Goal: Information Seeking & Learning: Learn about a topic

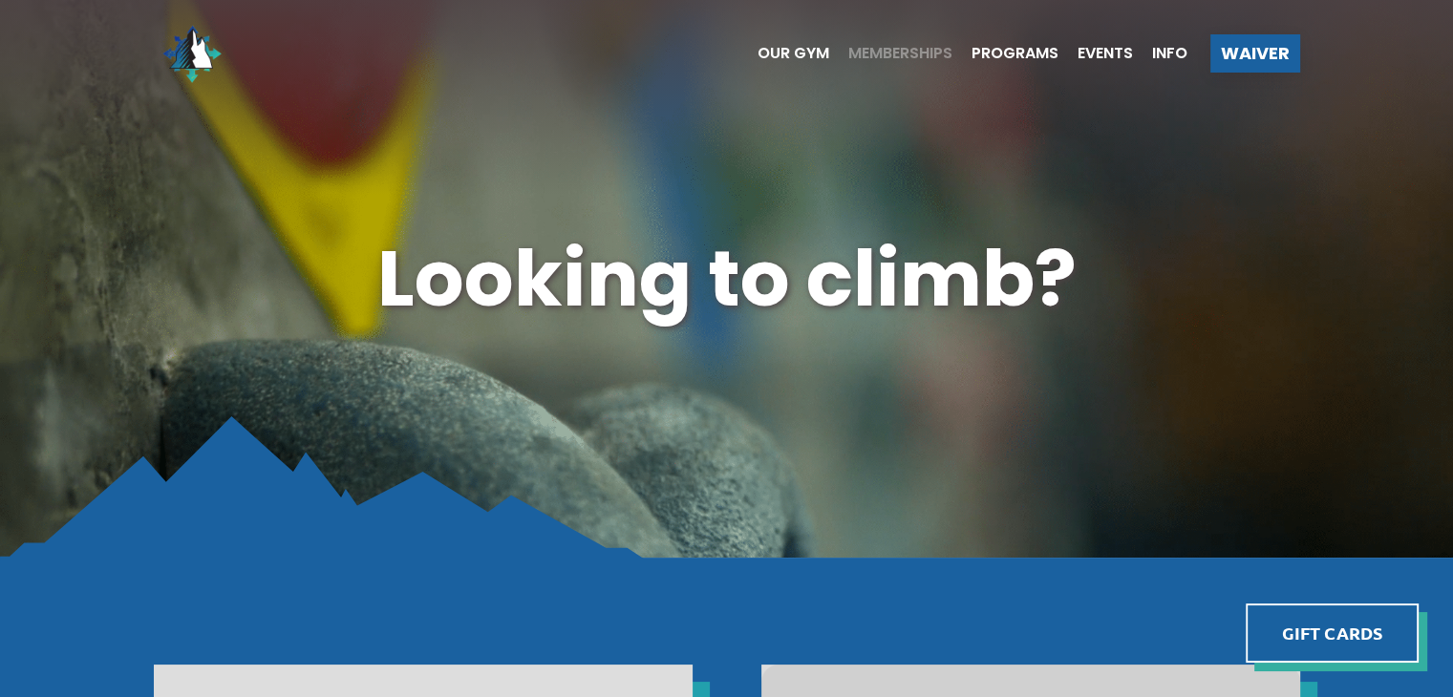
click at [888, 55] on span "Memberships" at bounding box center [900, 53] width 104 height 15
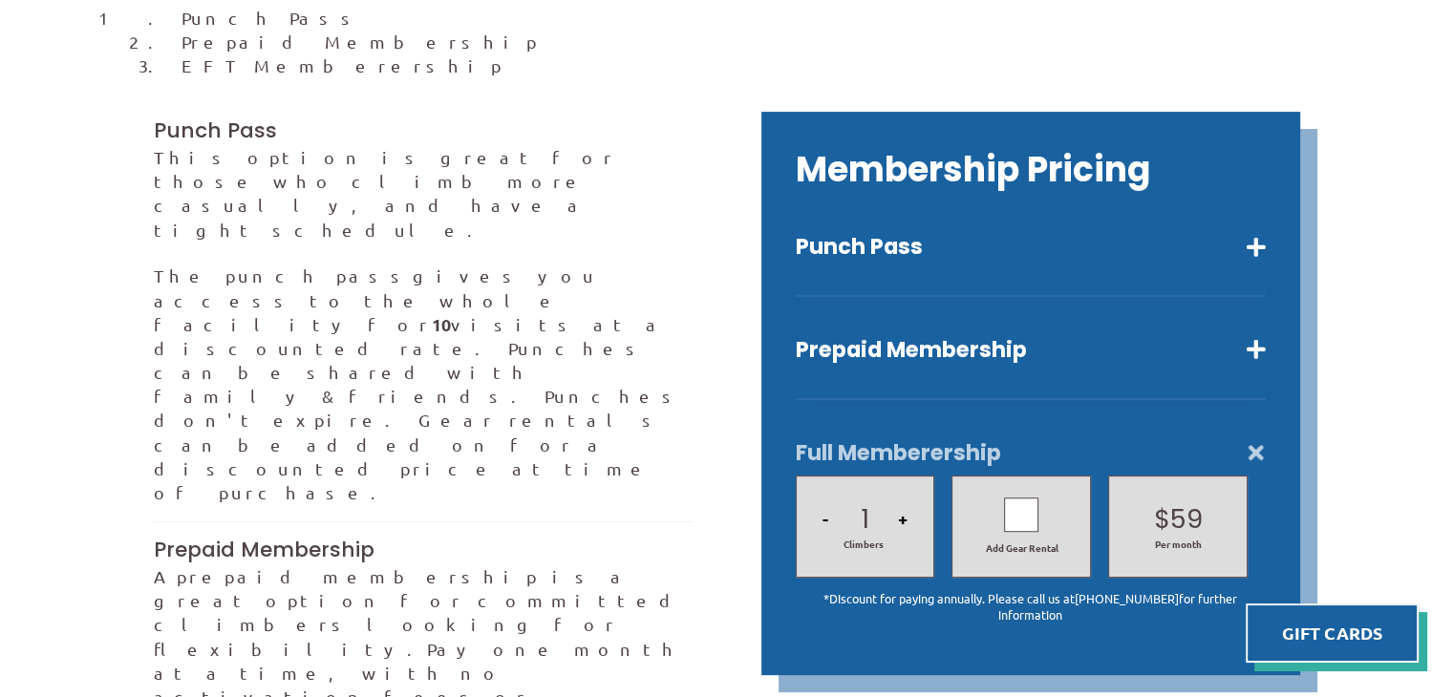
scroll to position [520, 0]
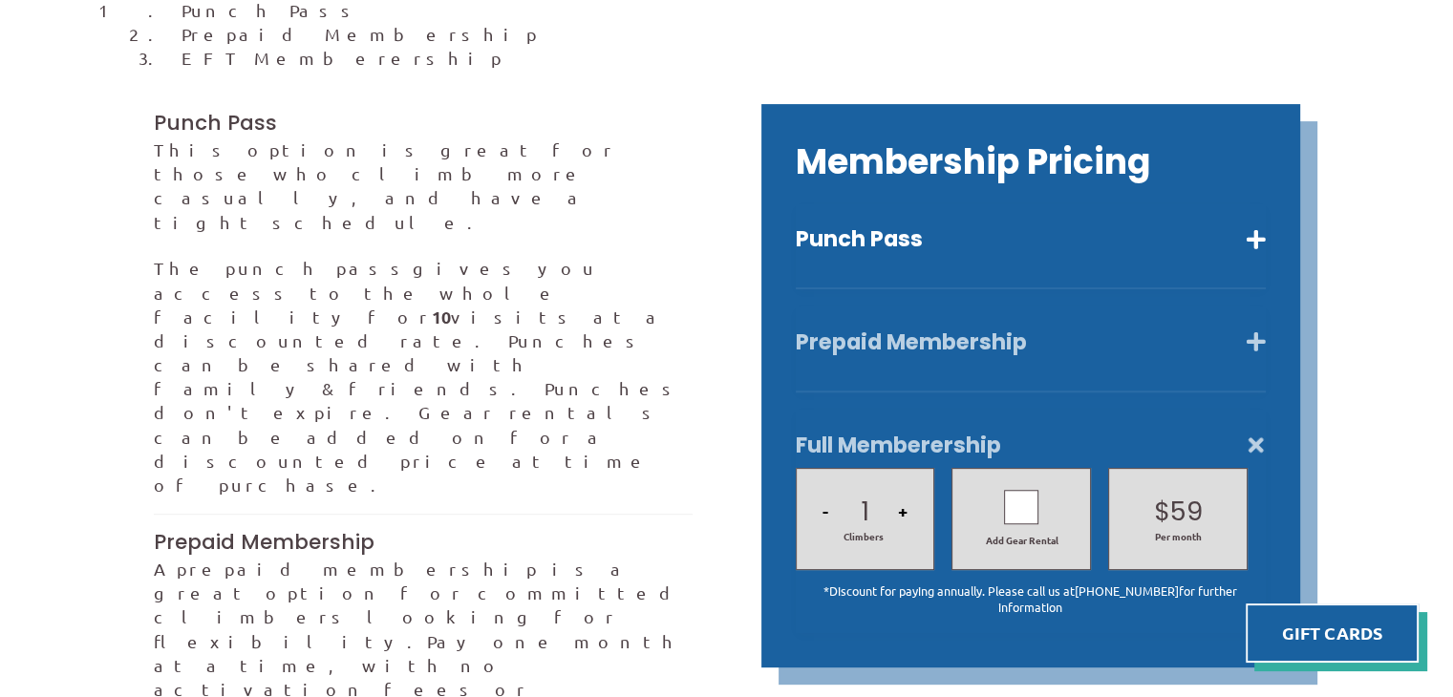
click at [908, 329] on button "Prepaid Membership" at bounding box center [1031, 343] width 470 height 28
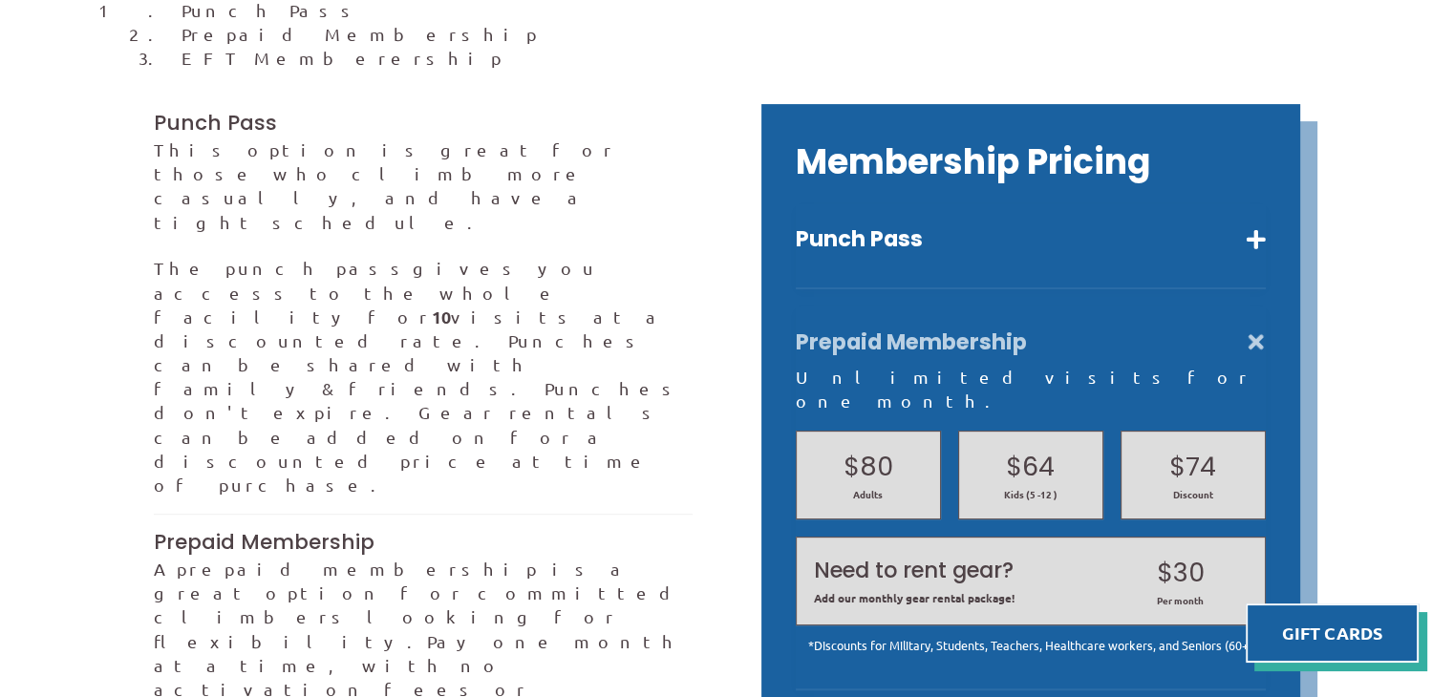
click at [826, 329] on button "Prepaid Membership" at bounding box center [1031, 343] width 470 height 28
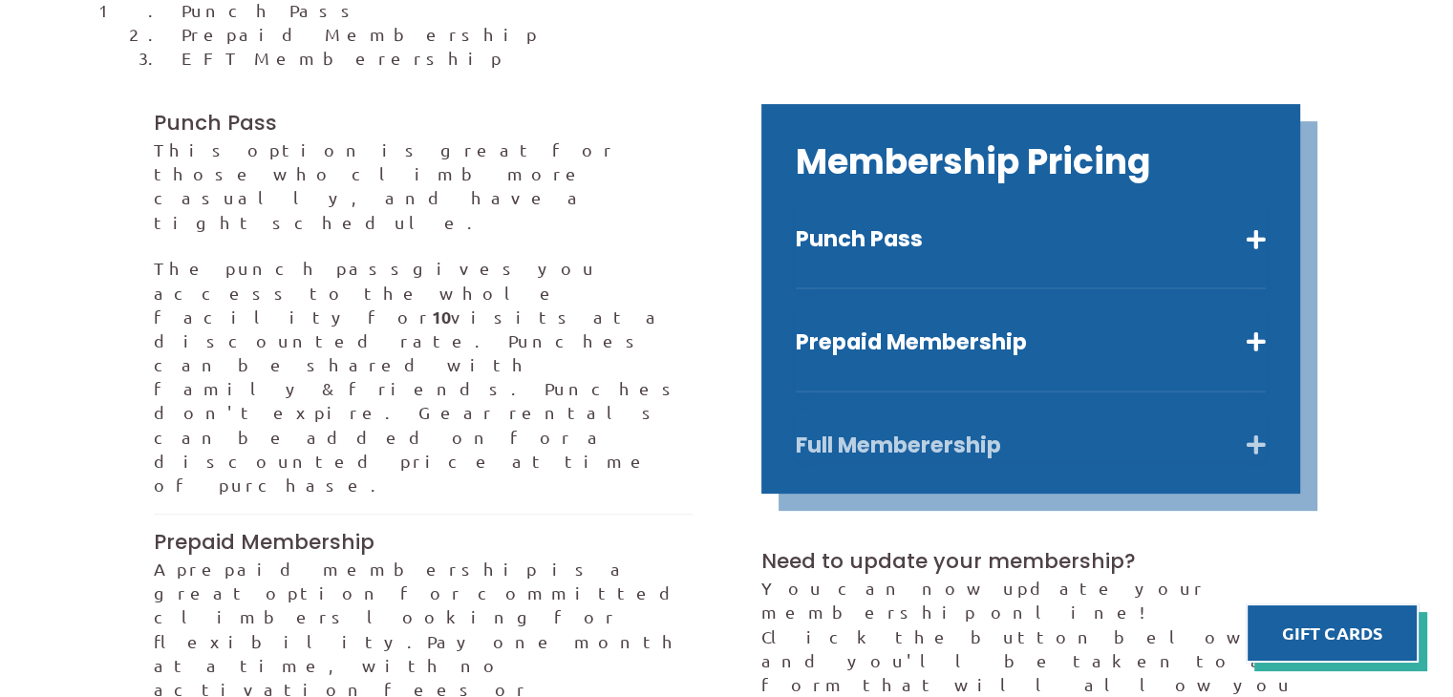
click at [831, 432] on button "Full Memberership" at bounding box center [1031, 446] width 470 height 28
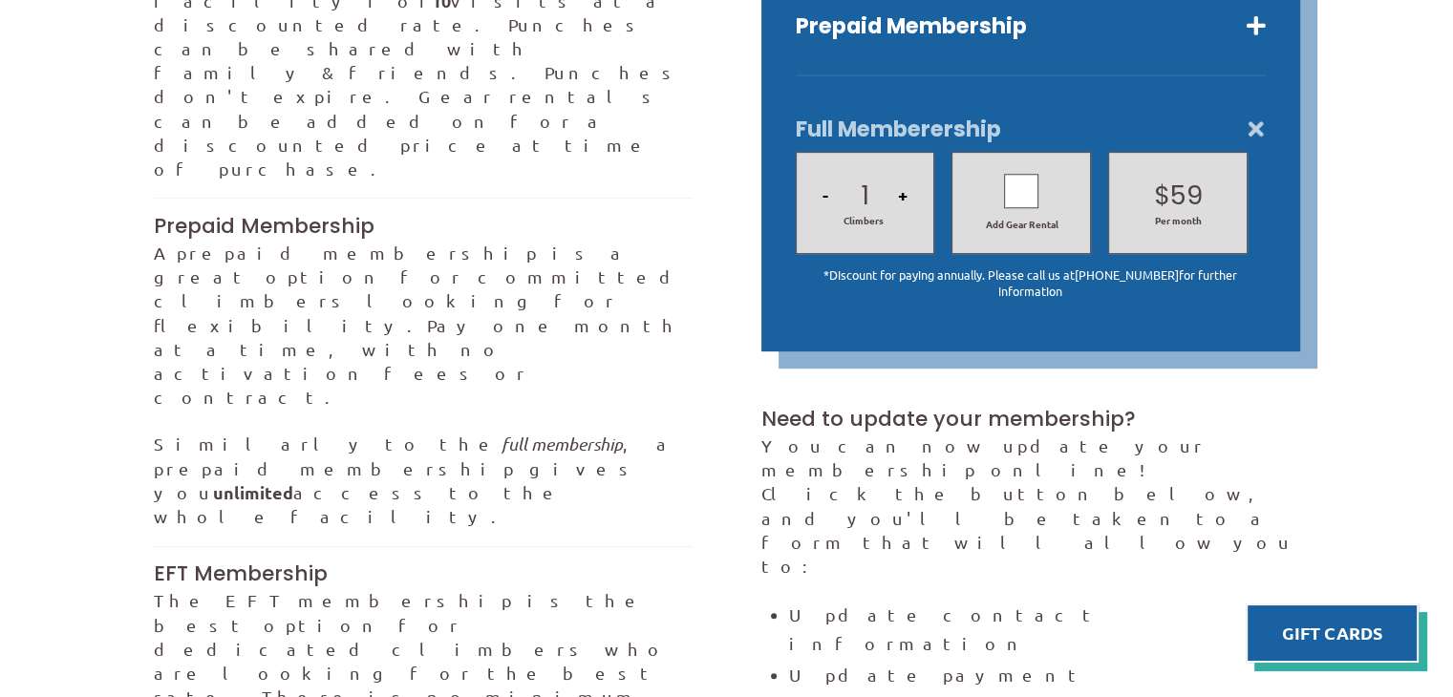
scroll to position [827, 0]
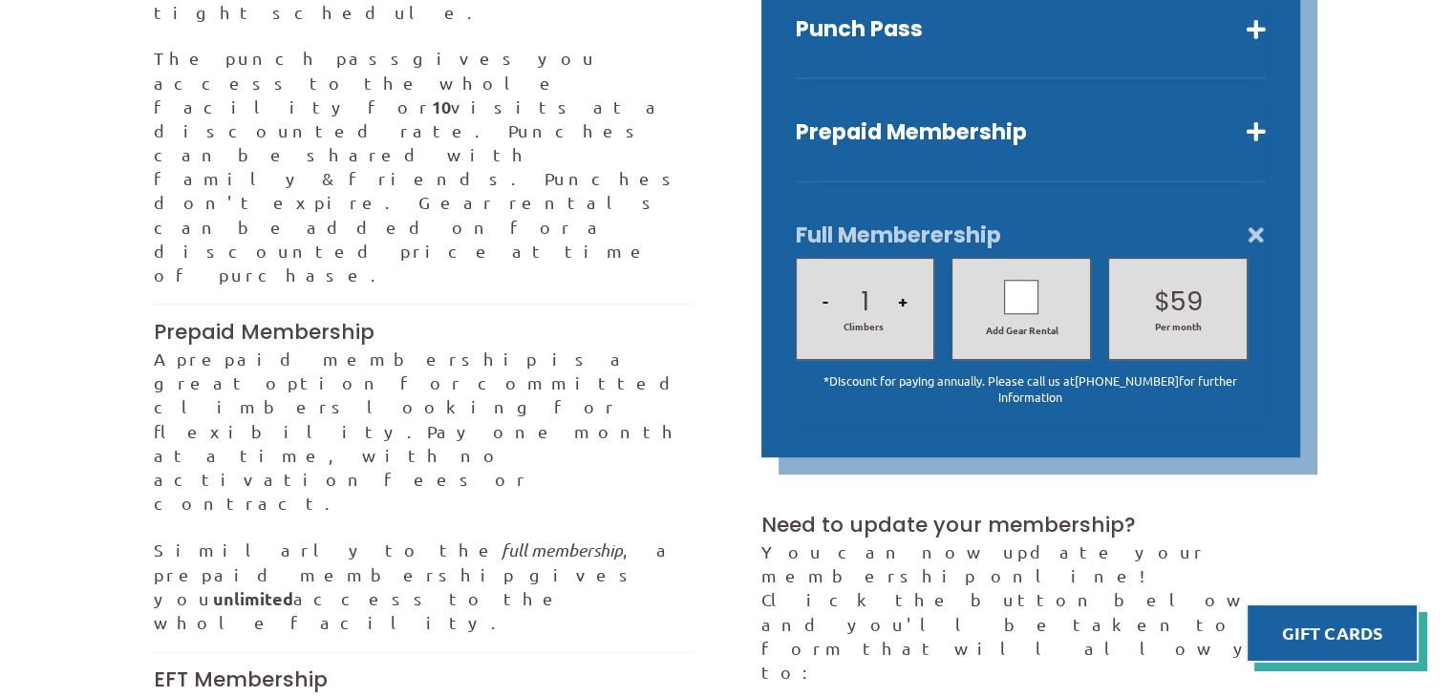
scroll to position [730, 0]
drag, startPoint x: 418, startPoint y: 125, endPoint x: 314, endPoint y: 189, distance: 122.2
click at [314, 347] on p "A prepaid membership is a great option for committed climbers looking for flexi…" at bounding box center [423, 431] width 539 height 168
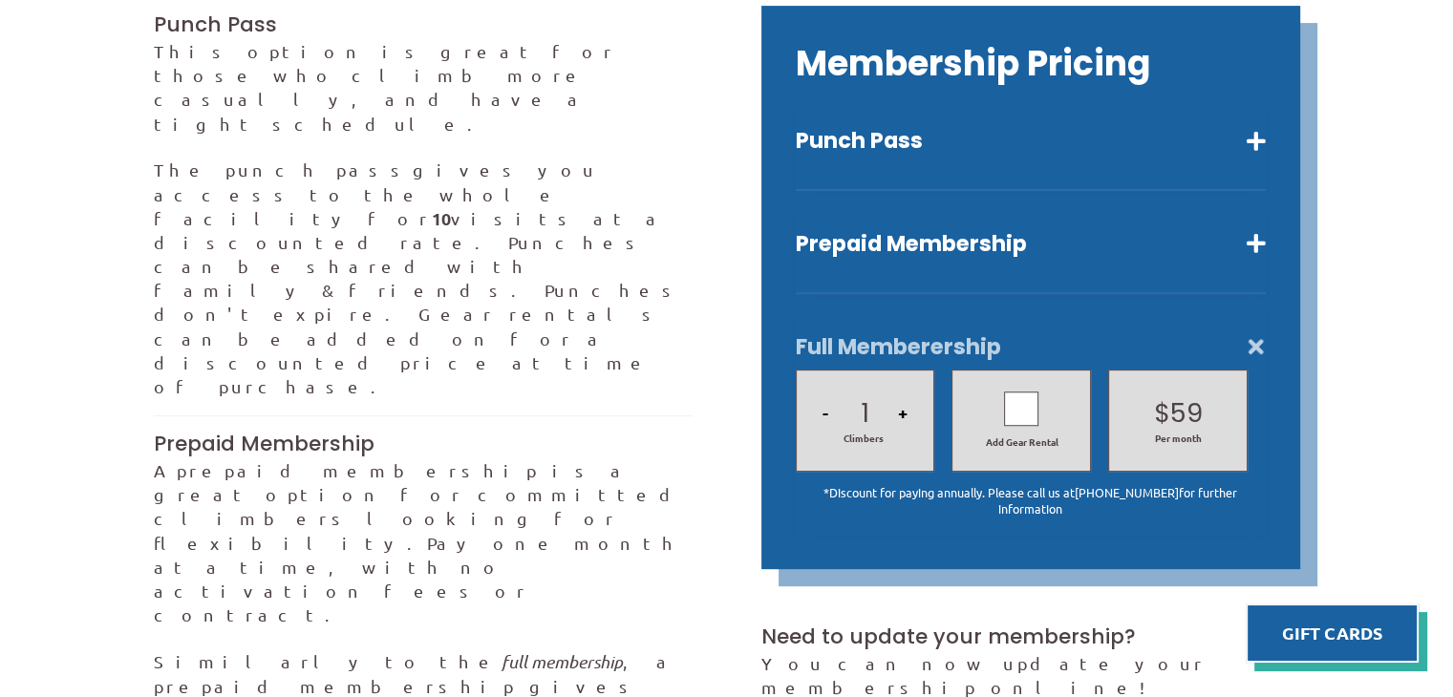
scroll to position [602, 0]
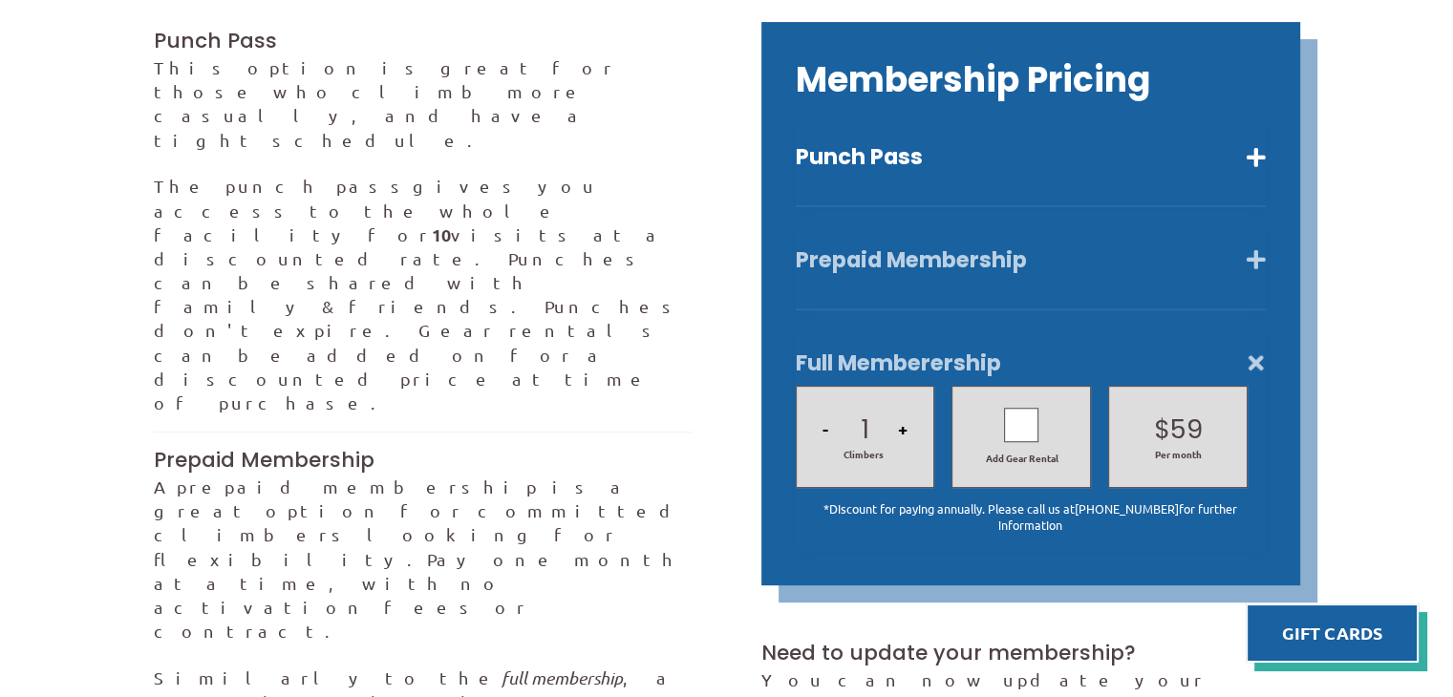
click at [823, 246] on button "Prepaid Membership" at bounding box center [1031, 260] width 470 height 28
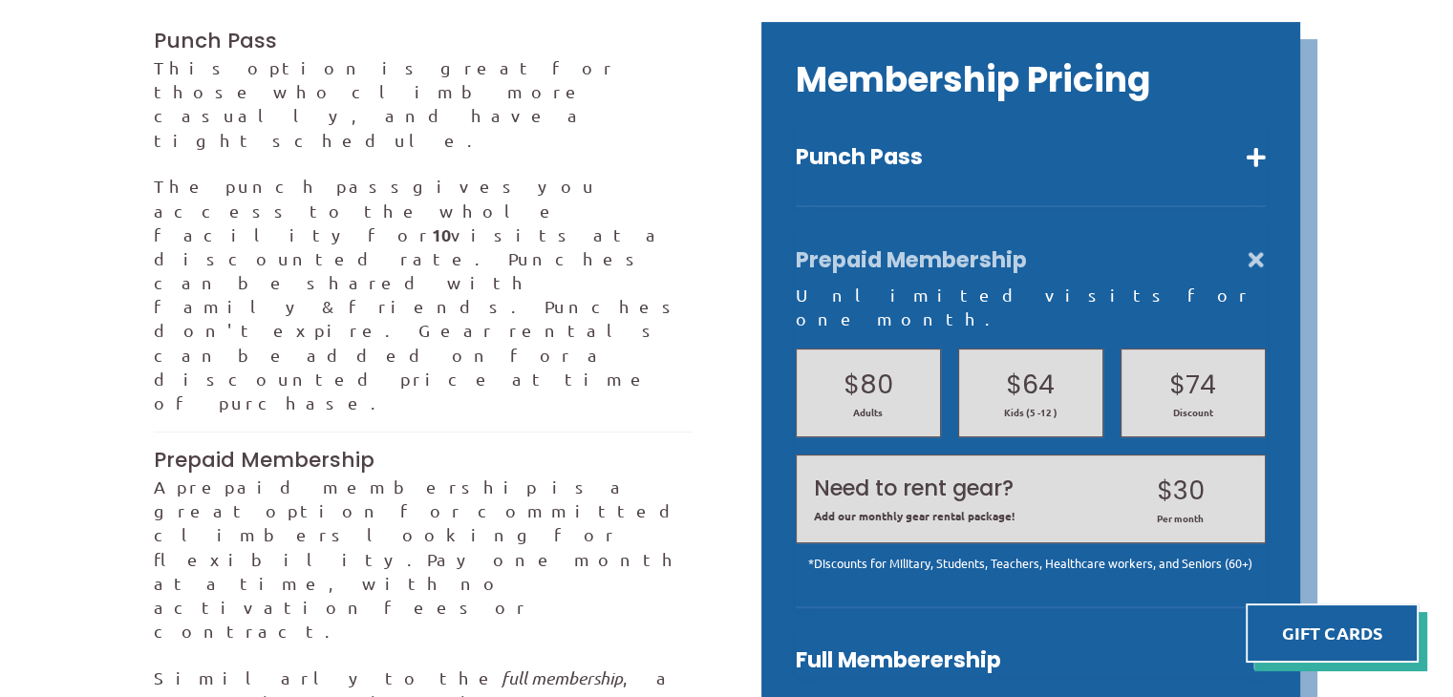
click at [894, 246] on button "Prepaid Membership" at bounding box center [1031, 260] width 470 height 28
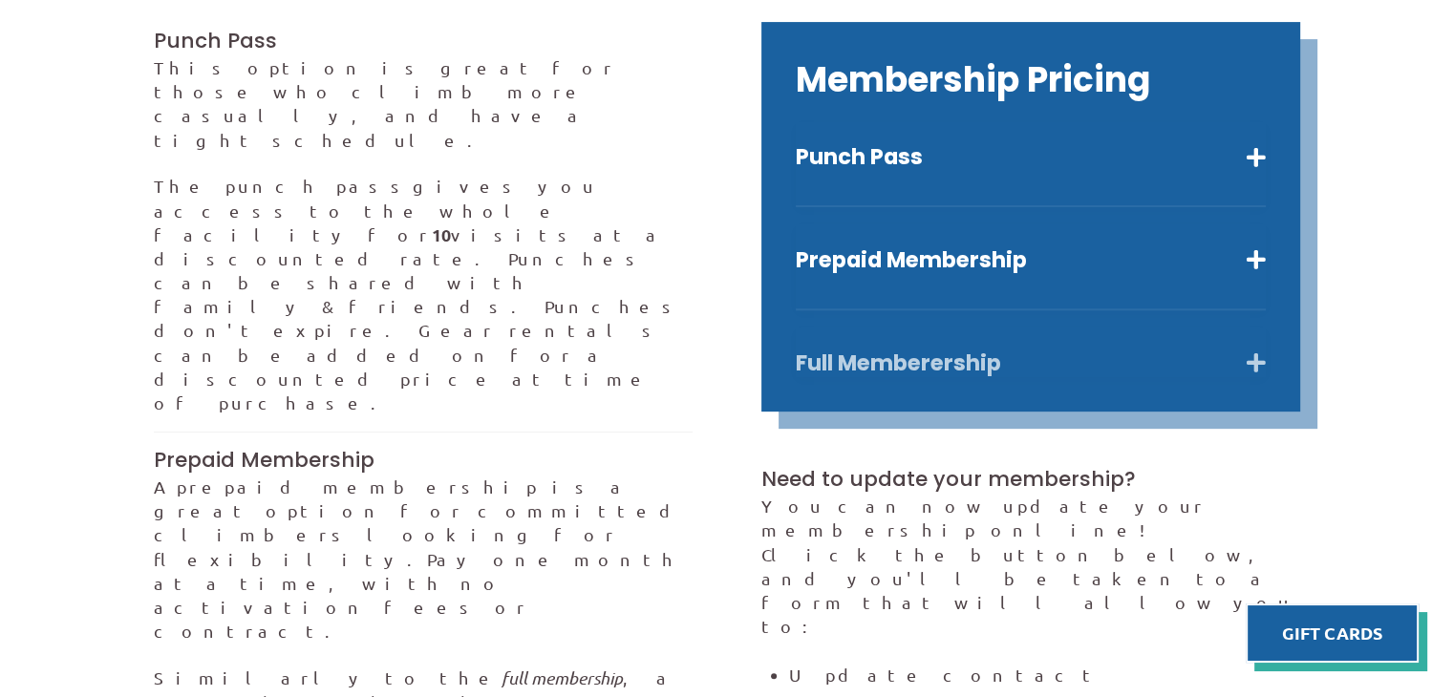
click at [873, 350] on button "Full Memberership" at bounding box center [1031, 364] width 470 height 28
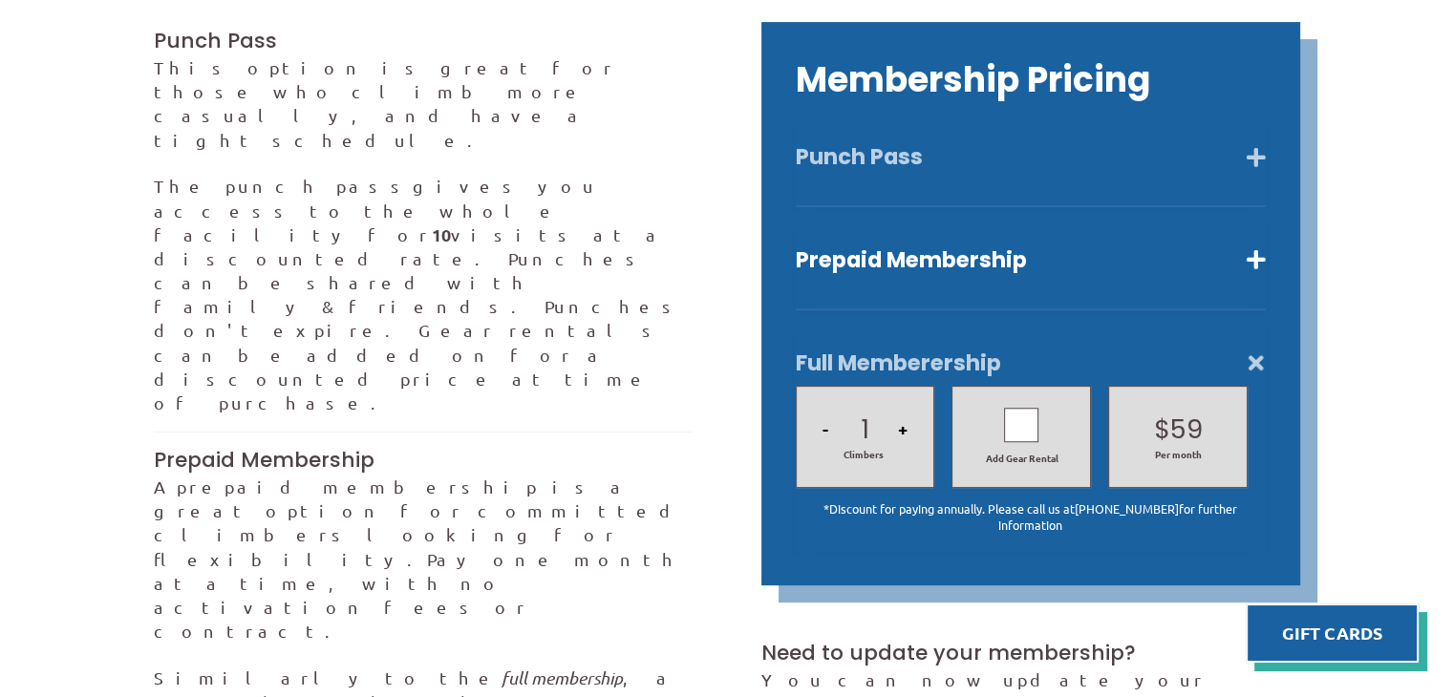
click at [875, 143] on button "Punch Pass" at bounding box center [1031, 157] width 470 height 28
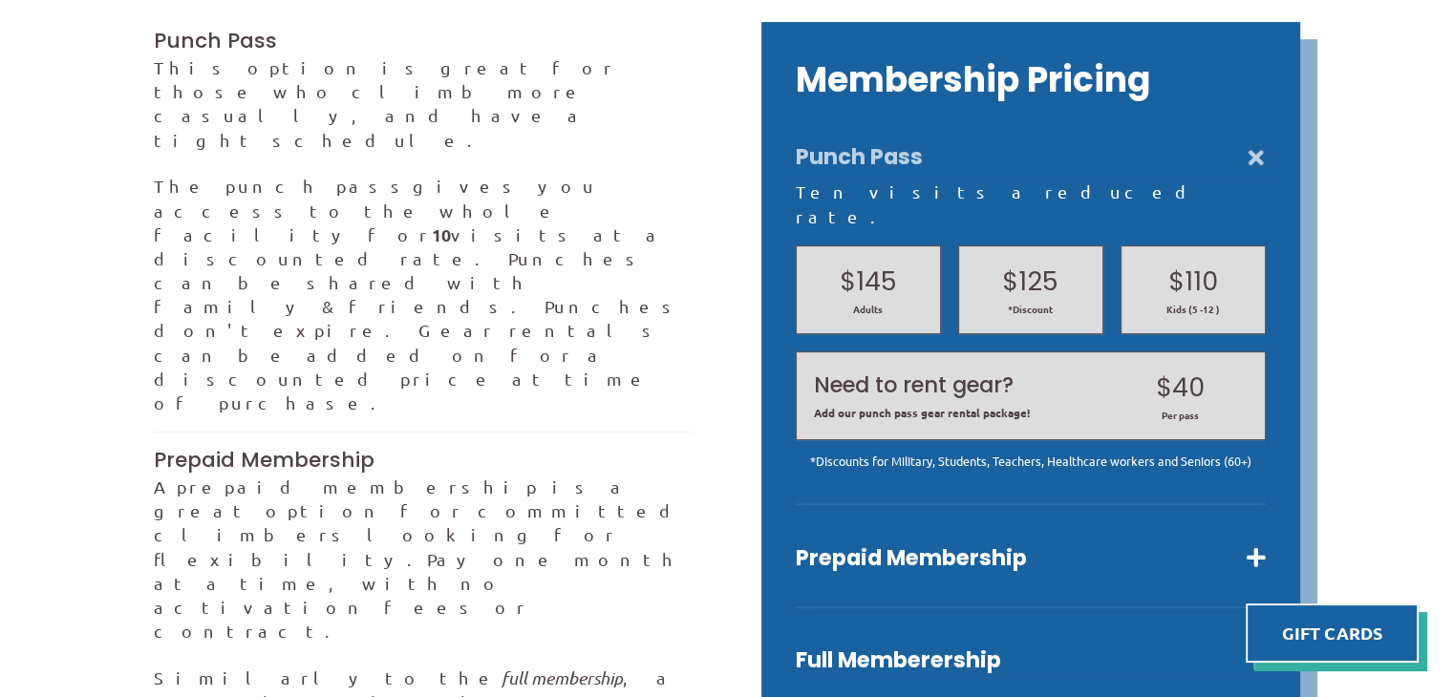
click at [875, 143] on button "Punch Pass" at bounding box center [1031, 157] width 470 height 28
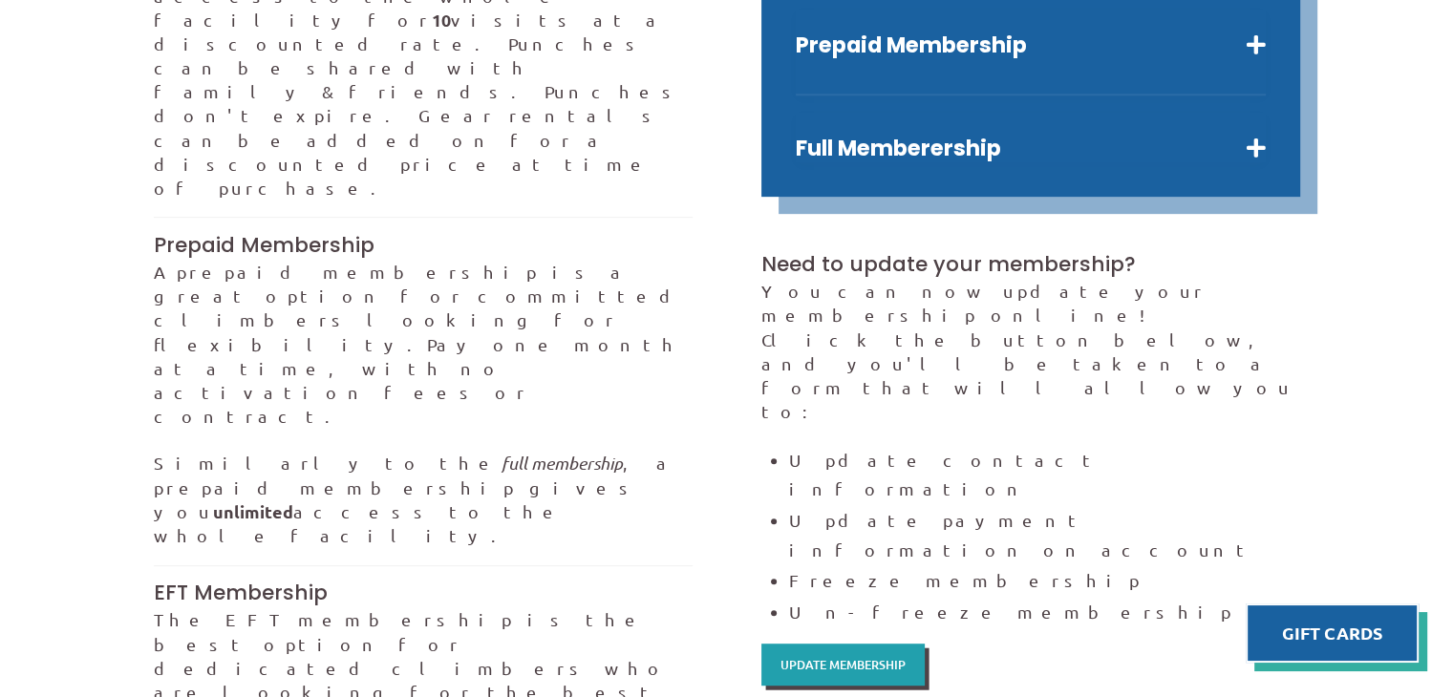
scroll to position [833, 0]
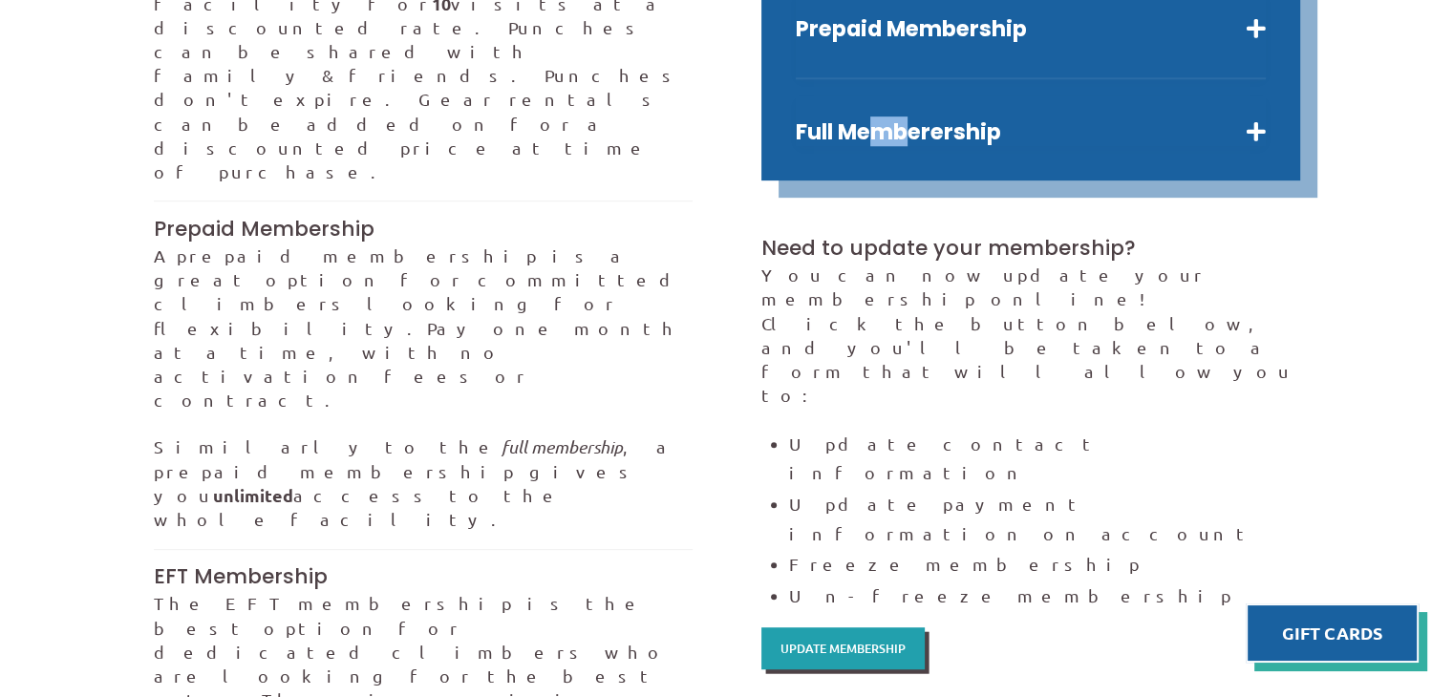
drag, startPoint x: 913, startPoint y: 122, endPoint x: 882, endPoint y: 90, distance: 45.3
drag, startPoint x: 831, startPoint y: 123, endPoint x: 804, endPoint y: 58, distance: 70.2
click at [820, 118] on button "Full Memberership" at bounding box center [1031, 132] width 470 height 28
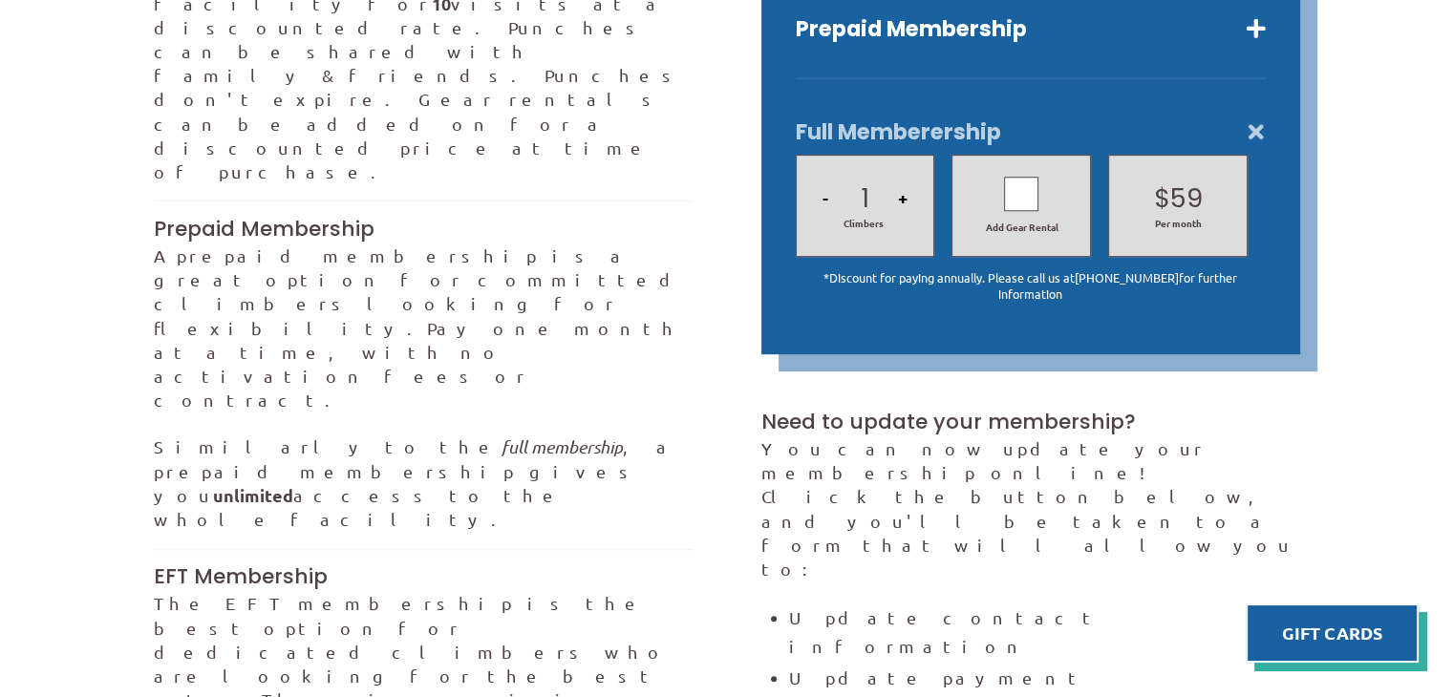
click at [1026, 178] on div at bounding box center [1021, 195] width 34 height 34
click at [1026, 181] on icon at bounding box center [1020, 195] width 17 height 28
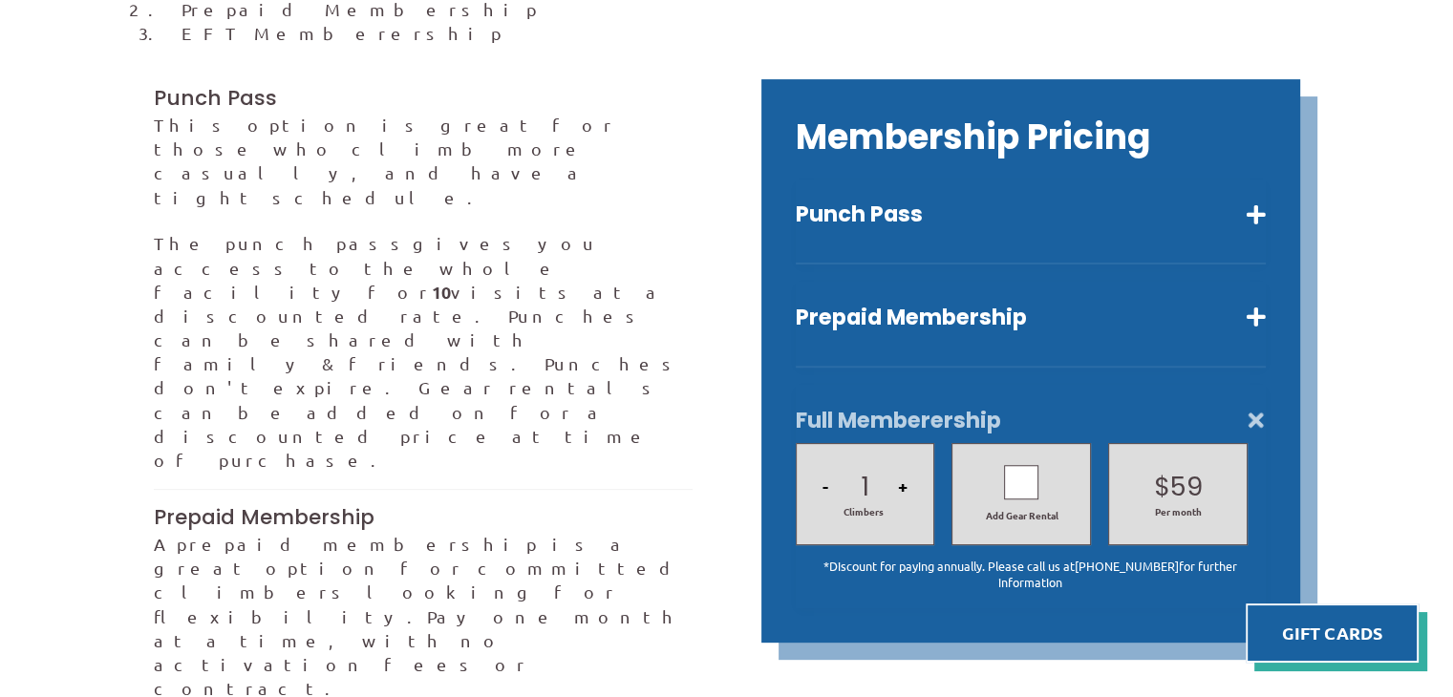
scroll to position [543, 0]
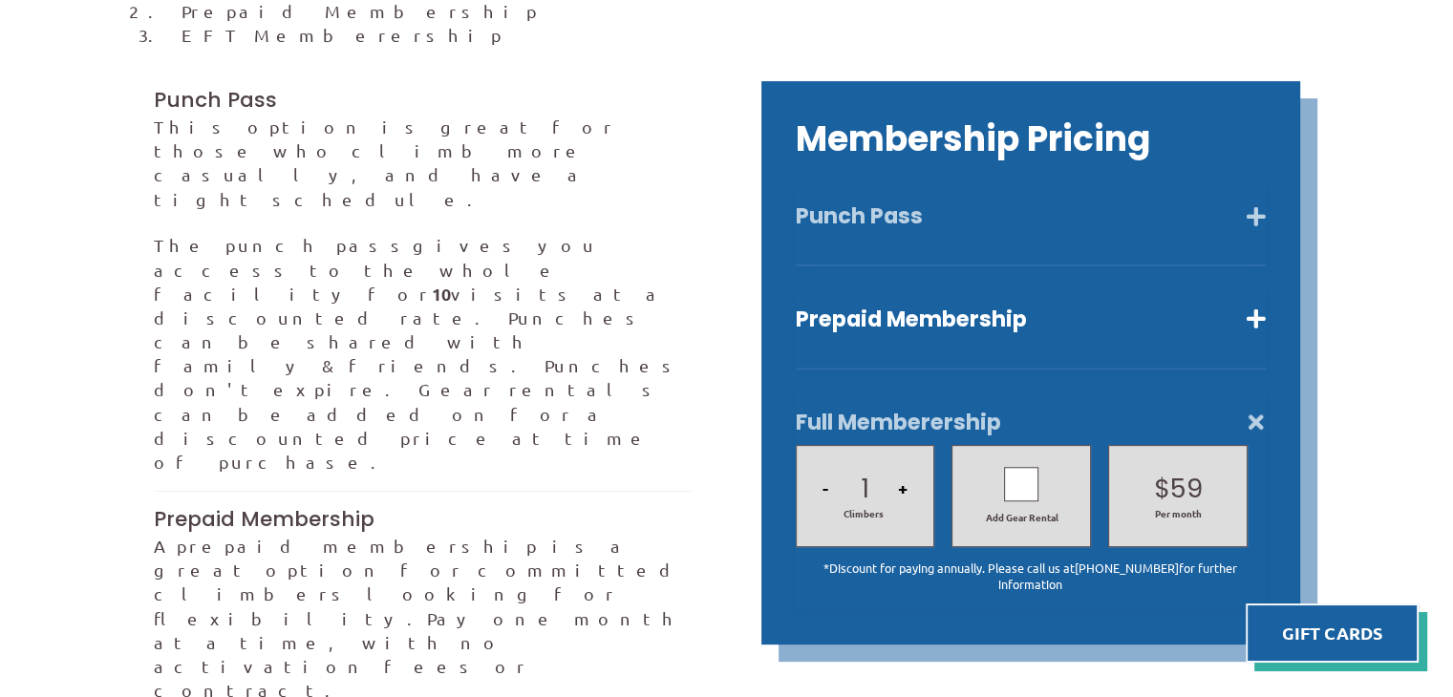
click at [846, 202] on button "Punch Pass" at bounding box center [1031, 216] width 470 height 28
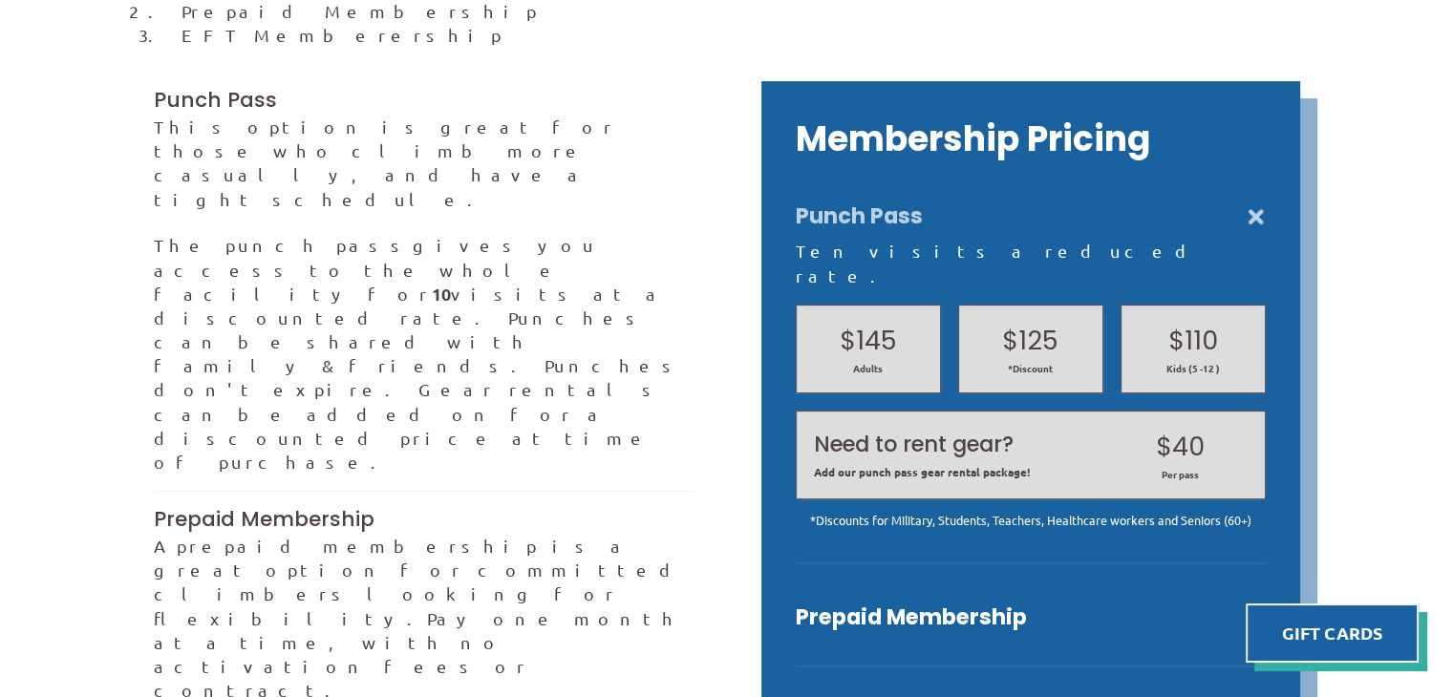
click at [846, 202] on button "Punch Pass" at bounding box center [1031, 216] width 470 height 28
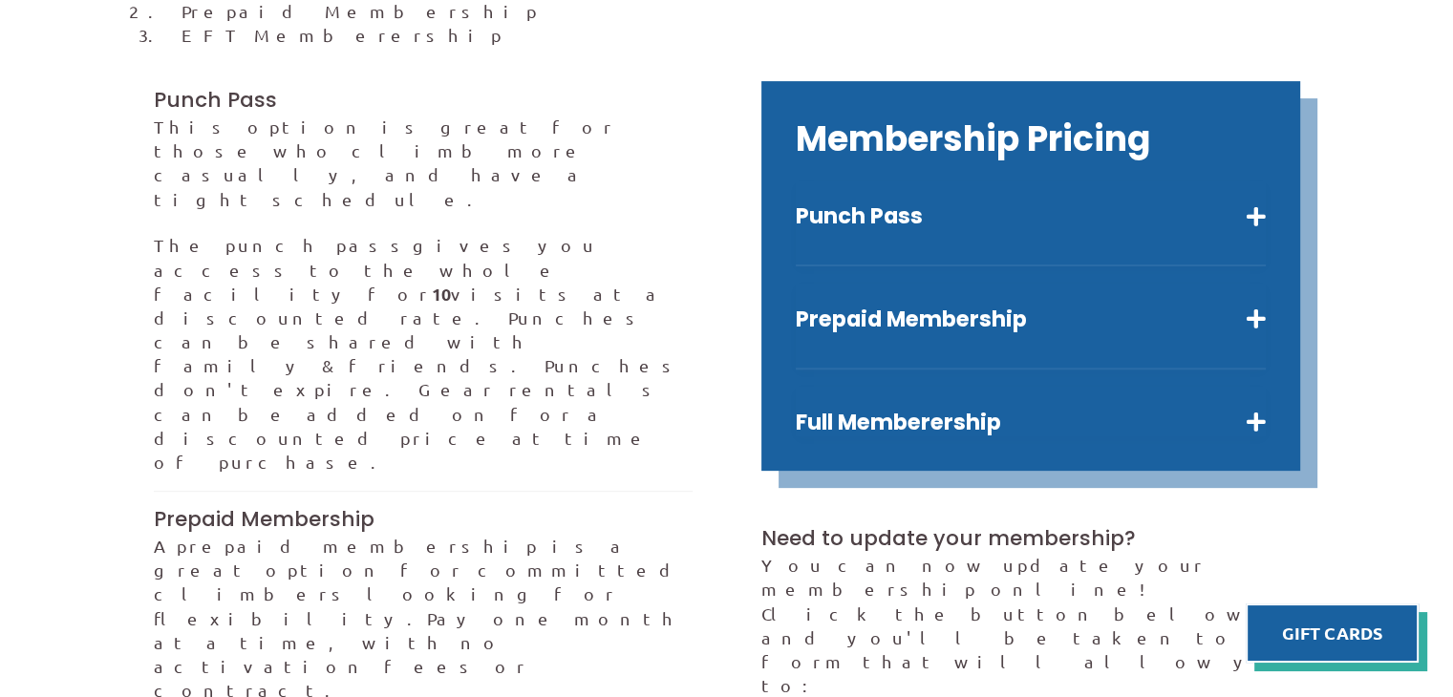
click at [155, 536] on span "A prepaid membership is a great option for committed climbers looking for flexi…" at bounding box center [421, 582] width 535 height 93
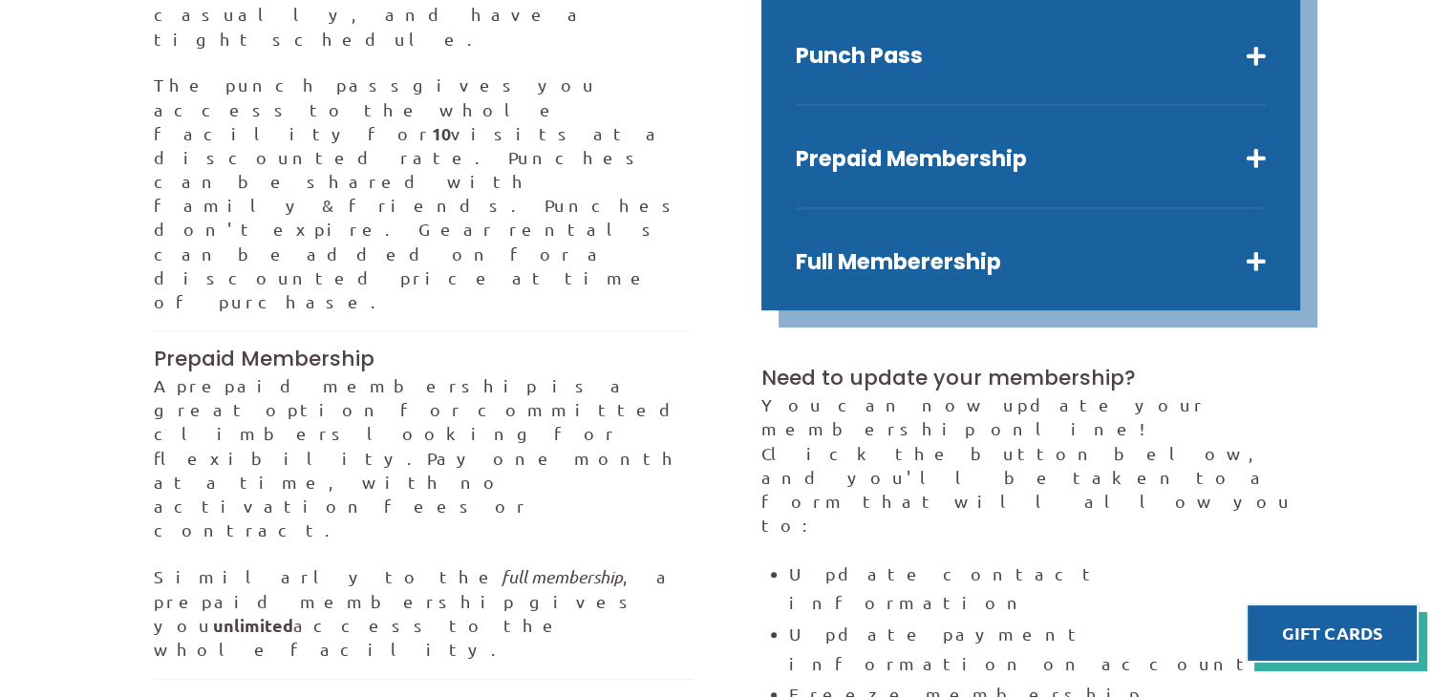
scroll to position [702, 0]
click at [843, 249] on button "Full Memberership" at bounding box center [1031, 263] width 470 height 28
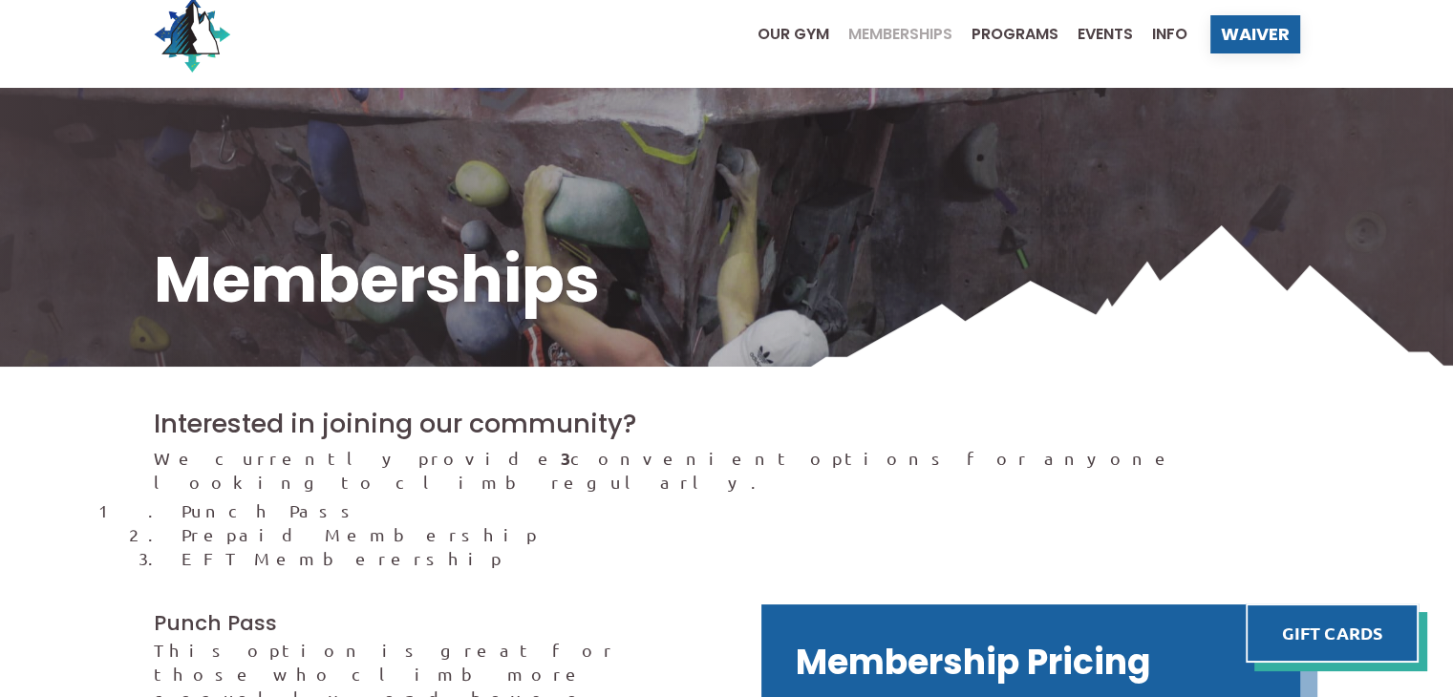
scroll to position [0, 0]
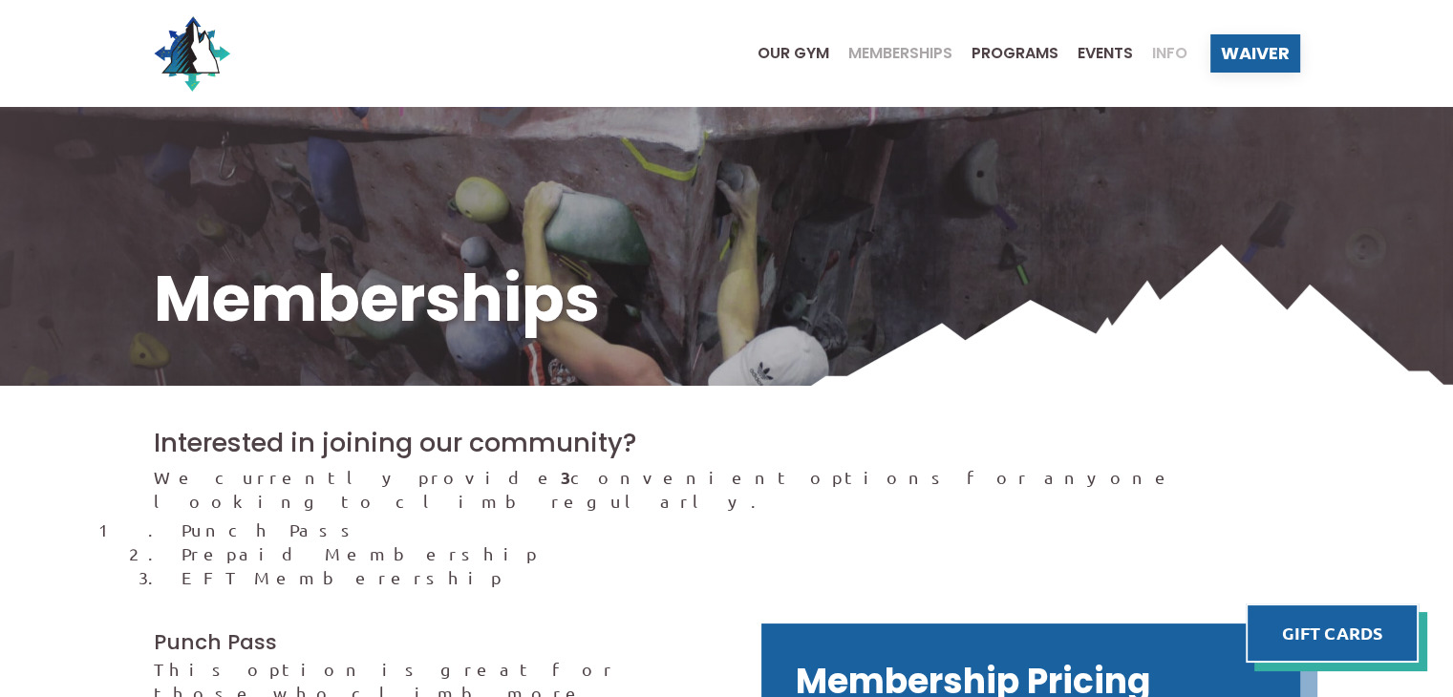
click at [1158, 54] on span "Info" at bounding box center [1169, 53] width 35 height 15
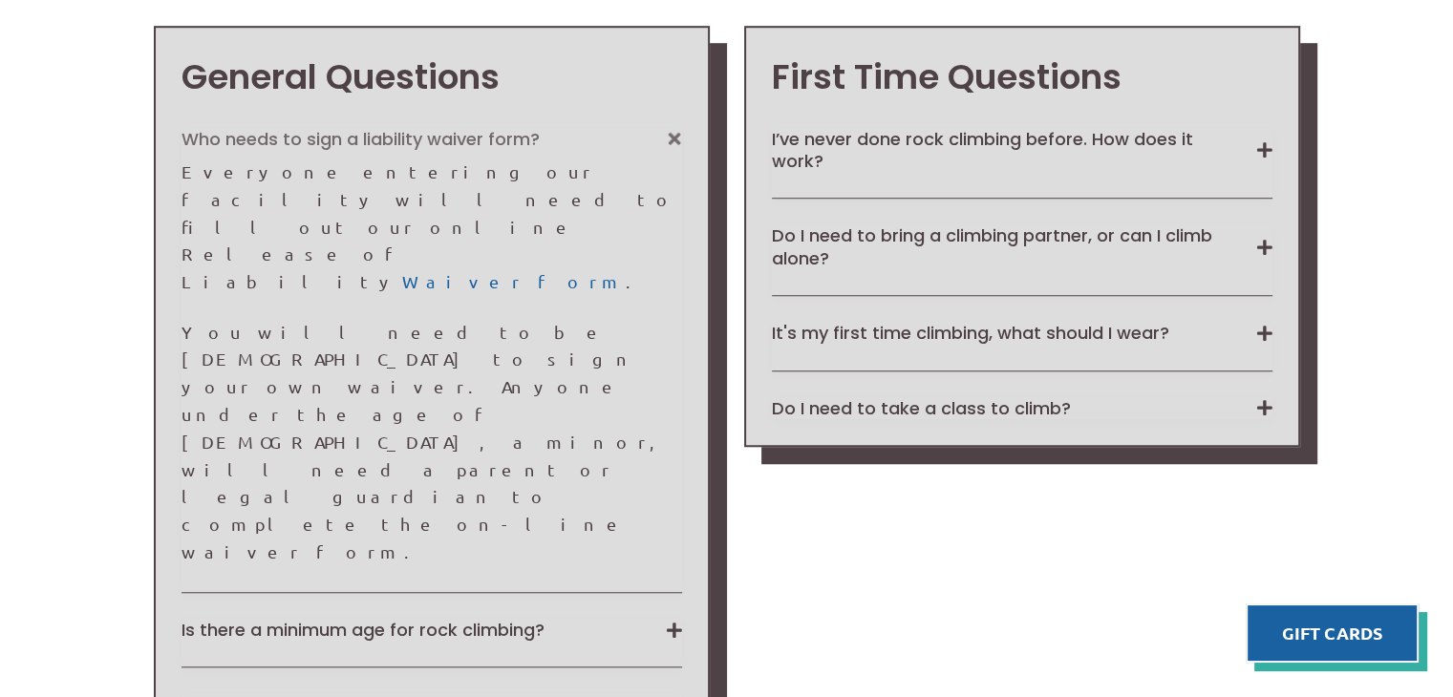
scroll to position [1425, 0]
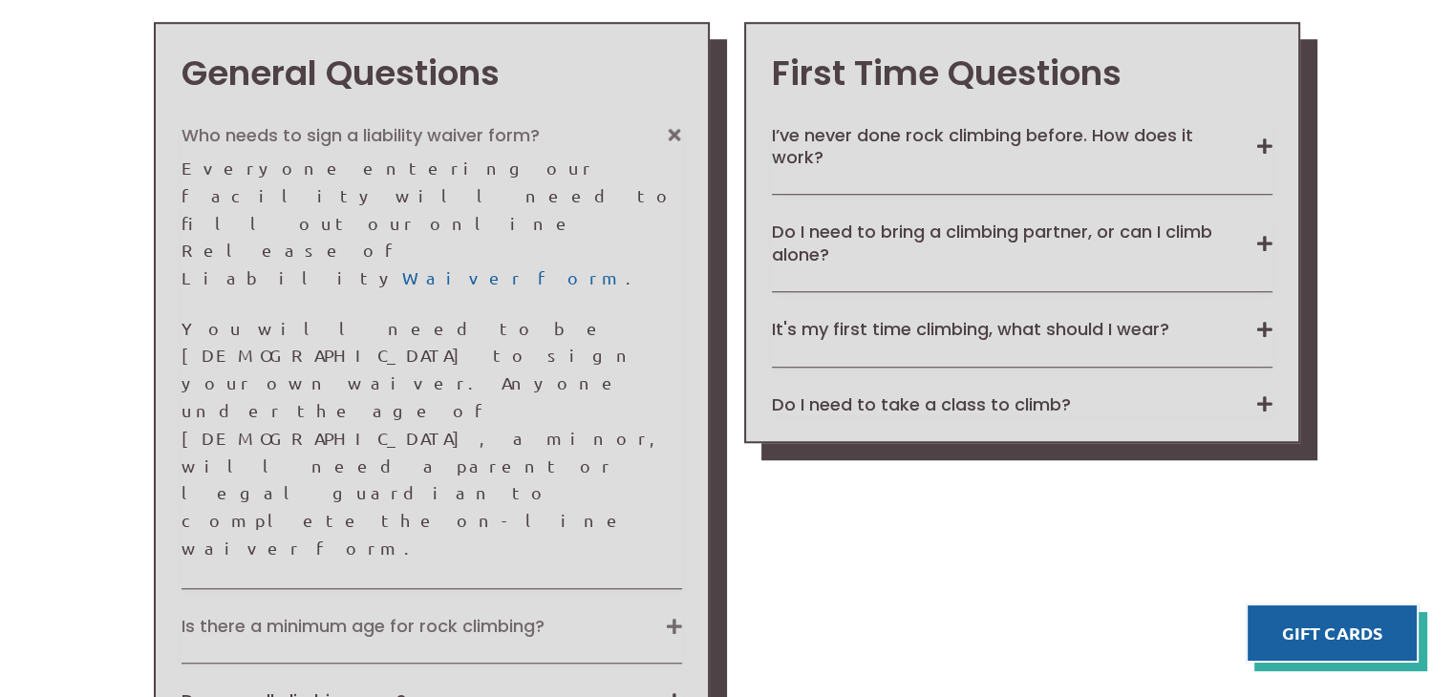
click at [314, 615] on button "Is there a minimum age for rock climbing?" at bounding box center [431, 626] width 501 height 22
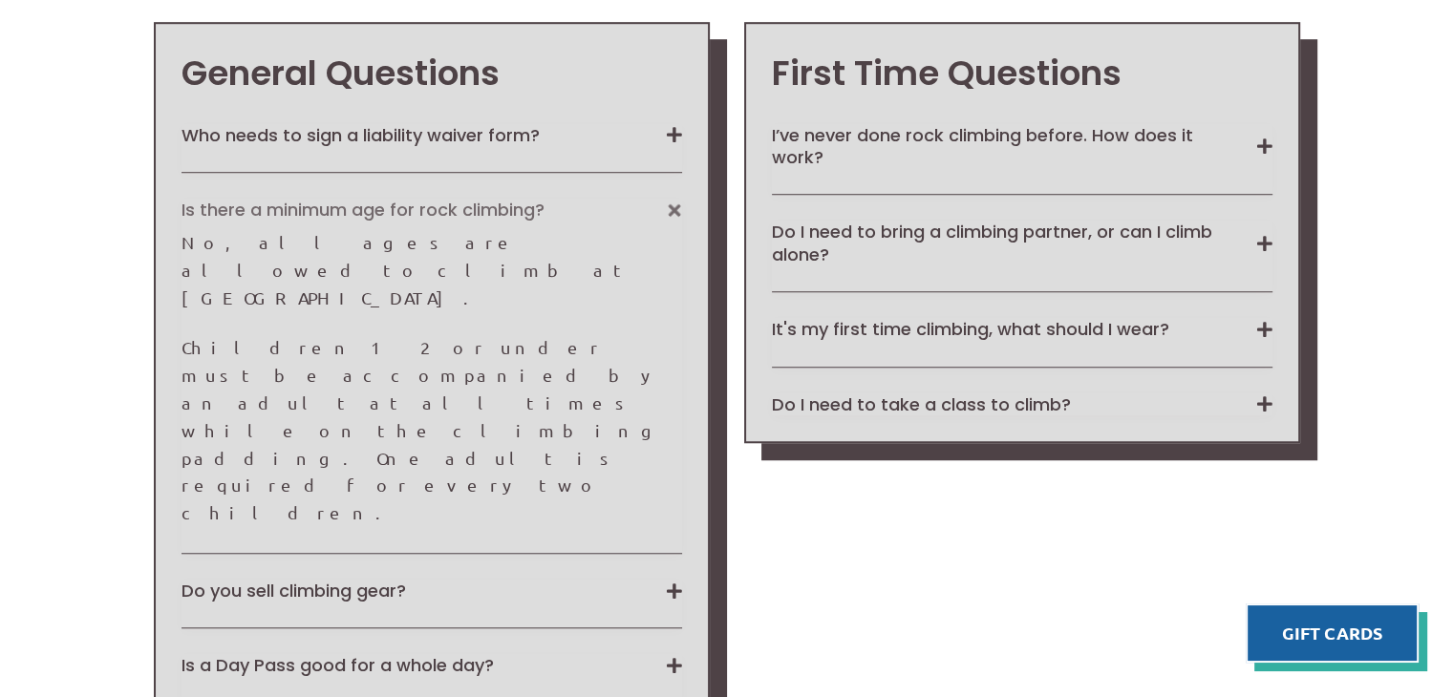
click at [314, 201] on button "Is there a minimum age for rock climbing?" at bounding box center [431, 210] width 501 height 22
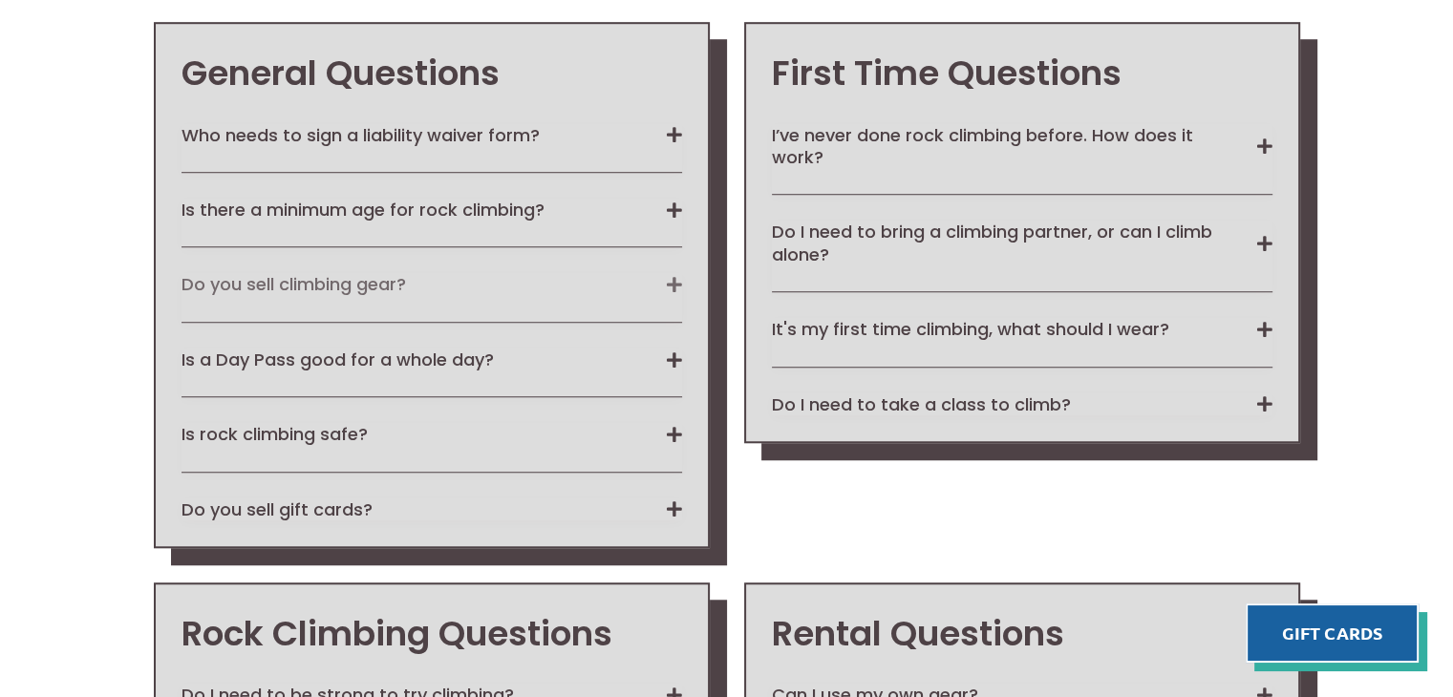
click at [317, 286] on button "Do you sell climbing gear?" at bounding box center [431, 284] width 501 height 22
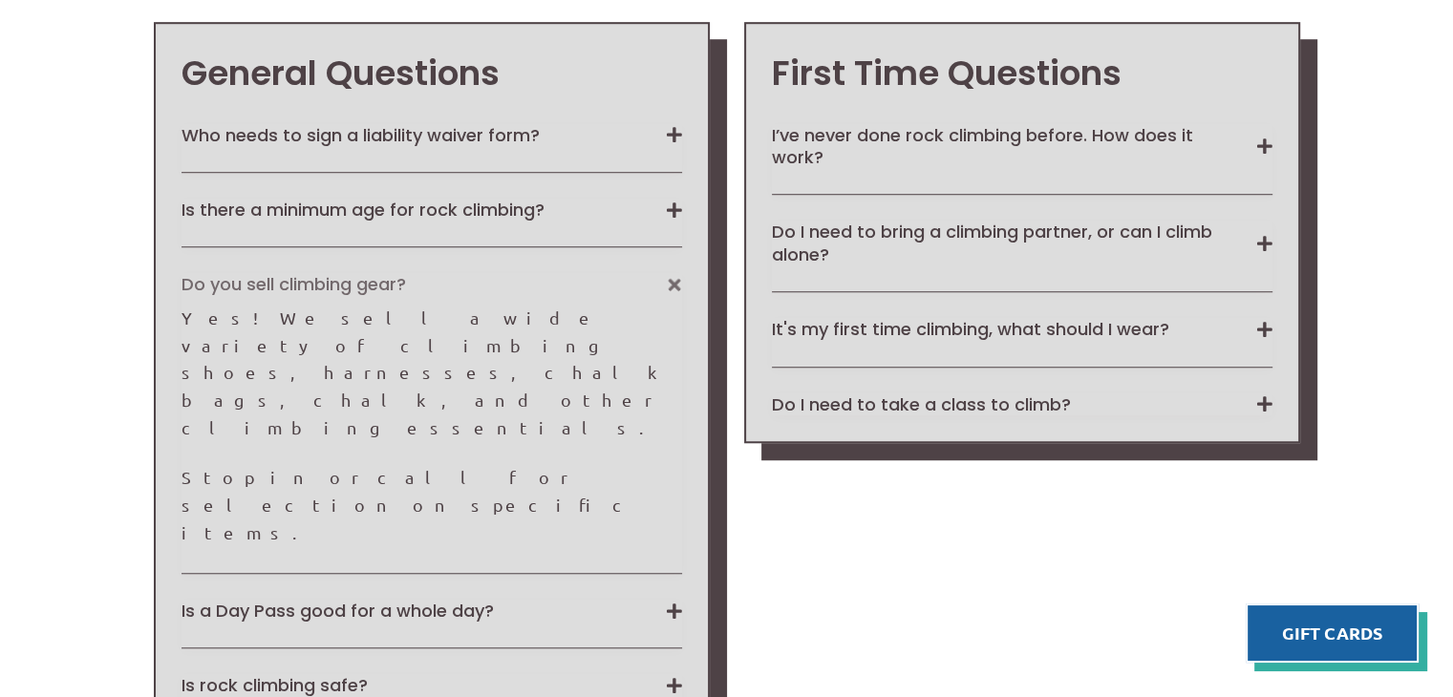
click at [317, 286] on button "Do you sell climbing gear?" at bounding box center [431, 284] width 501 height 22
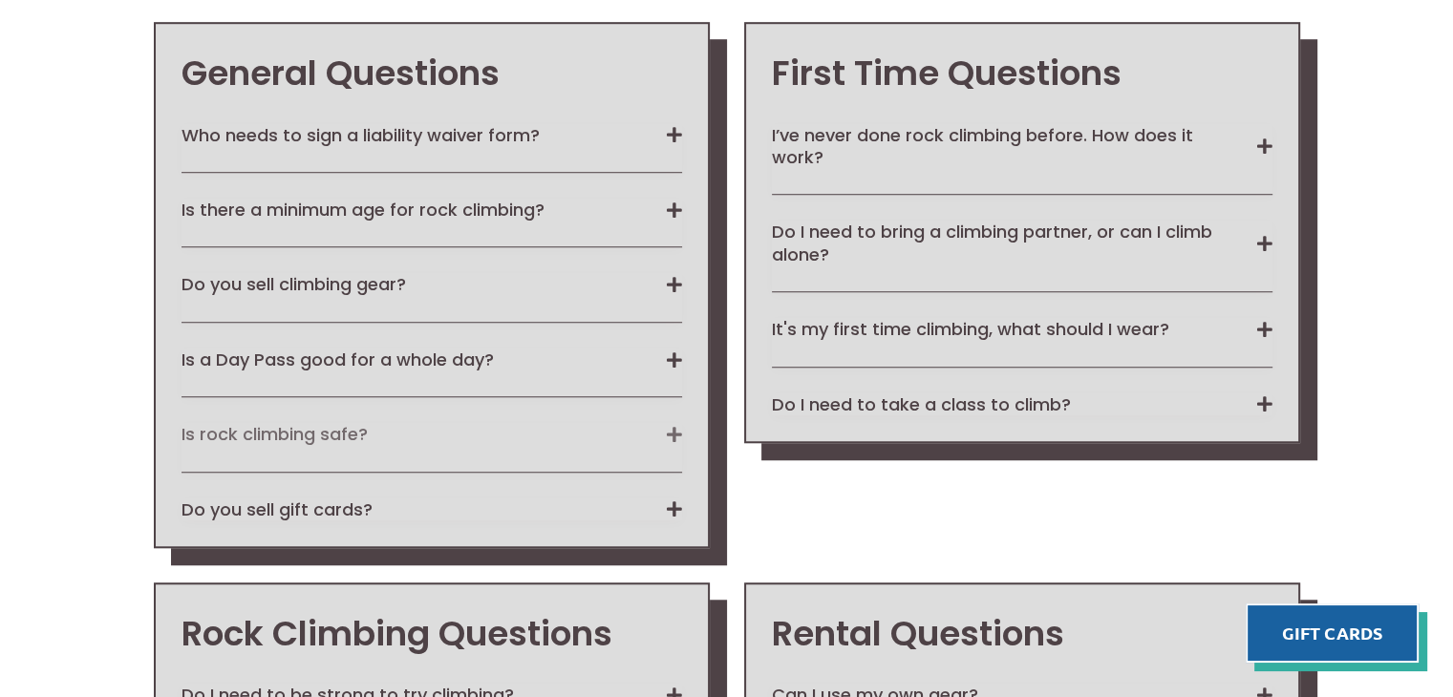
click at [271, 426] on button "Is rock climbing safe?" at bounding box center [431, 434] width 501 height 22
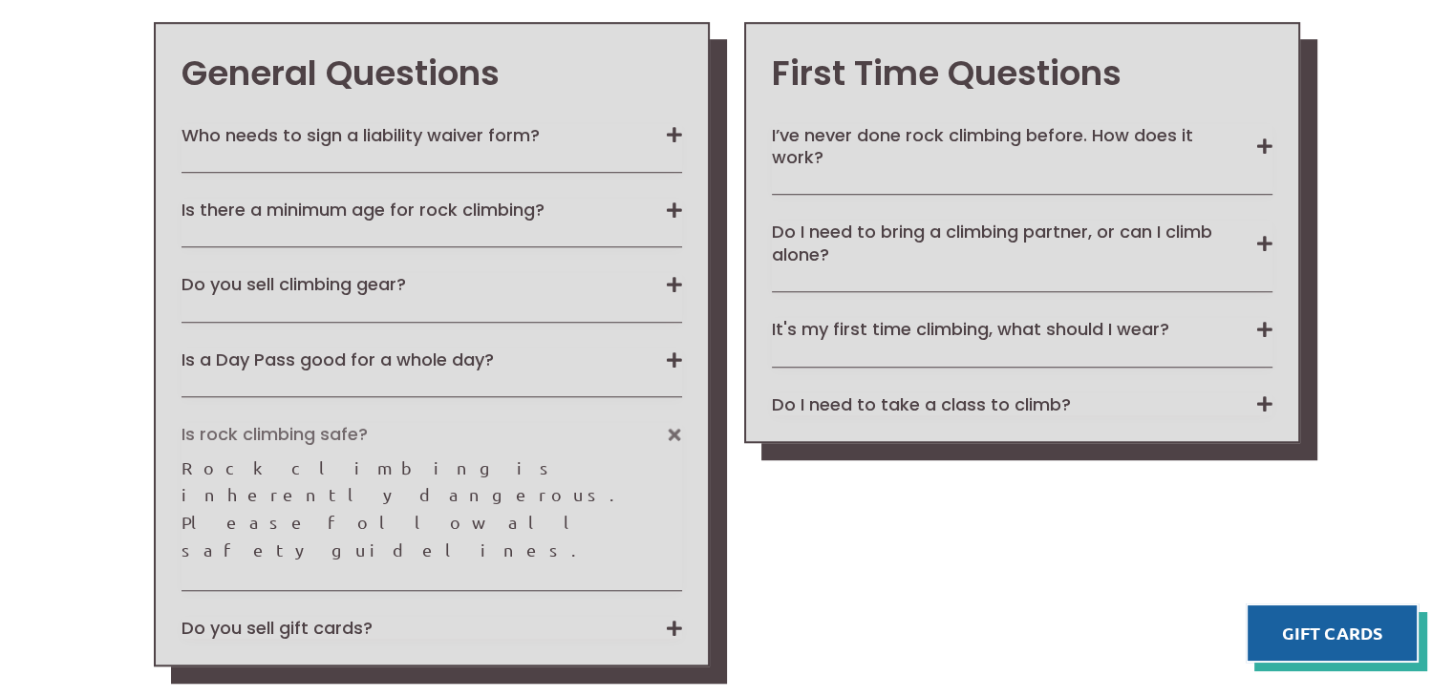
click at [271, 426] on button "Is rock climbing safe?" at bounding box center [431, 434] width 501 height 22
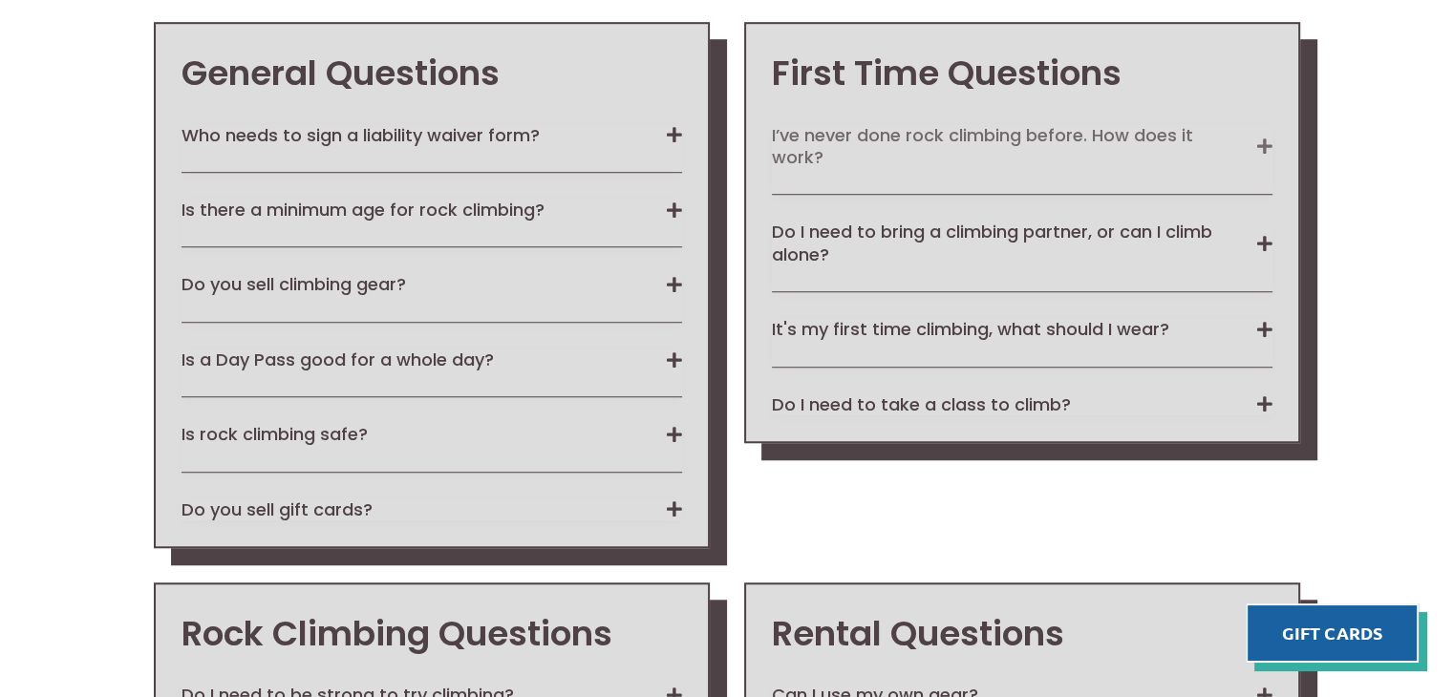
click at [850, 138] on button "I’ve never done rock climbing before. How does it work?" at bounding box center [1022, 146] width 501 height 45
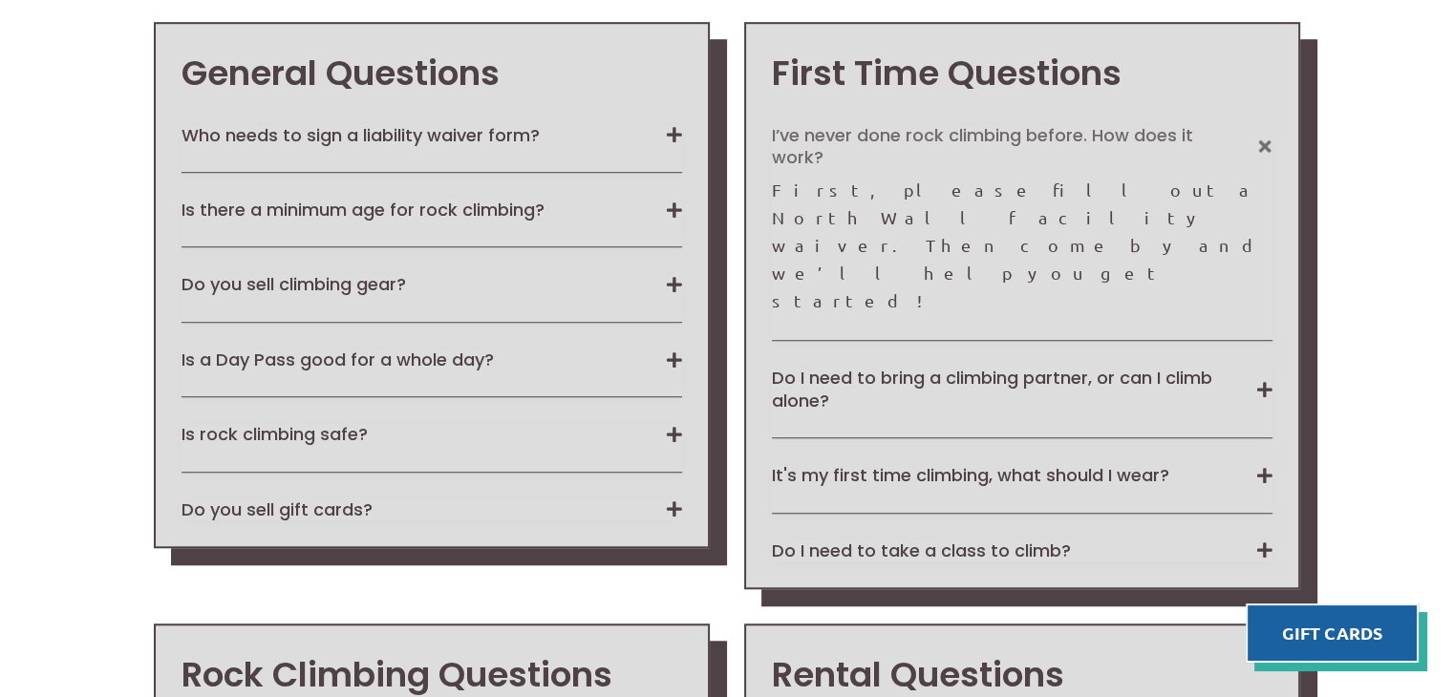
click at [850, 138] on button "I’ve never done rock climbing before. How does it work?" at bounding box center [1022, 146] width 501 height 45
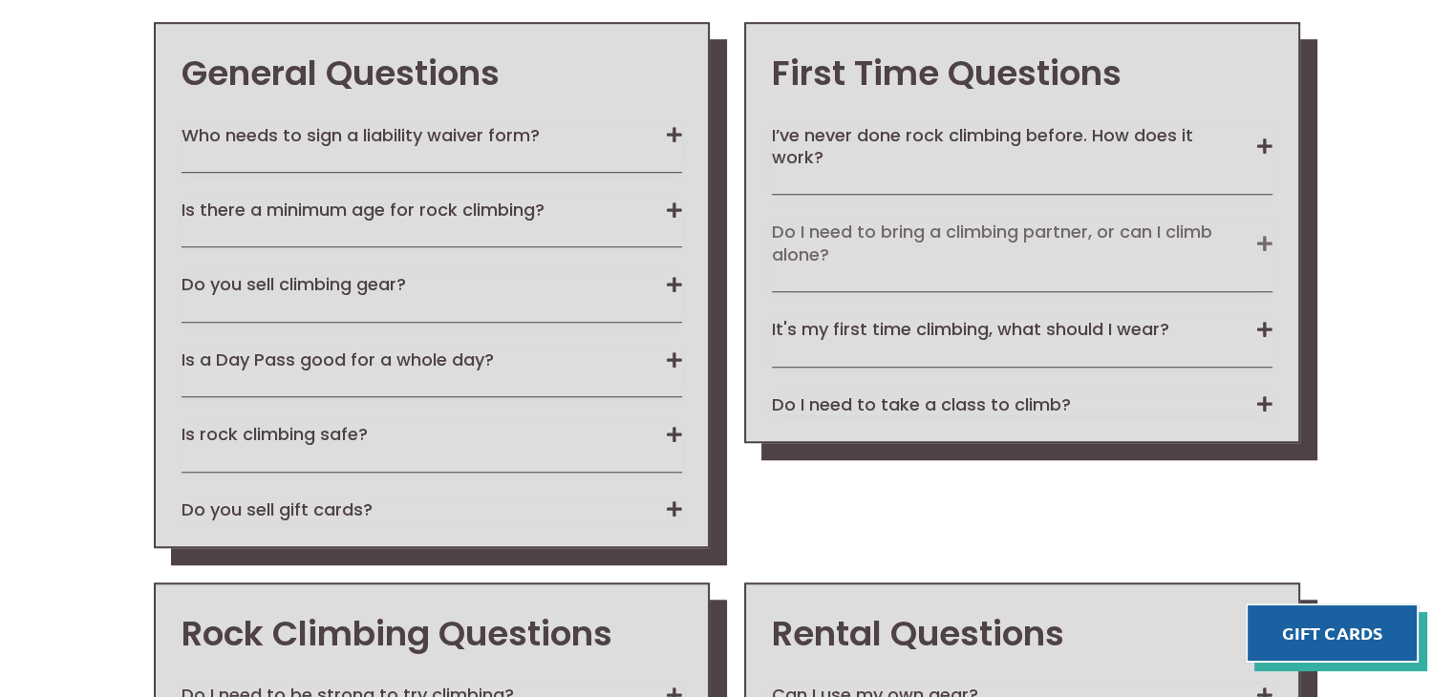
click at [845, 224] on button "Do I need to bring a climbing partner, or can I climb alone?" at bounding box center [1022, 243] width 501 height 45
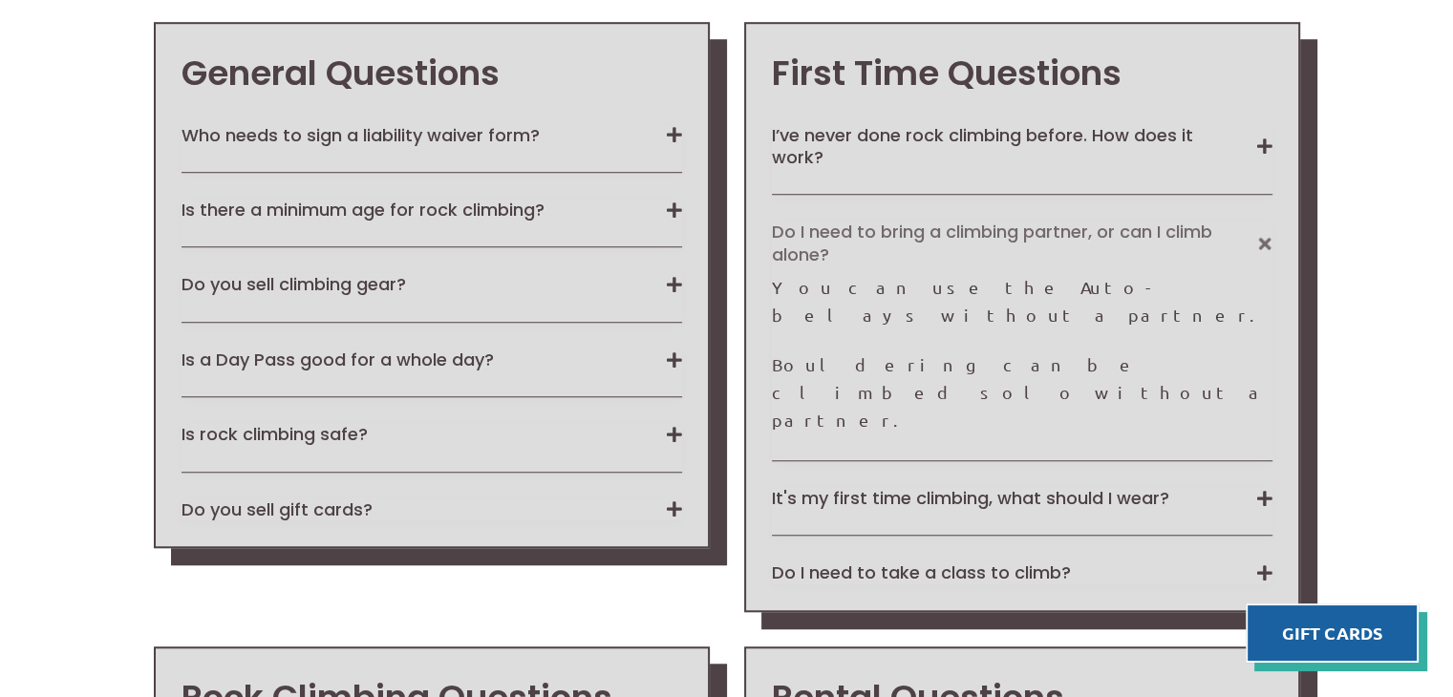
click at [845, 224] on button "Do I need to bring a climbing partner, or can I climb alone?" at bounding box center [1022, 243] width 501 height 45
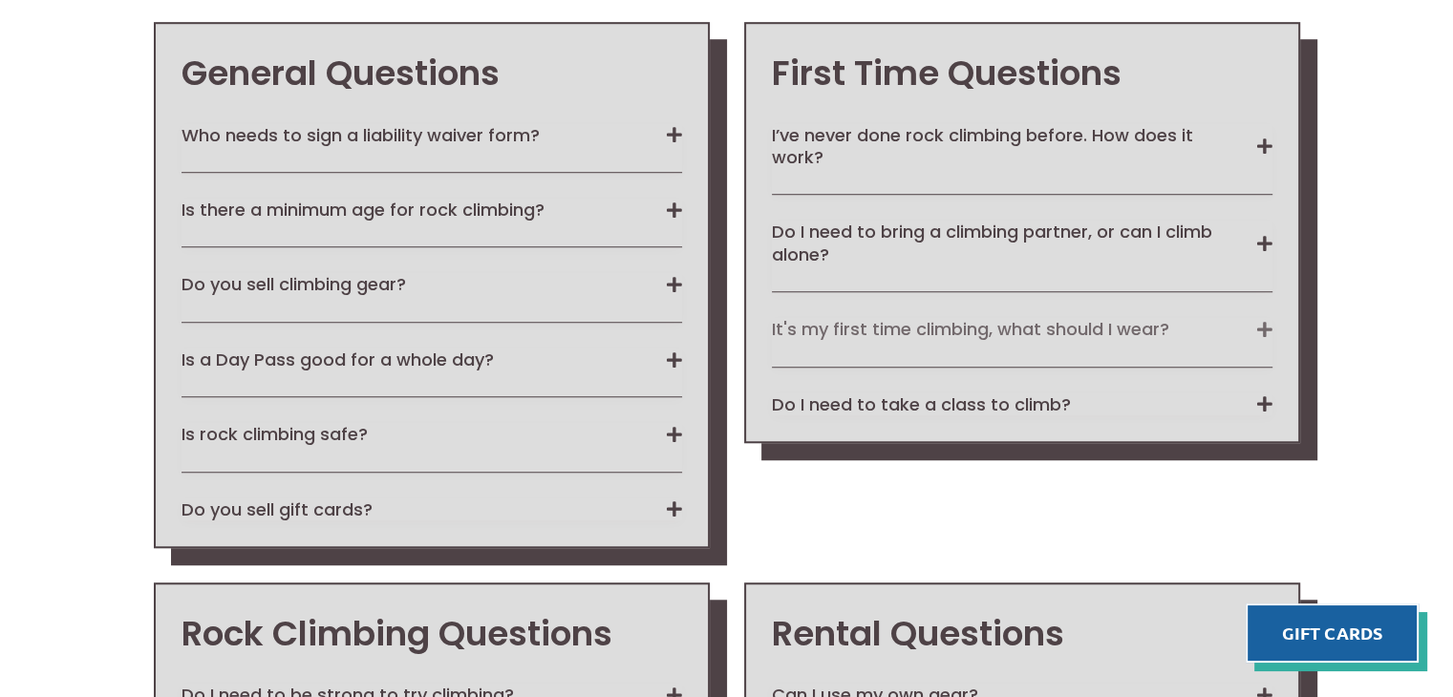
click at [850, 318] on button "It's my first time climbing, what should I wear?" at bounding box center [1022, 329] width 501 height 22
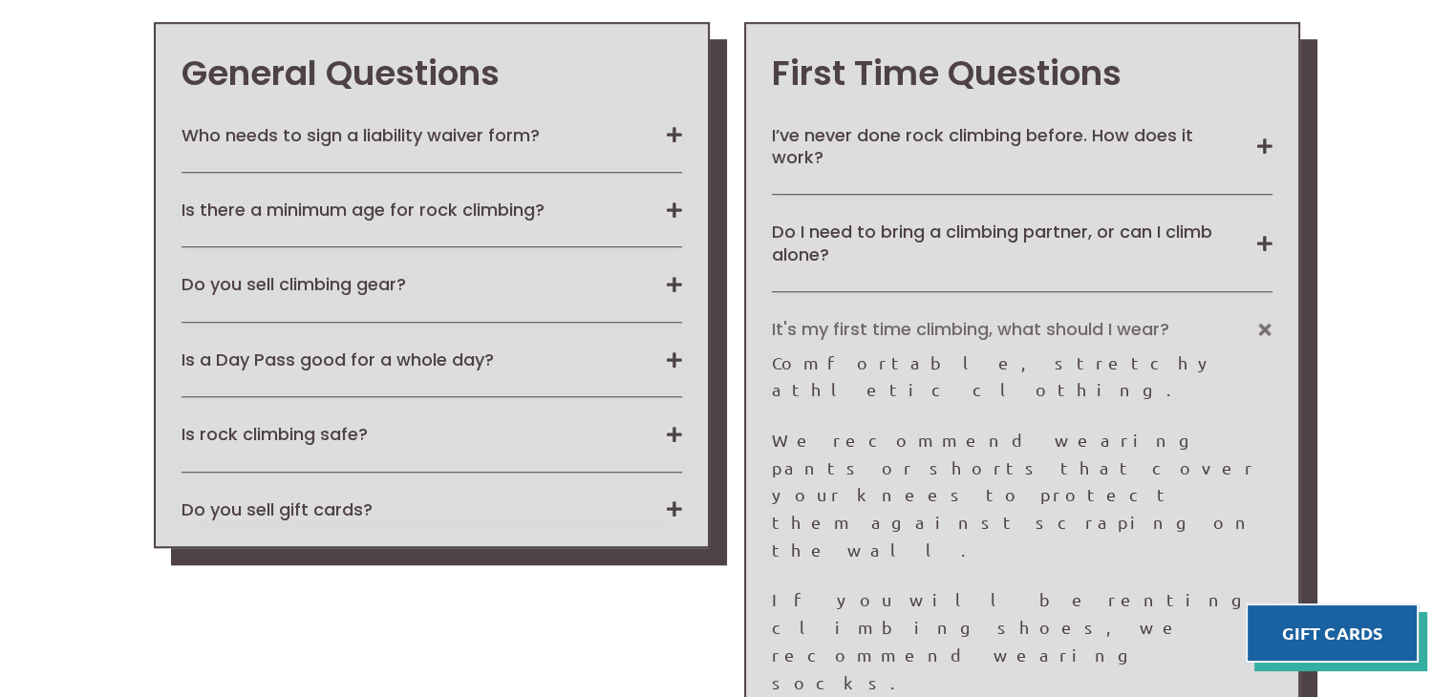
click at [850, 318] on button "It's my first time climbing, what should I wear?" at bounding box center [1022, 329] width 501 height 22
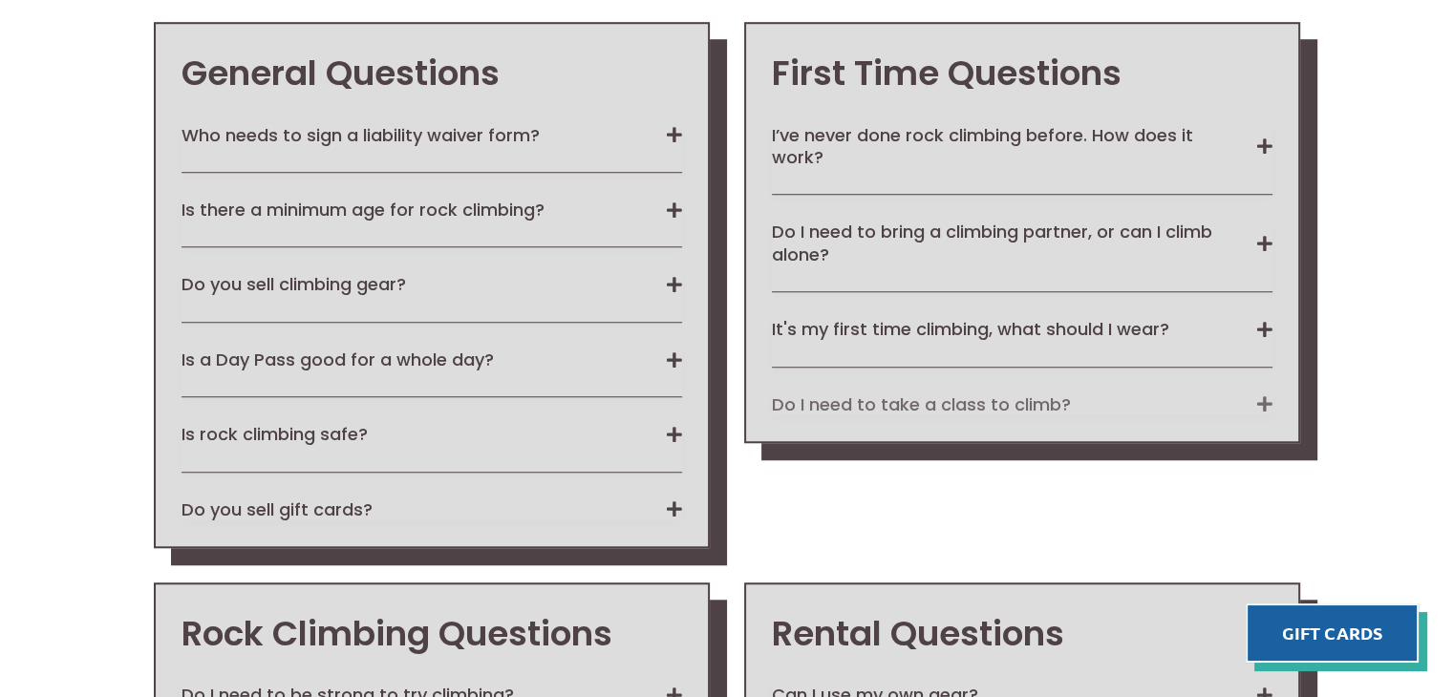
click at [852, 394] on button "Do I need to take a class to climb?" at bounding box center [1022, 405] width 501 height 22
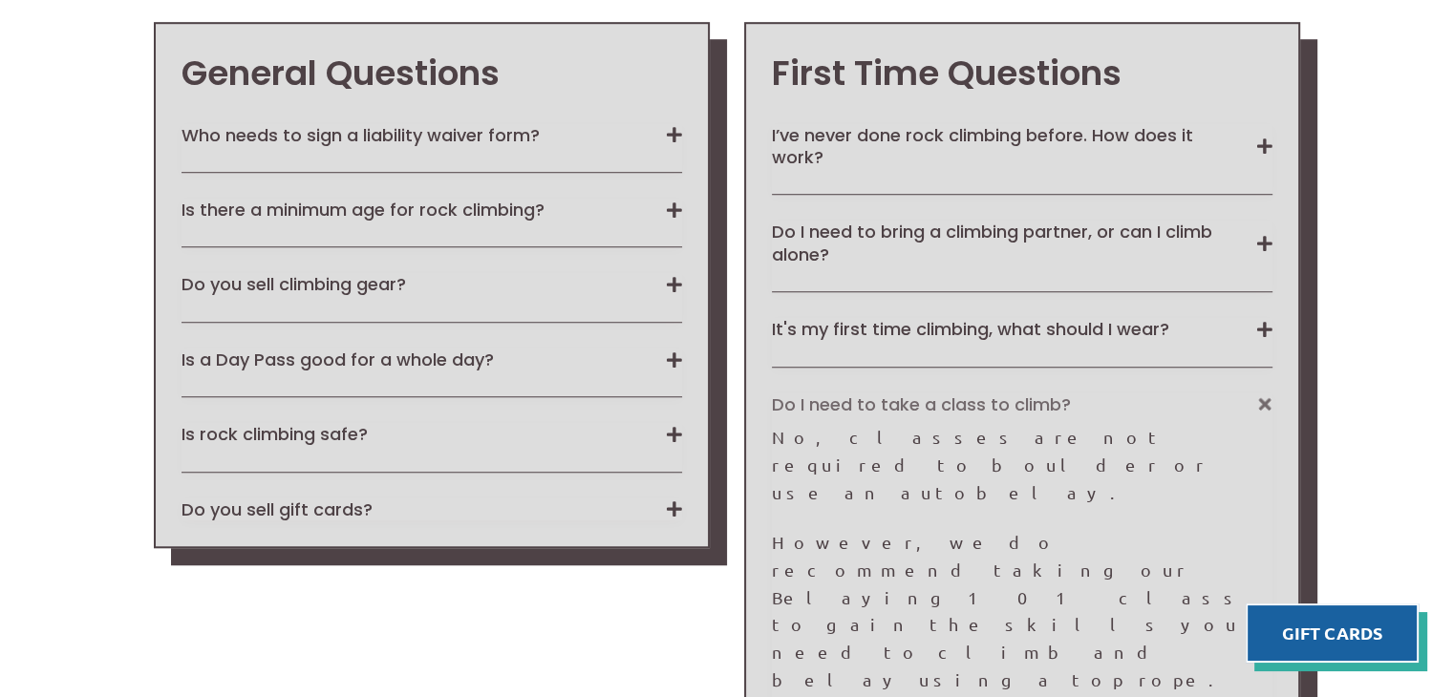
click at [852, 394] on button "Do I need to take a class to climb?" at bounding box center [1022, 405] width 501 height 22
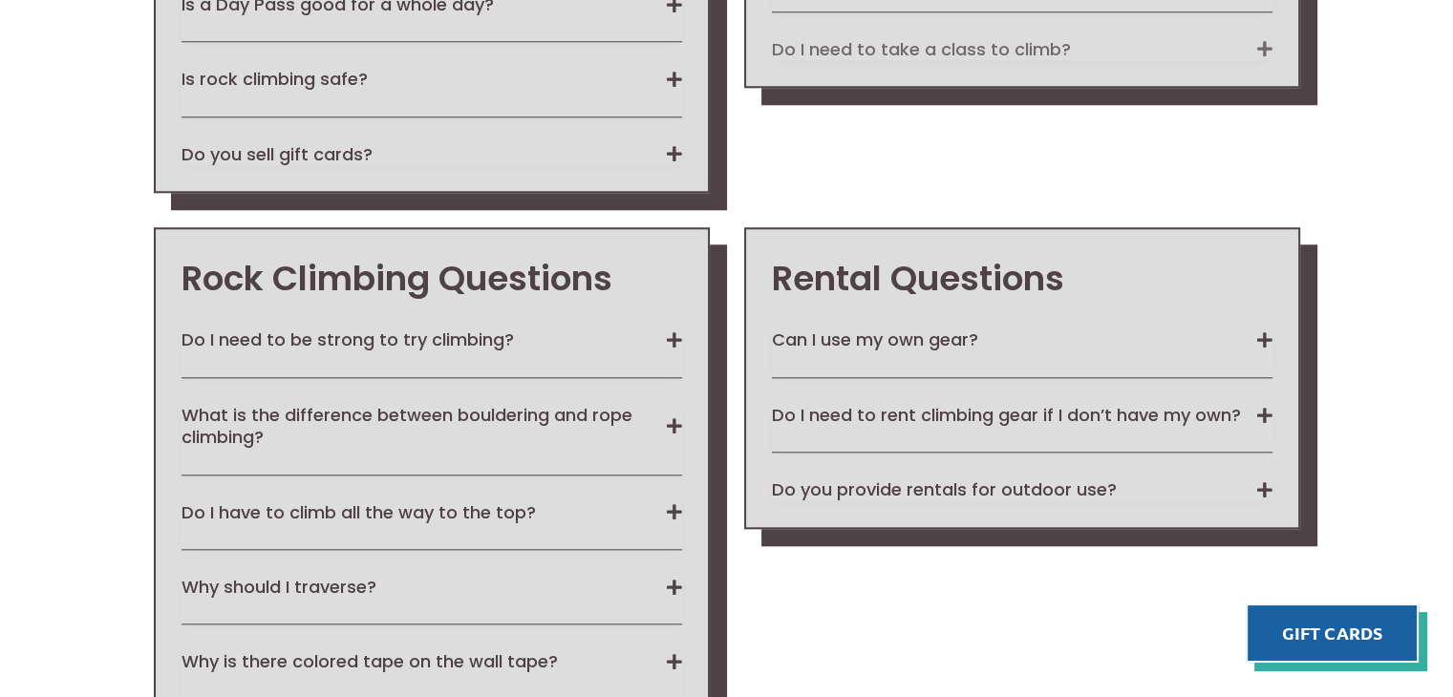
scroll to position [1782, 0]
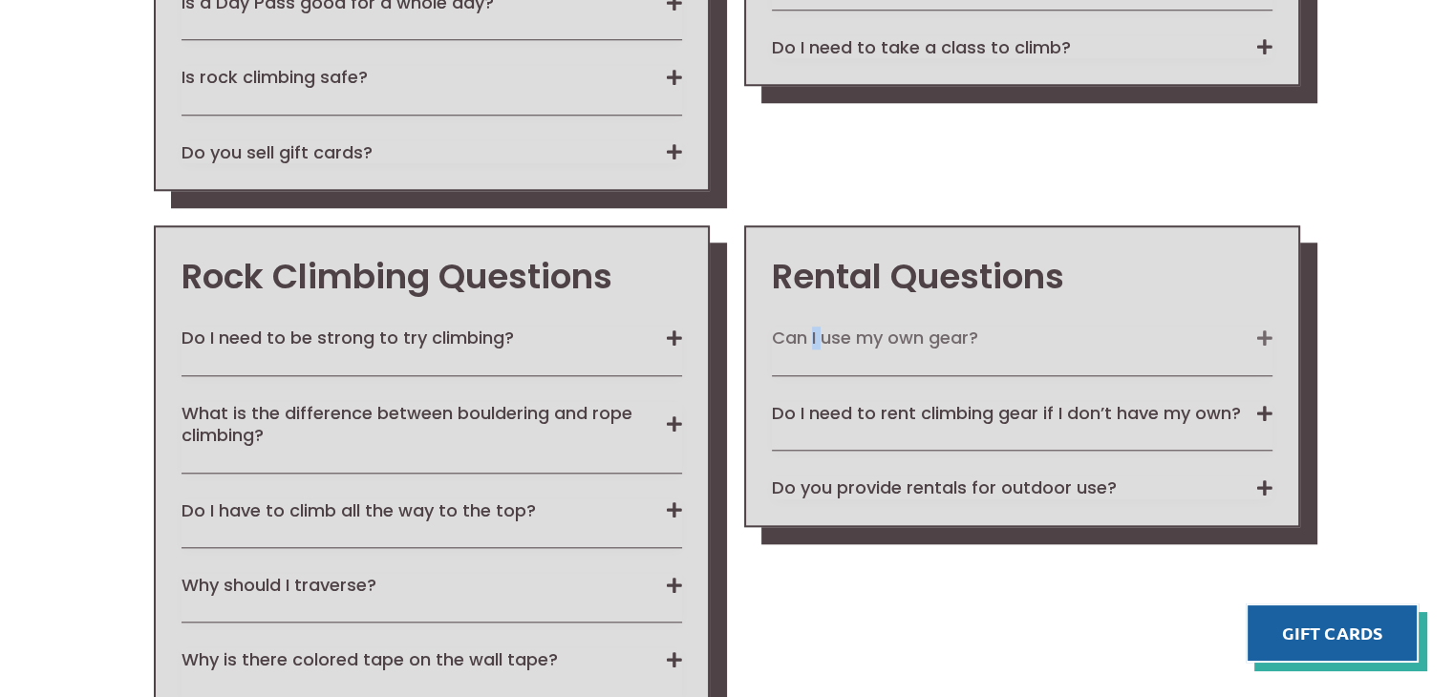
drag, startPoint x: 820, startPoint y: 347, endPoint x: 808, endPoint y: 338, distance: 15.1
click at [808, 338] on div "Can I use my own gear? Yes. You may use any of your own gear in our facility. F…" at bounding box center [1022, 351] width 501 height 49
click at [808, 338] on button "Can I use my own gear?" at bounding box center [1022, 338] width 501 height 22
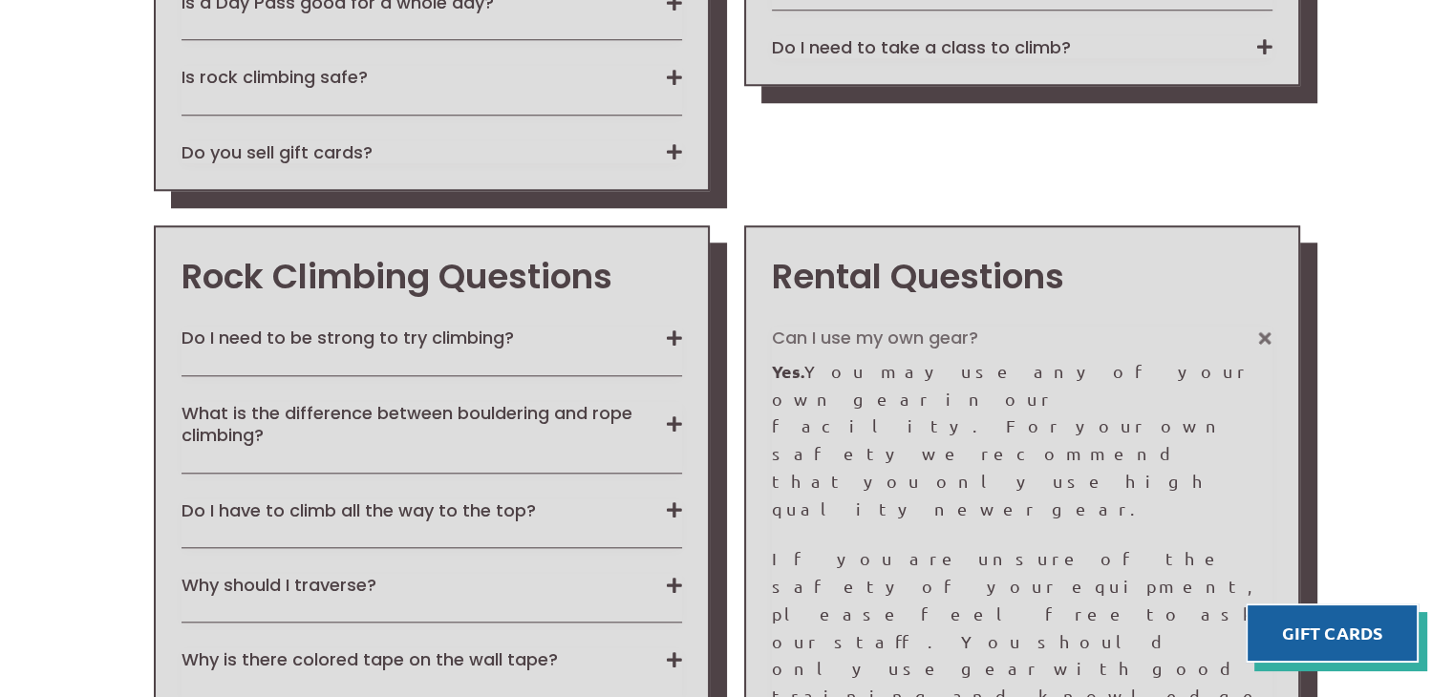
click at [969, 280] on h3 "Rental Questions" at bounding box center [1022, 277] width 501 height 48
click at [892, 336] on button "Can I use my own gear?" at bounding box center [1022, 338] width 501 height 22
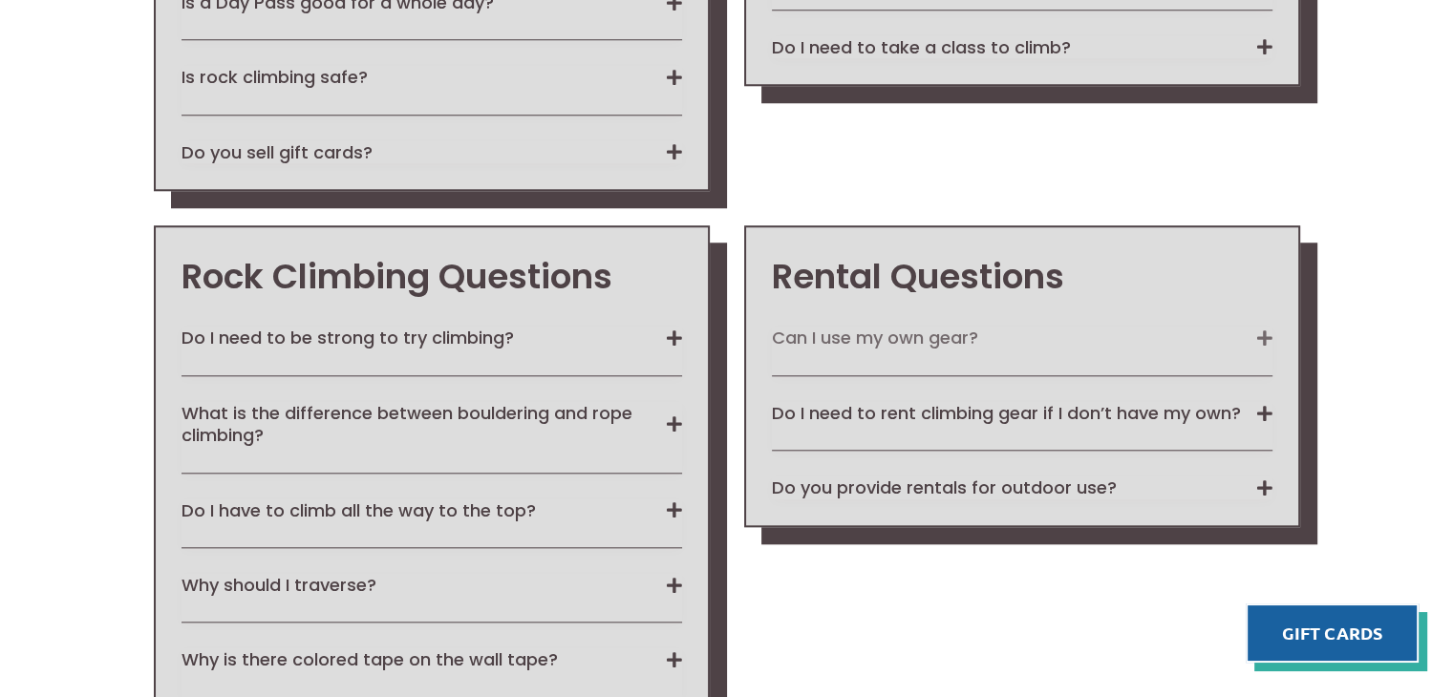
click at [892, 336] on button "Can I use my own gear?" at bounding box center [1022, 338] width 501 height 22
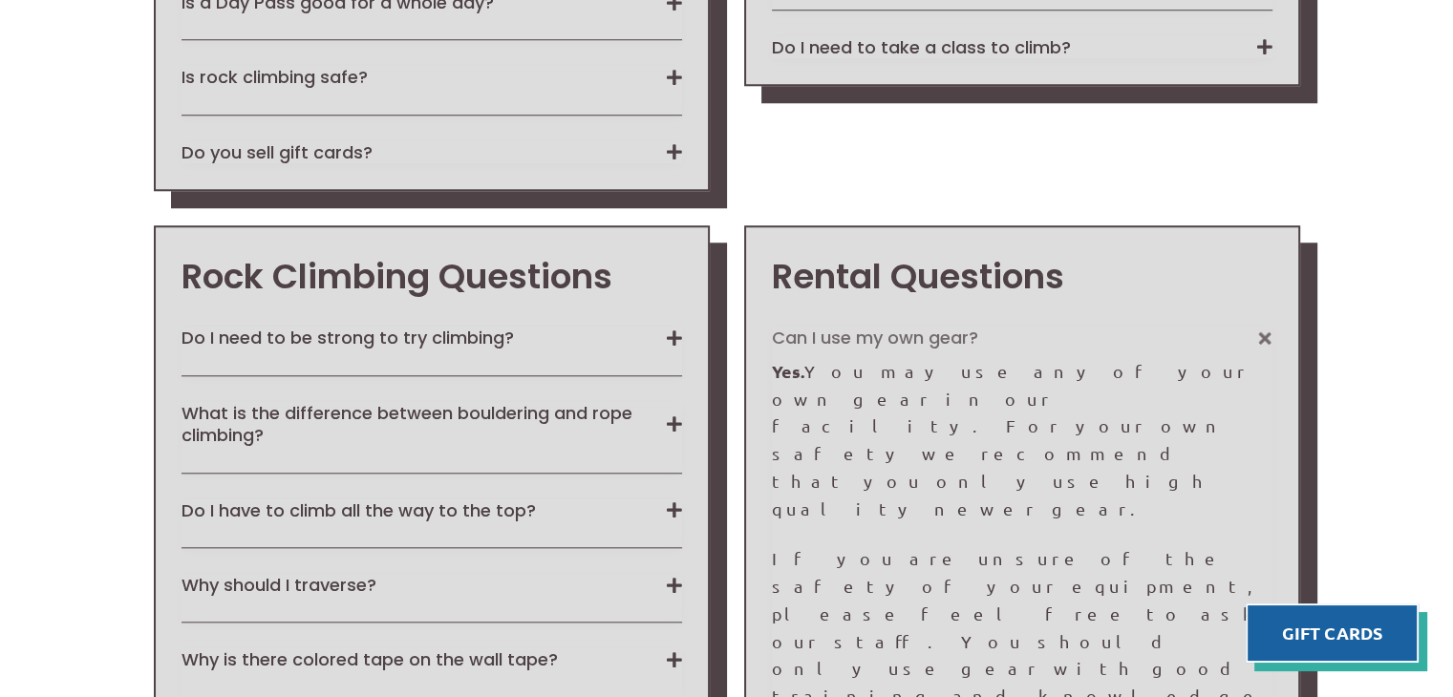
click at [892, 336] on button "Can I use my own gear?" at bounding box center [1022, 338] width 501 height 22
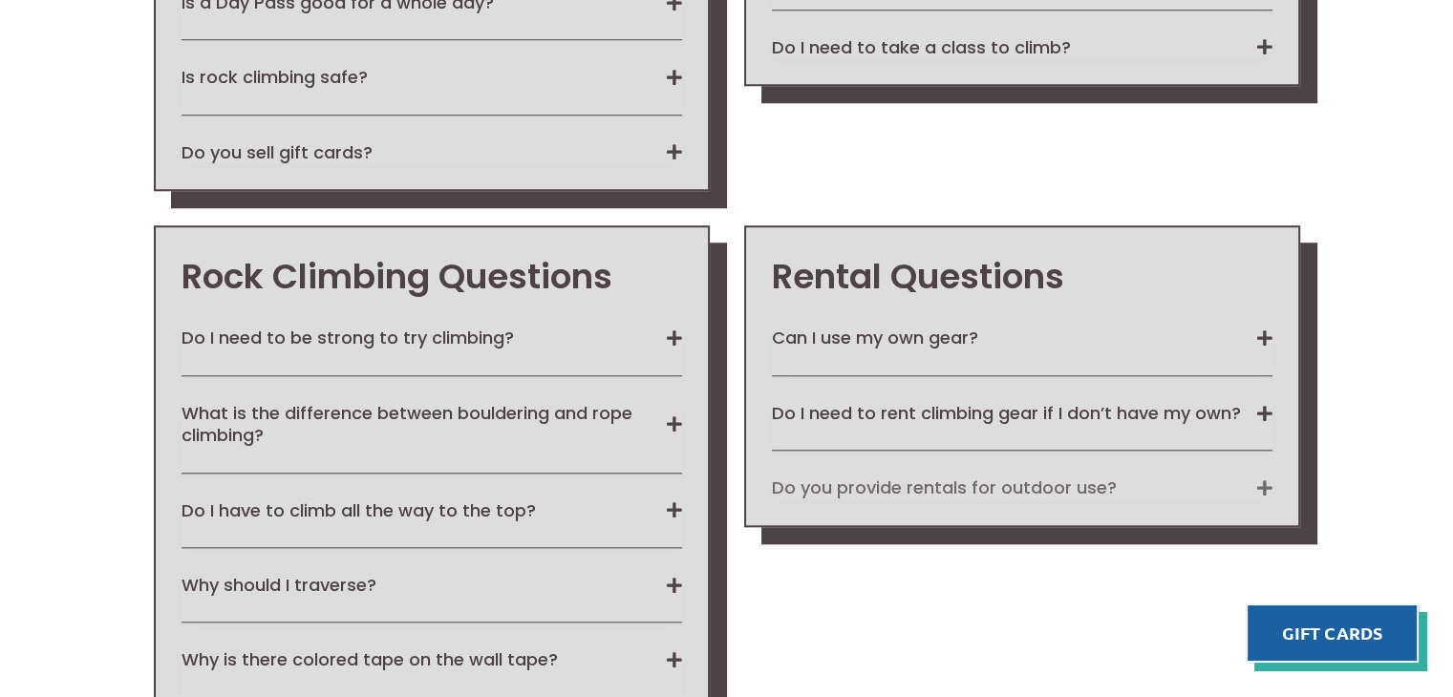
click at [791, 487] on button "Do you provide rentals for outdoor use?" at bounding box center [1022, 488] width 501 height 22
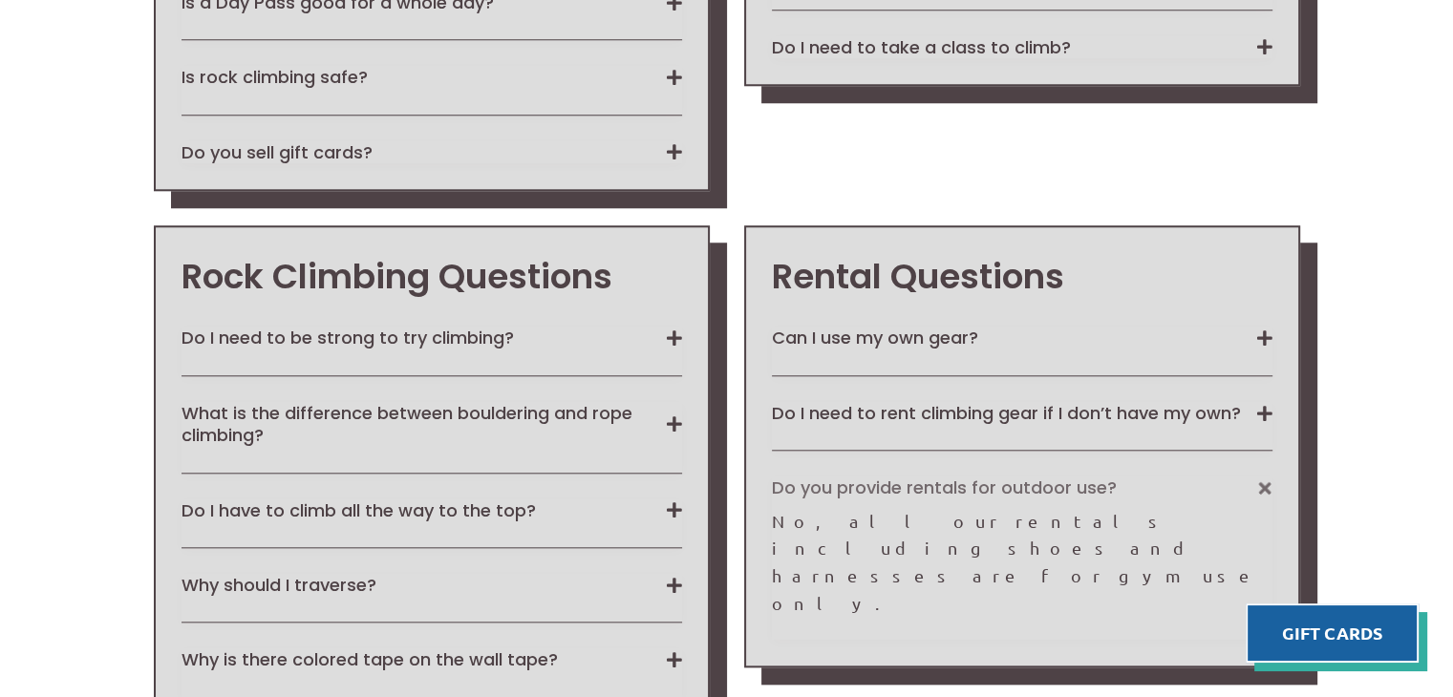
click at [791, 487] on button "Do you provide rentals for outdoor use?" at bounding box center [1022, 488] width 501 height 22
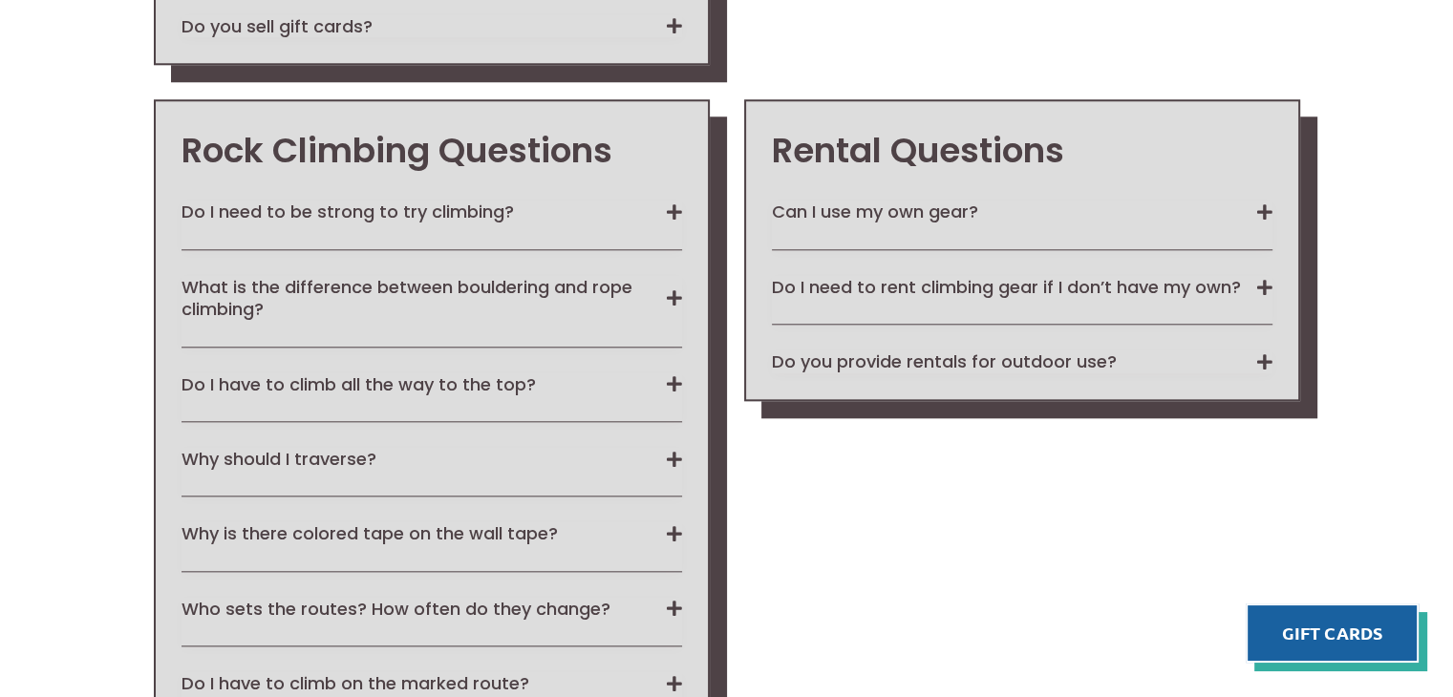
scroll to position [1940, 0]
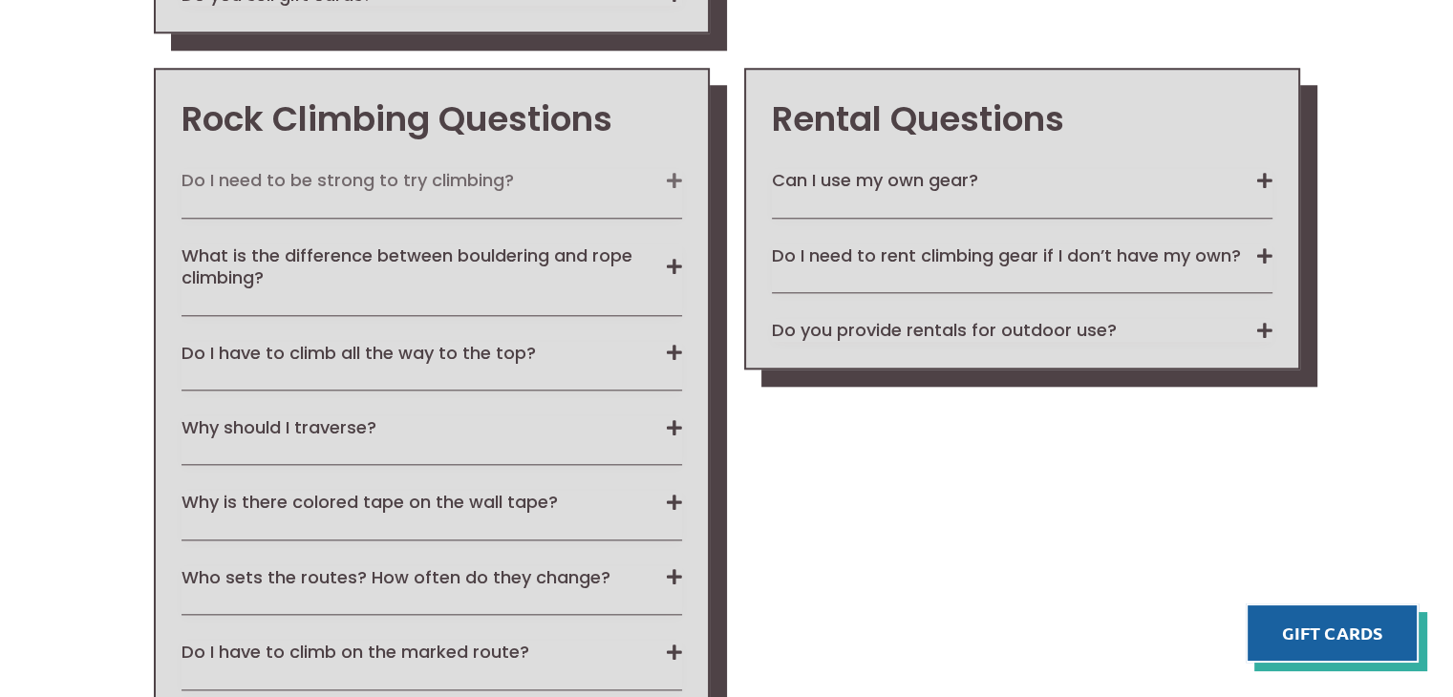
click at [267, 169] on button "Do I need to be strong to try climbing?" at bounding box center [431, 180] width 501 height 22
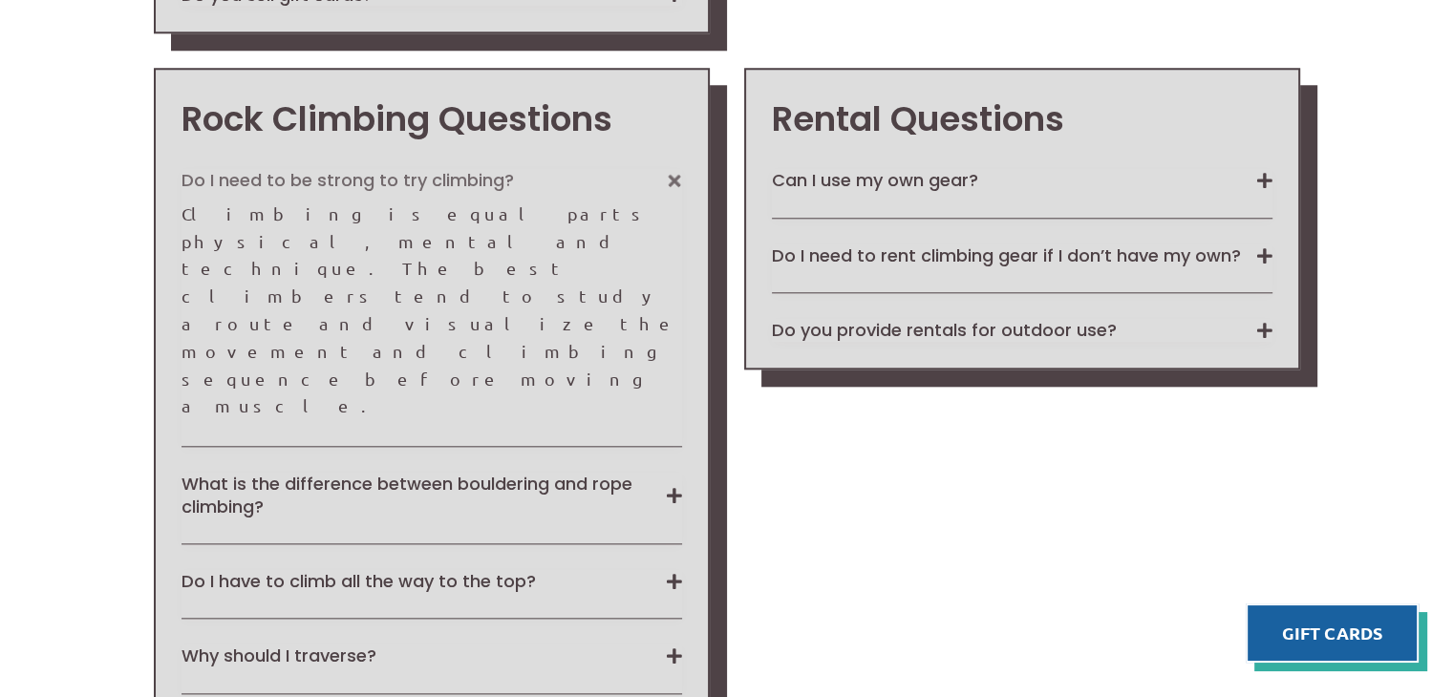
click at [267, 169] on button "Do I need to be strong to try climbing?" at bounding box center [431, 180] width 501 height 22
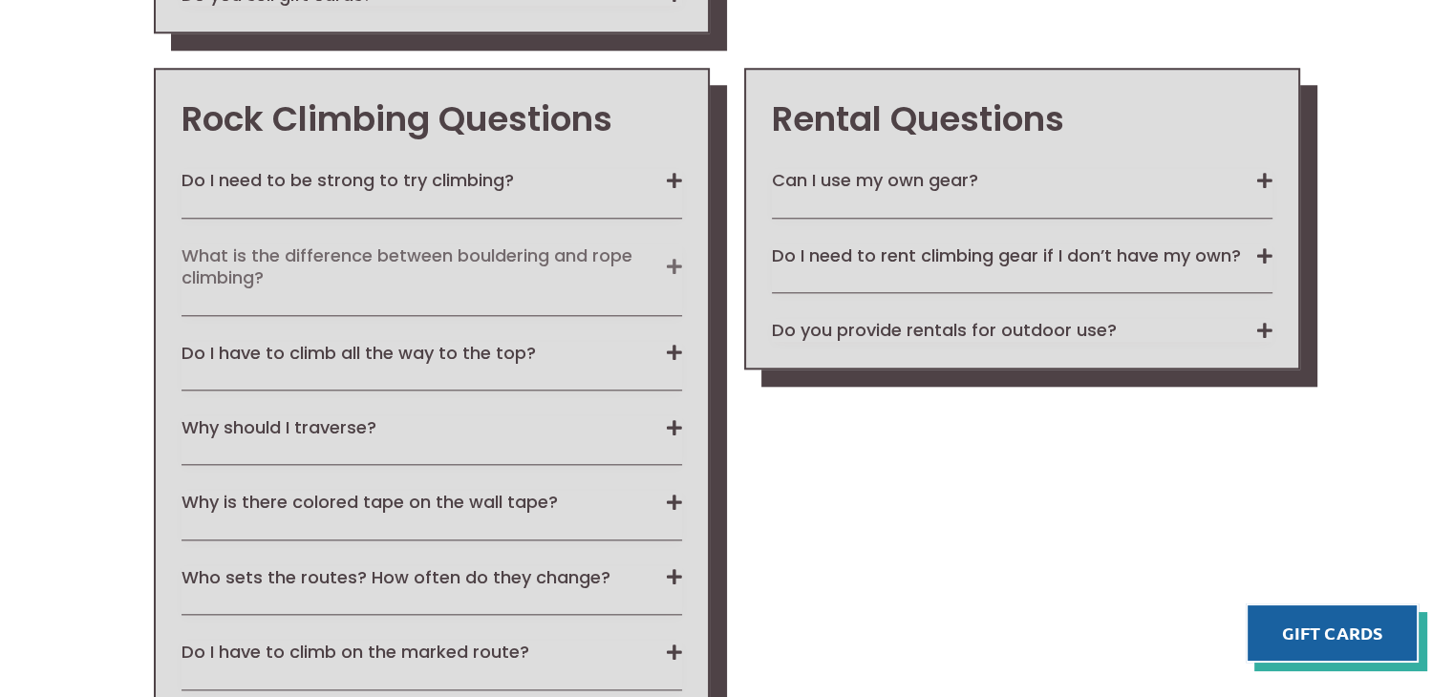
click at [294, 252] on button "What is the difference between bouldering and rope climbing?" at bounding box center [431, 267] width 501 height 45
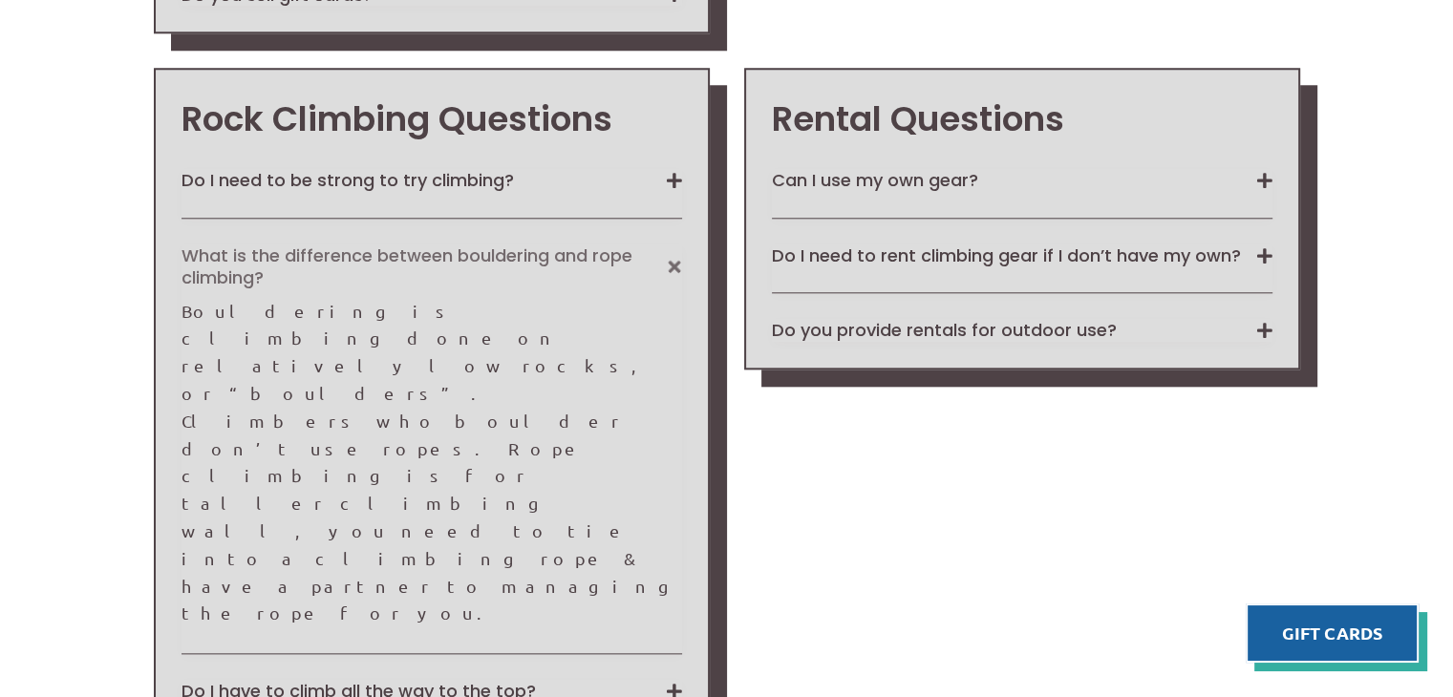
click at [294, 252] on button "What is the difference between bouldering and rope climbing?" at bounding box center [431, 267] width 501 height 45
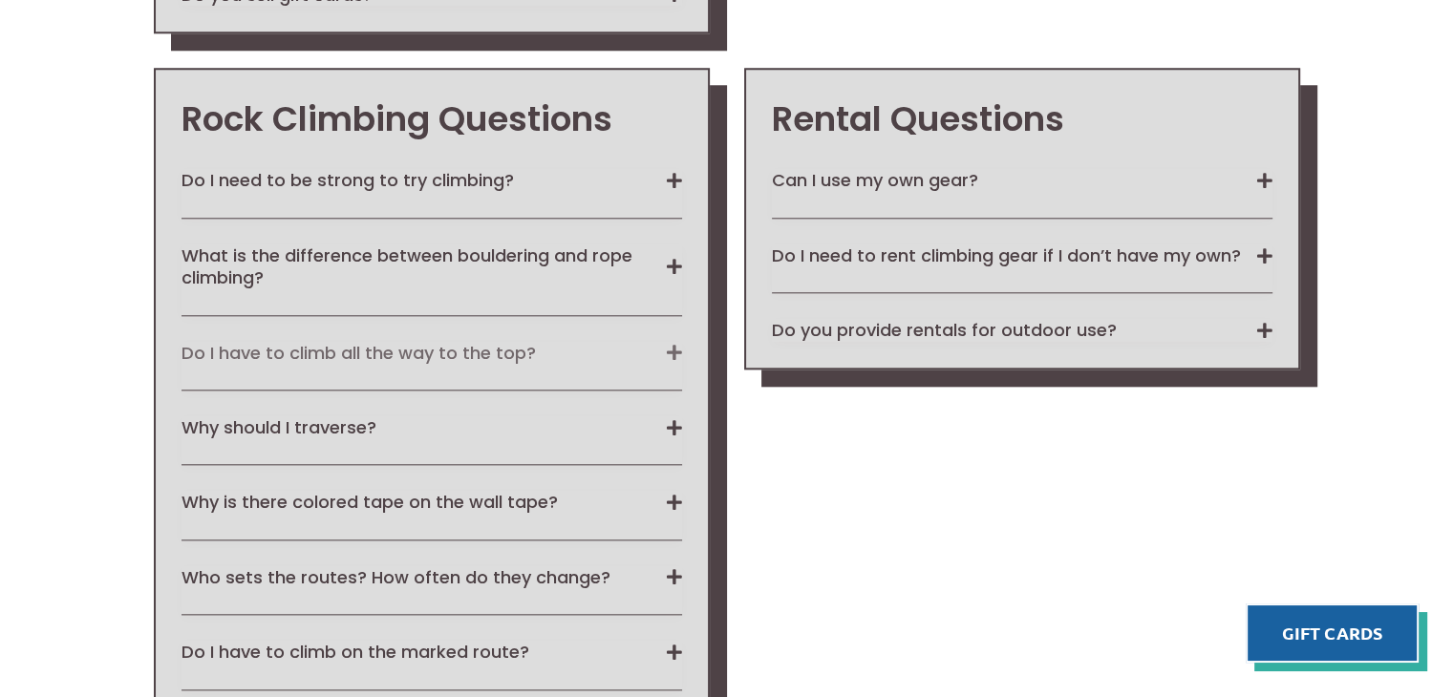
click at [270, 343] on button "Do I have to climb all the way to the top?" at bounding box center [431, 353] width 501 height 22
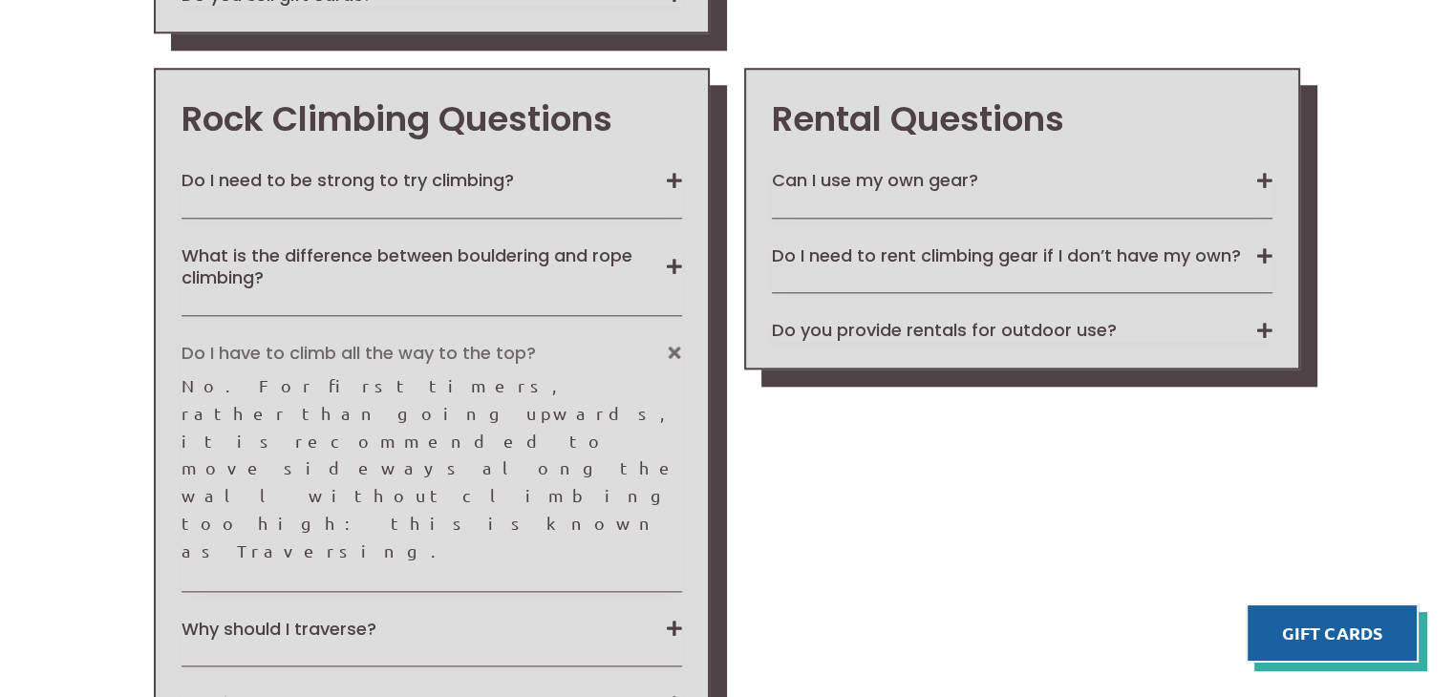
click at [270, 343] on button "Do I have to climb all the way to the top?" at bounding box center [431, 353] width 501 height 22
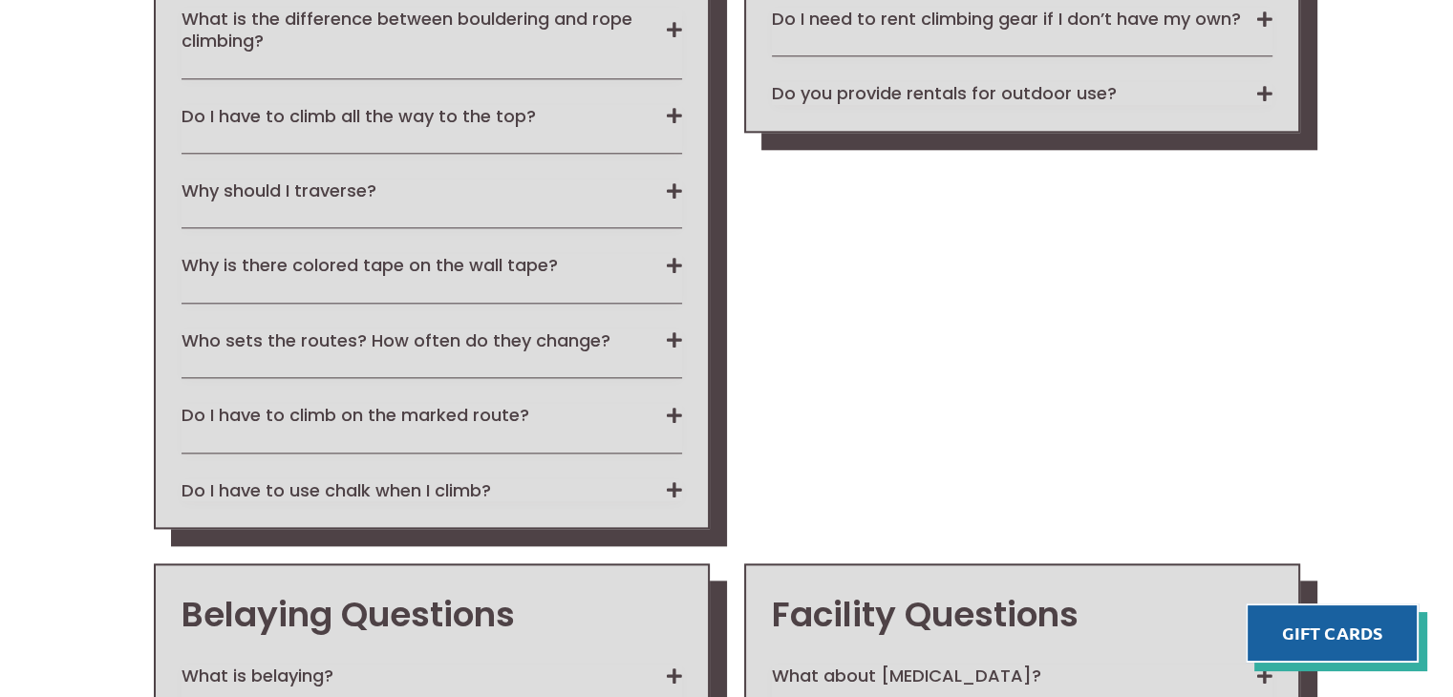
scroll to position [2178, 0]
click at [262, 329] on button "Who sets the routes? How often do they change?" at bounding box center [431, 340] width 501 height 22
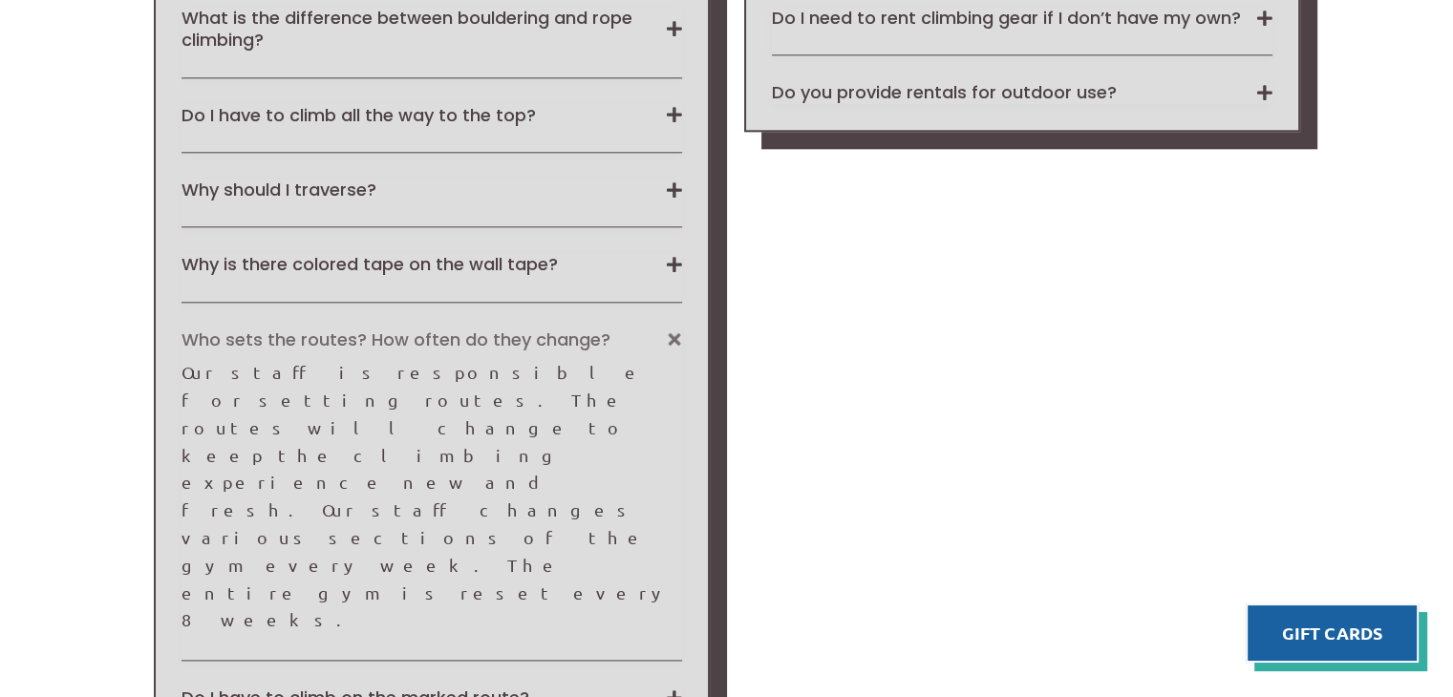
click at [262, 329] on button "Who sets the routes? How often do they change?" at bounding box center [431, 340] width 501 height 22
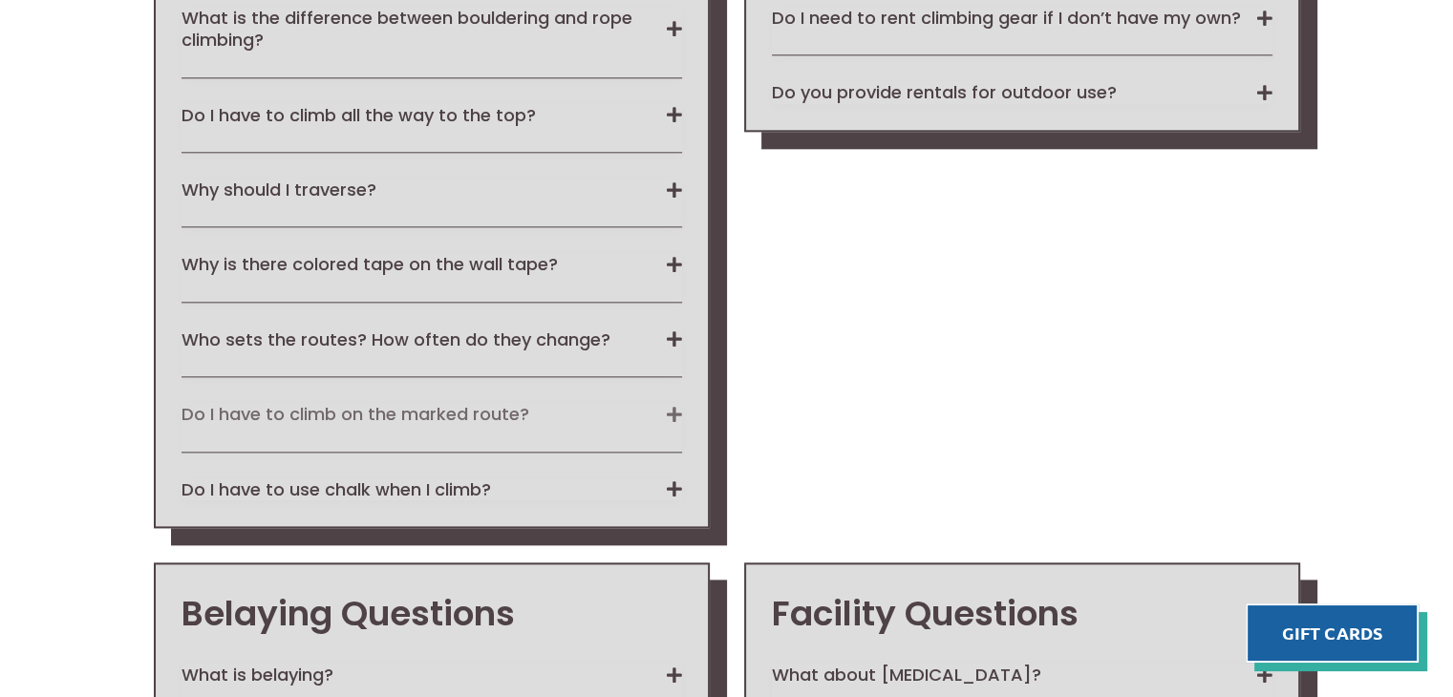
click at [268, 408] on button "Do I have to climb on the marked route?" at bounding box center [431, 414] width 501 height 22
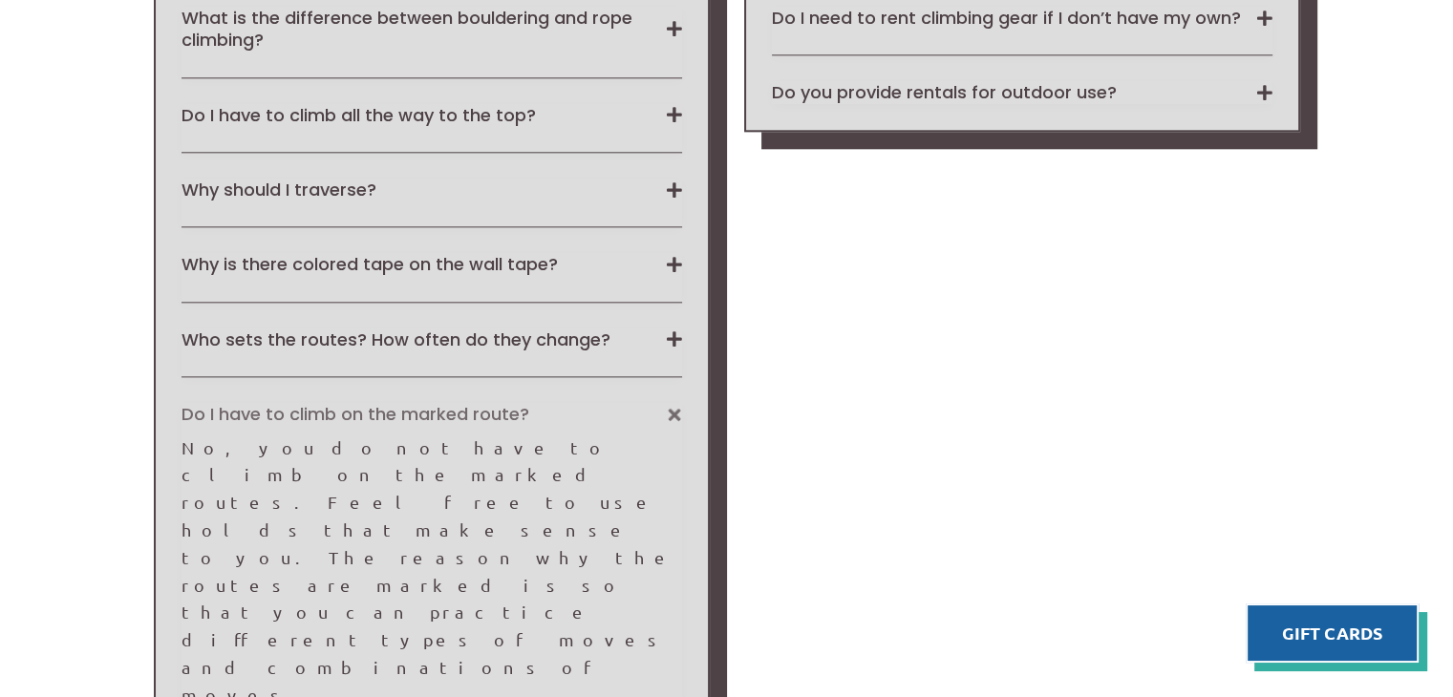
click at [268, 408] on button "Do I have to climb on the marked route?" at bounding box center [431, 414] width 501 height 22
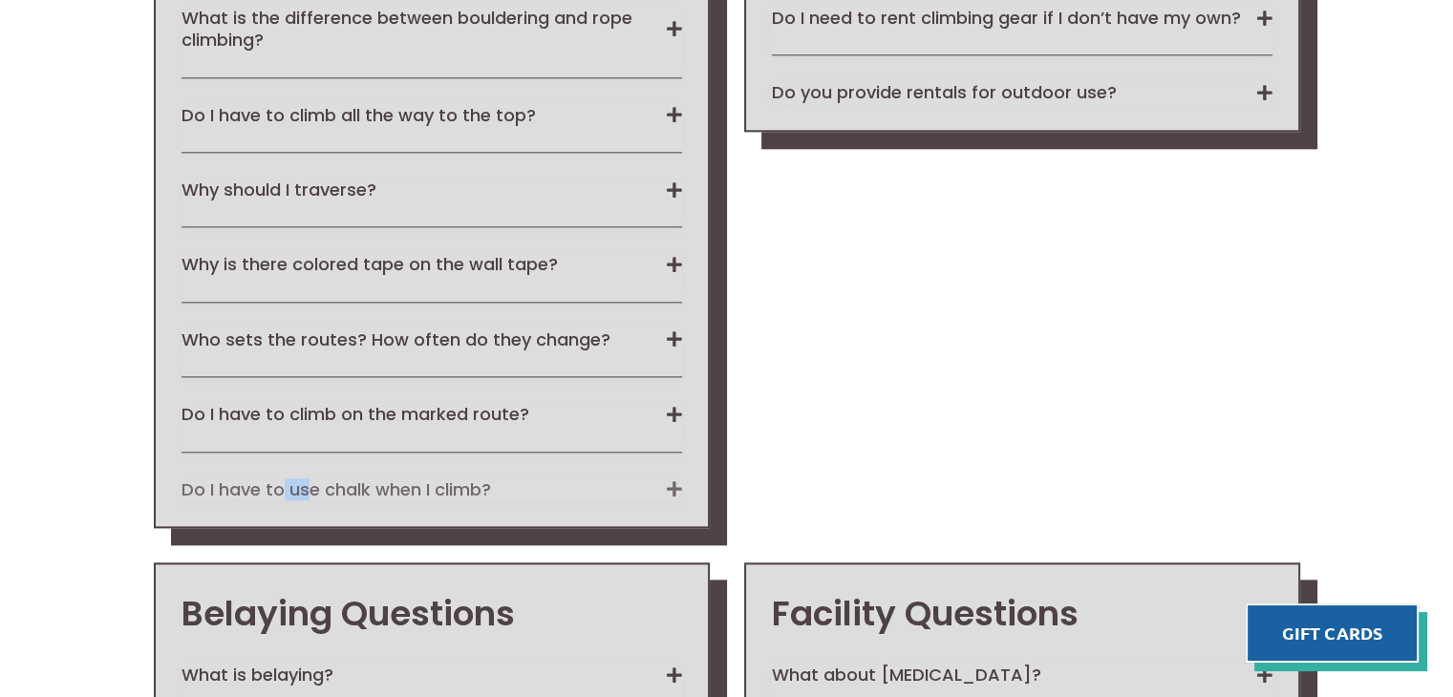
drag, startPoint x: 309, startPoint y: 497, endPoint x: 278, endPoint y: 480, distance: 34.6
click at [278, 480] on div "Rock Climbing Questions Do I need to be strong to try climbing? Climbing is equ…" at bounding box center [432, 179] width 556 height 698
click at [278, 480] on button "Do I have to use chalk when I climb?" at bounding box center [431, 490] width 501 height 22
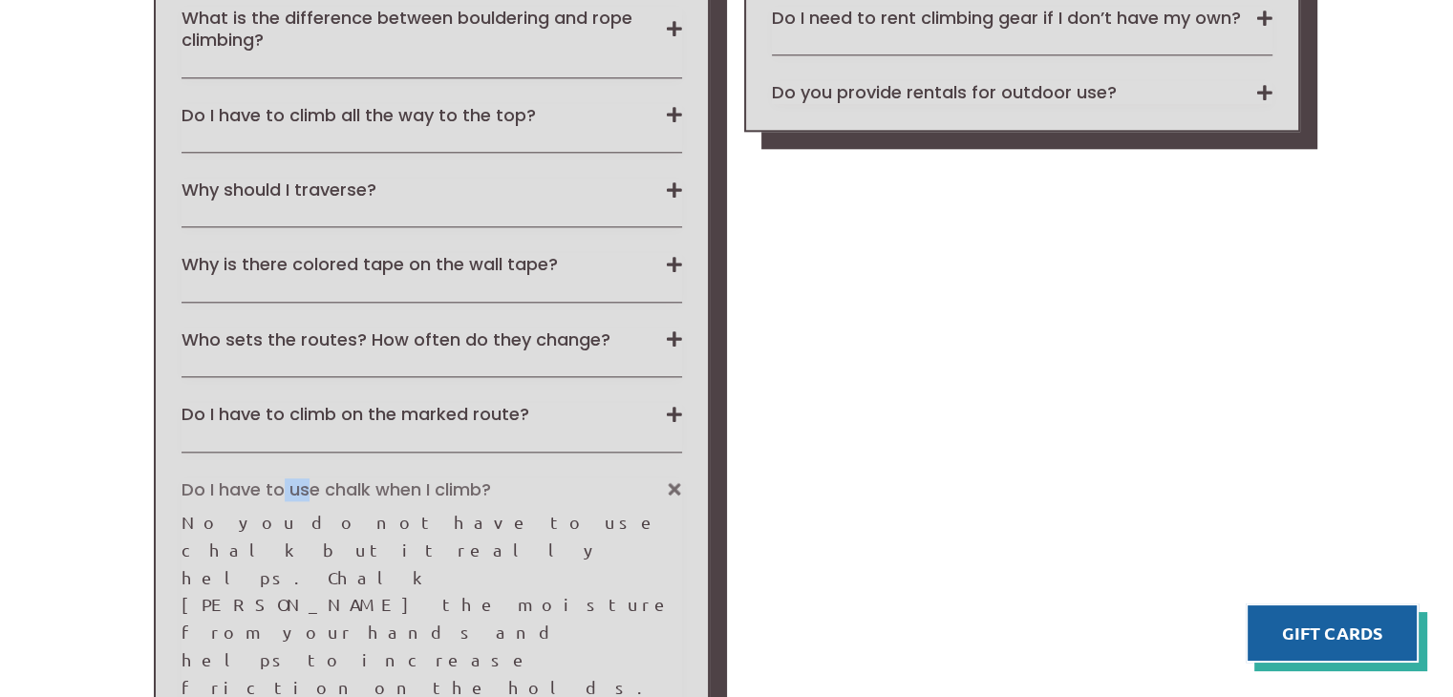
click at [244, 479] on button "Do I have to use chalk when I climb?" at bounding box center [431, 490] width 501 height 22
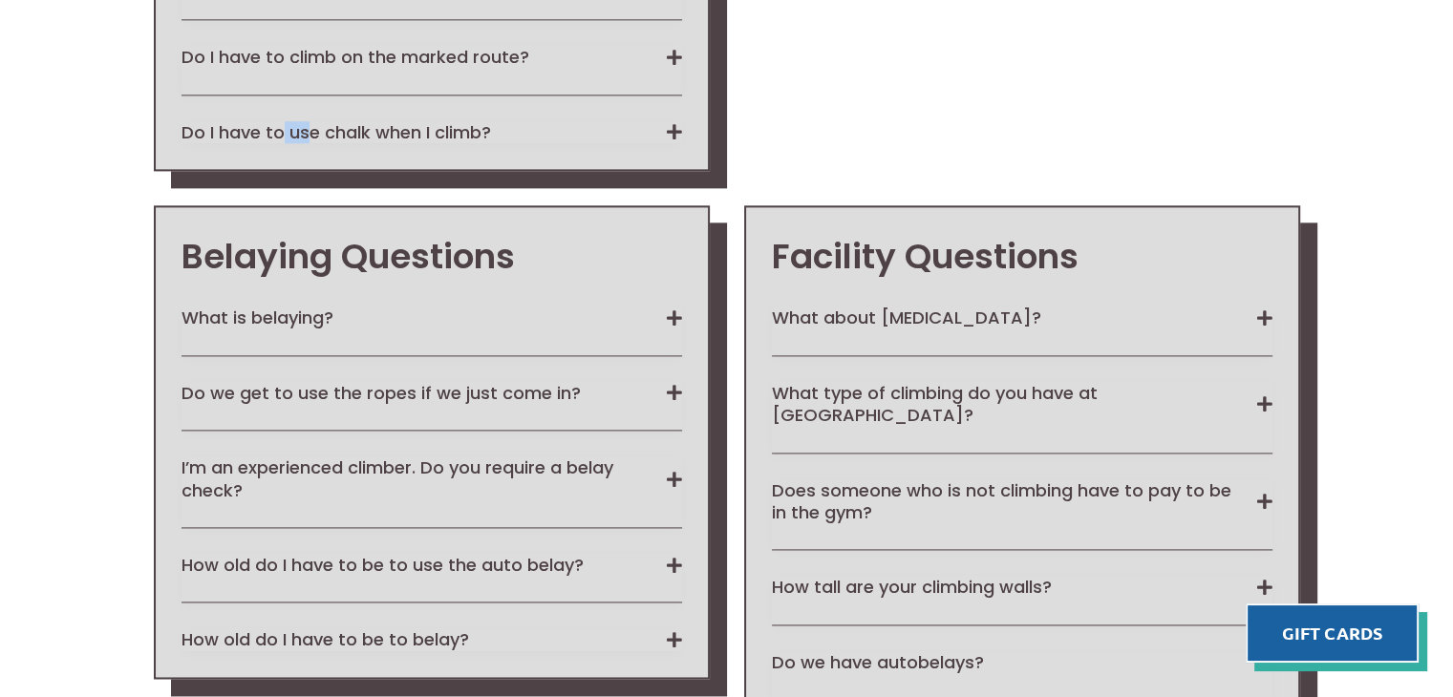
scroll to position [2536, 0]
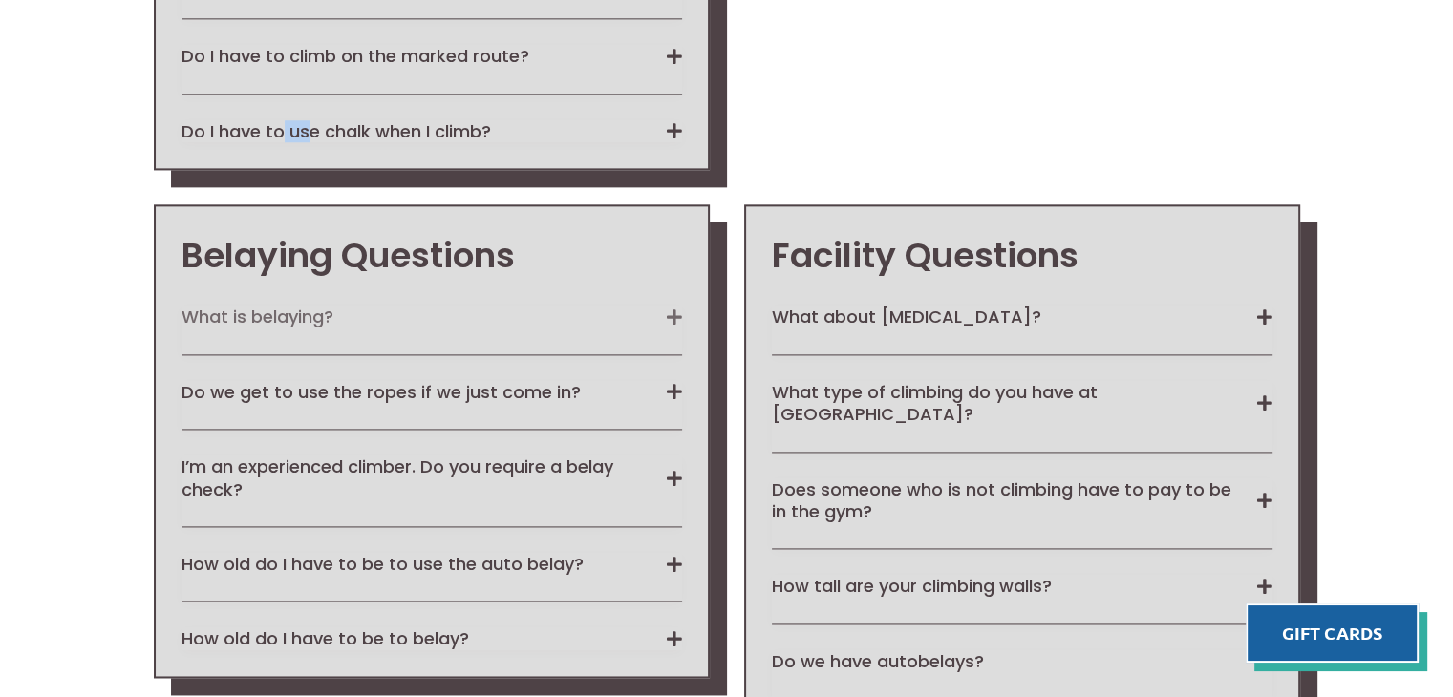
click at [255, 306] on button "What is belaying?" at bounding box center [431, 317] width 501 height 22
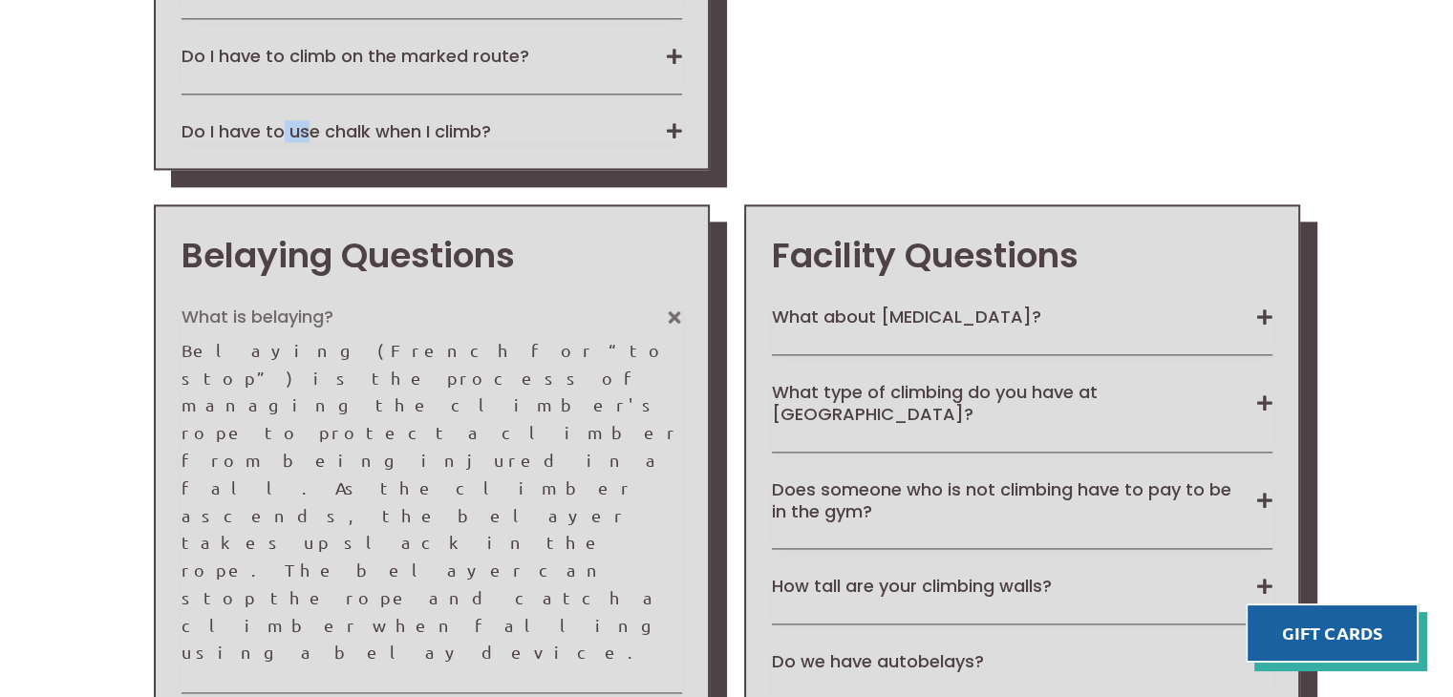
click at [255, 306] on button "What is belaying?" at bounding box center [431, 317] width 501 height 22
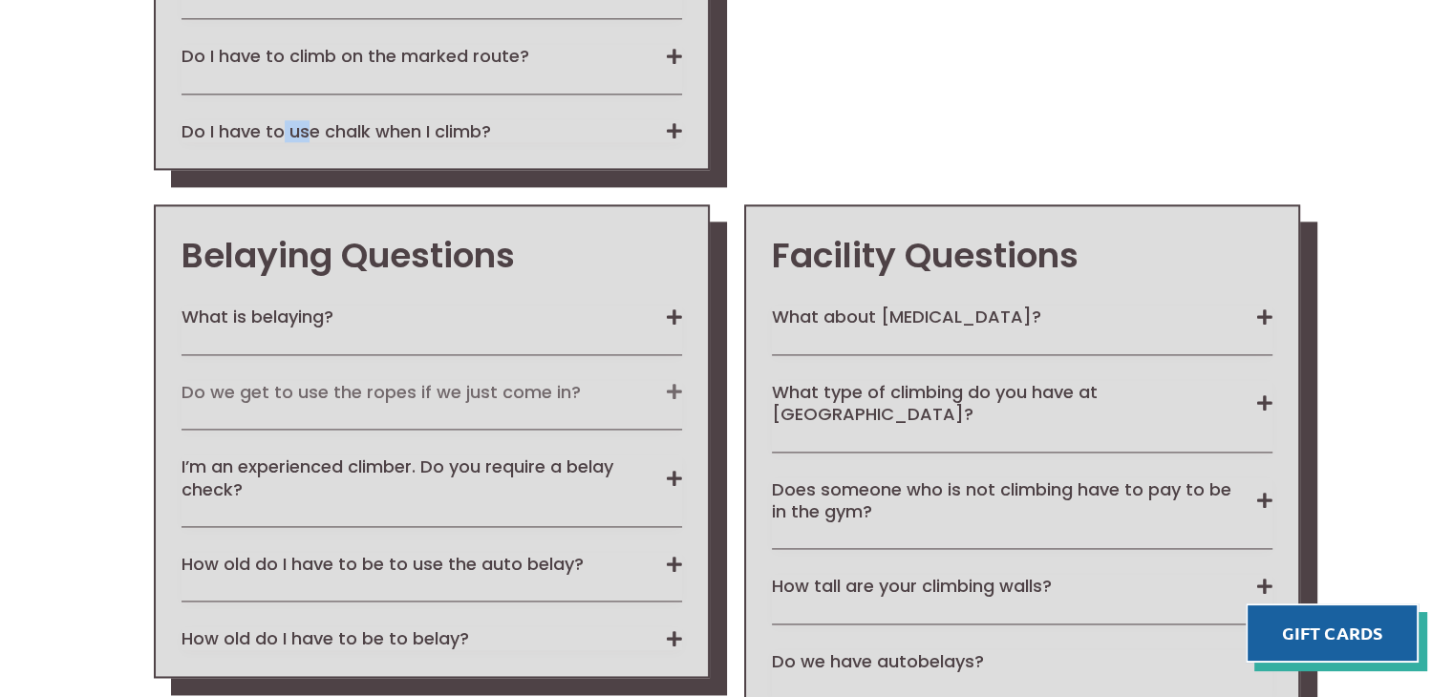
click at [214, 383] on button "Do we get to use the ropes if we just come in?" at bounding box center [431, 392] width 501 height 22
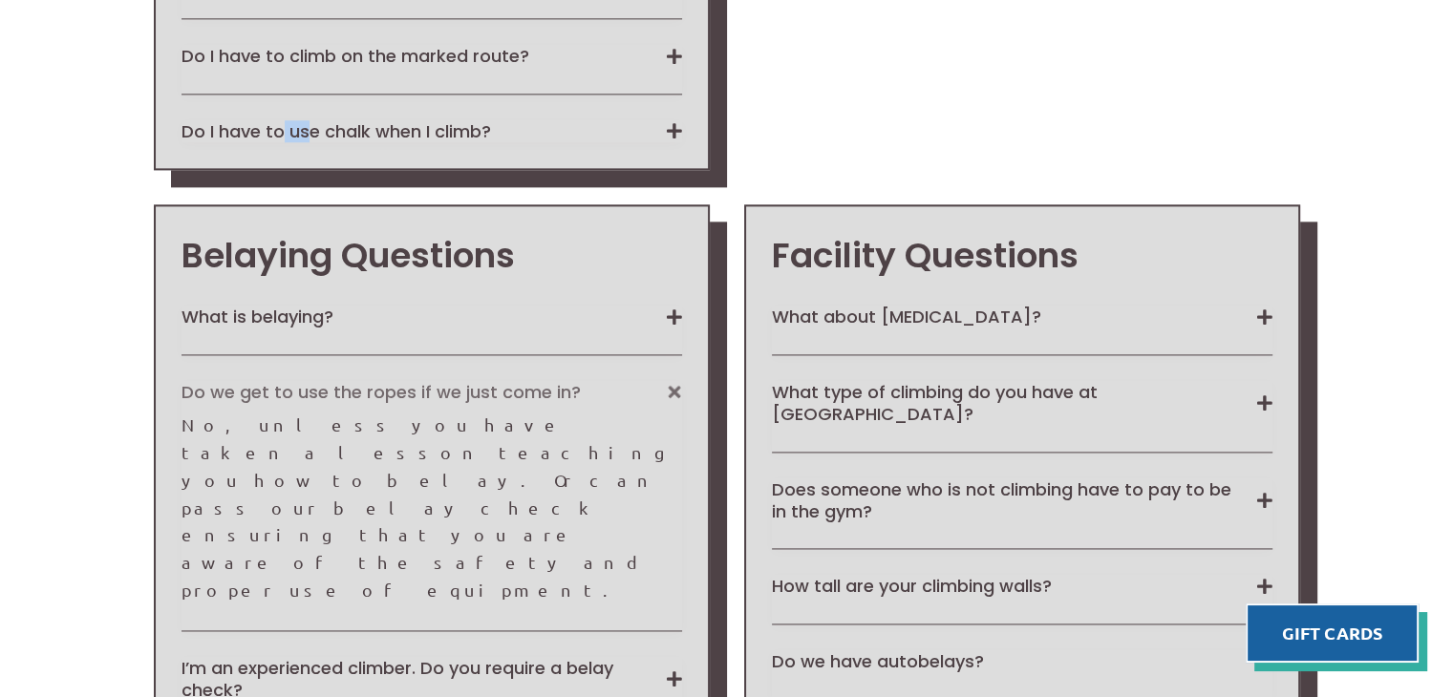
click at [214, 383] on button "Do we get to use the ropes if we just come in?" at bounding box center [431, 392] width 501 height 22
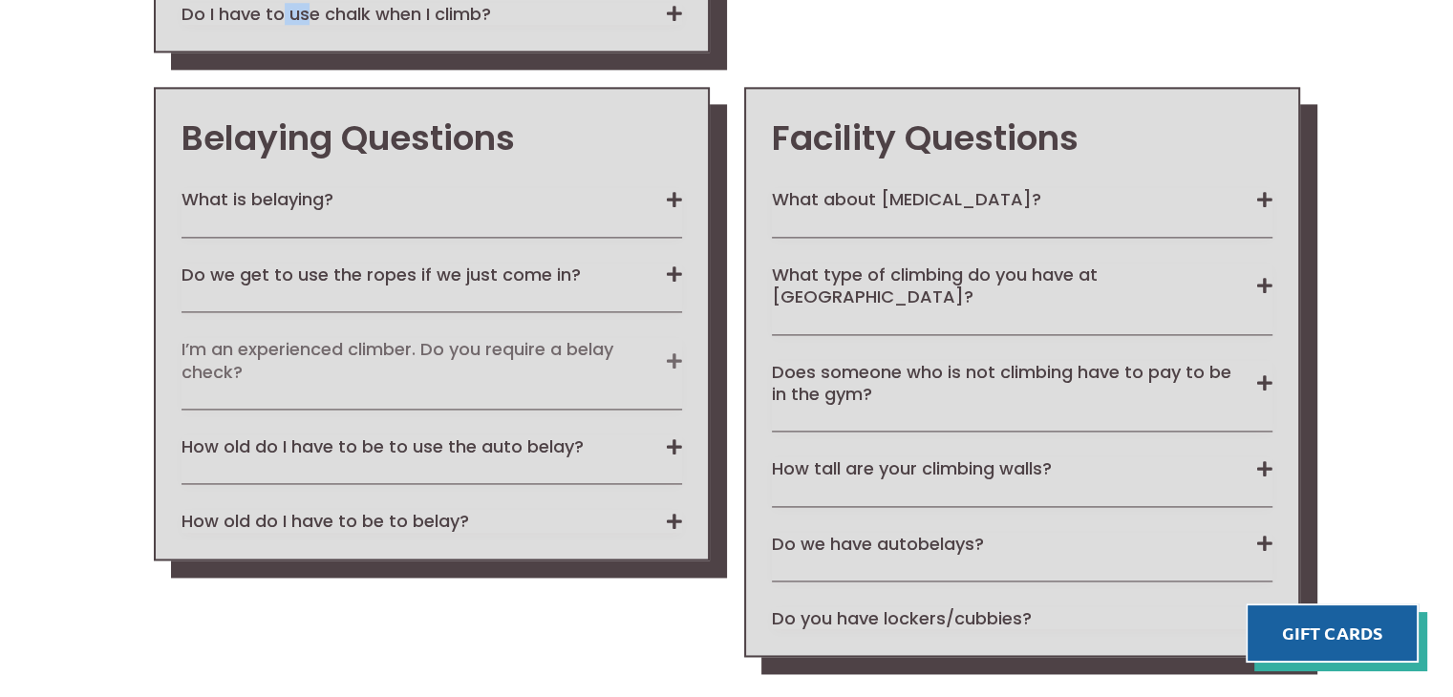
scroll to position [2681, 0]
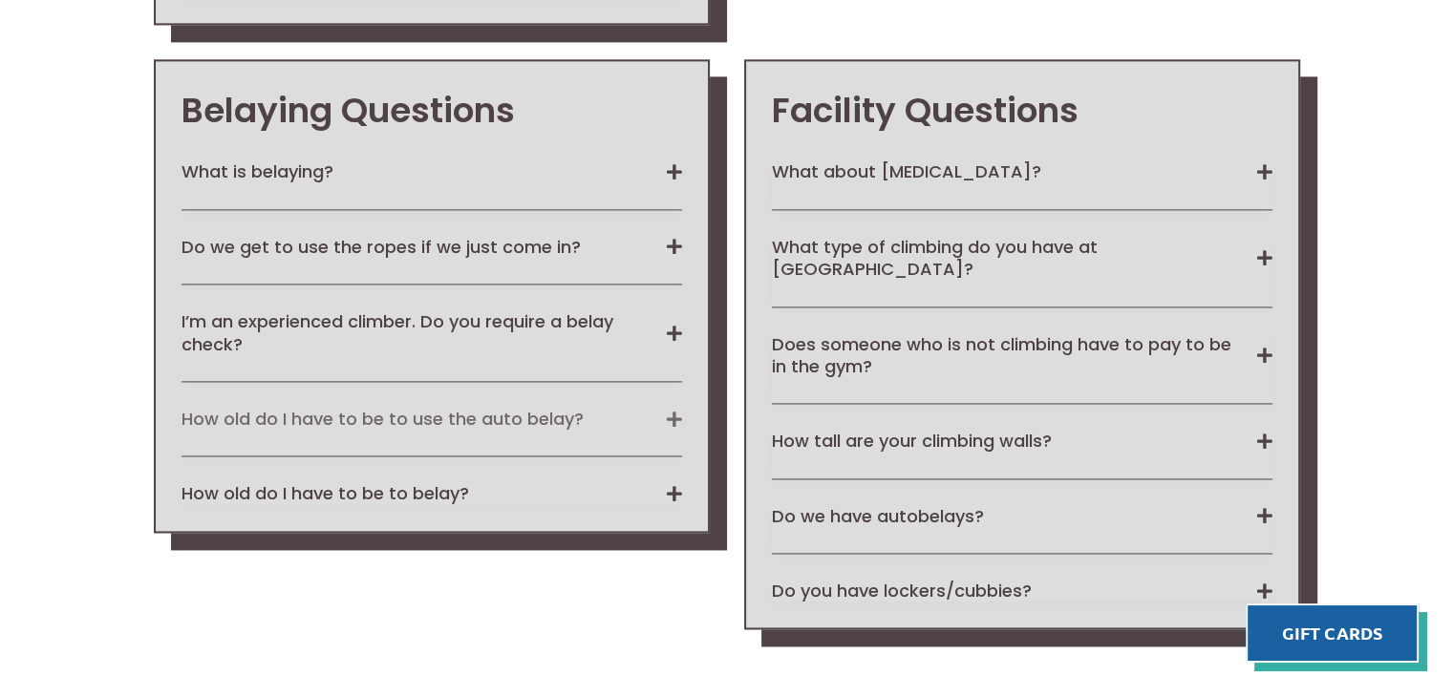
click at [252, 410] on button "How old do I have to be to use the auto belay?" at bounding box center [431, 419] width 501 height 22
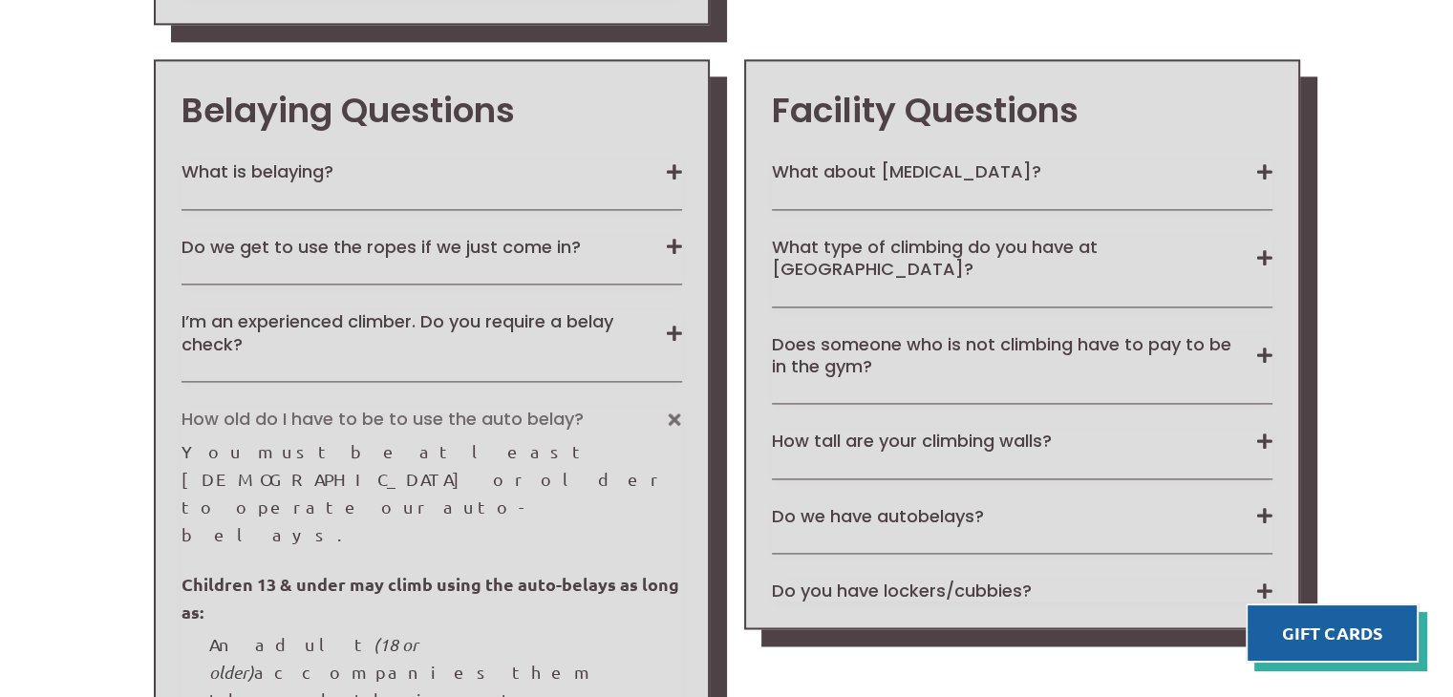
click at [252, 410] on button "How old do I have to be to use the auto belay?" at bounding box center [431, 419] width 501 height 22
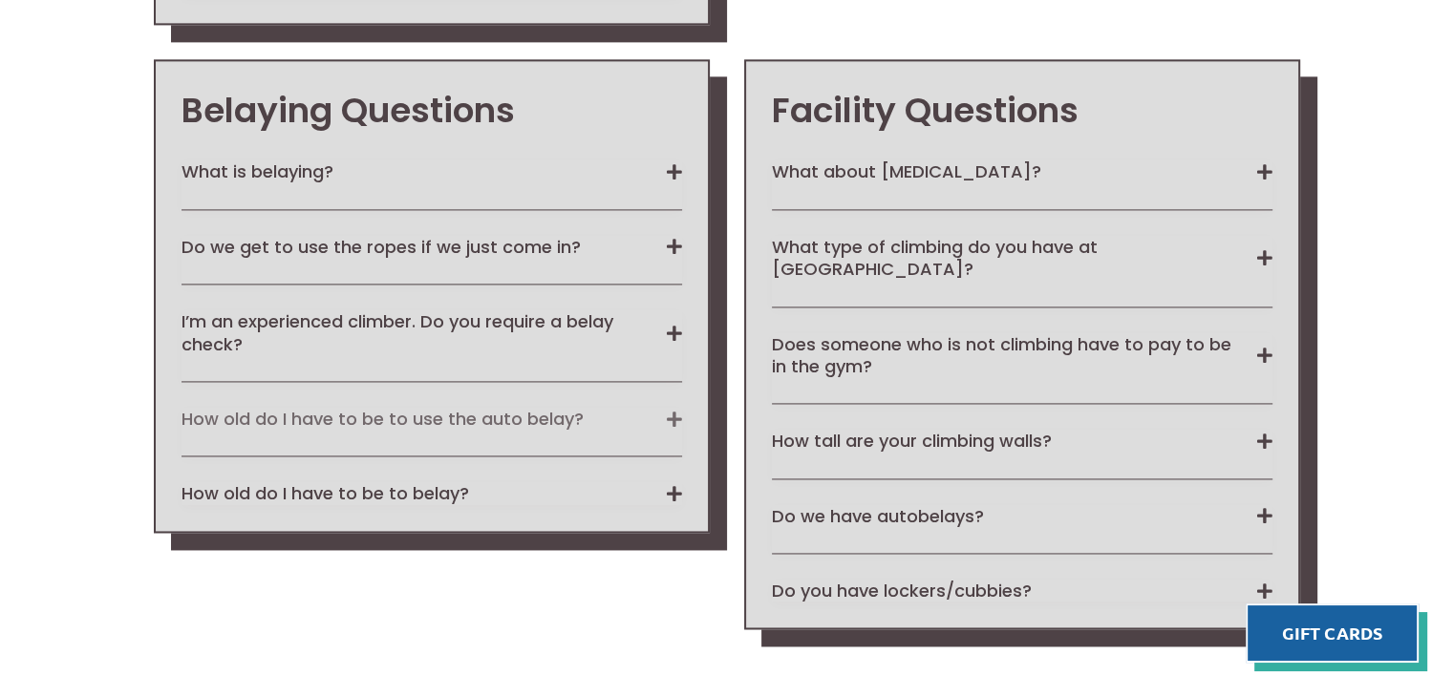
click at [252, 410] on button "How old do I have to be to use the auto belay?" at bounding box center [431, 419] width 501 height 22
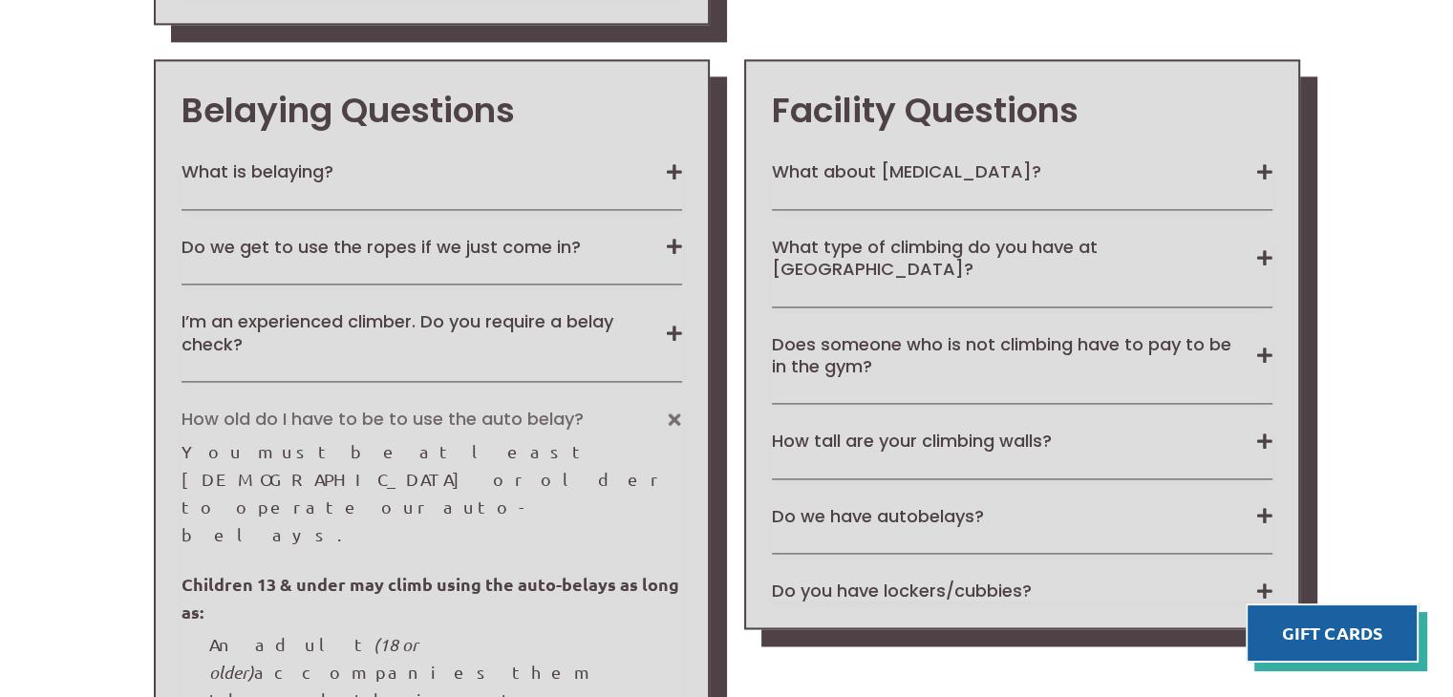
click at [252, 410] on button "How old do I have to be to use the auto belay?" at bounding box center [431, 419] width 501 height 22
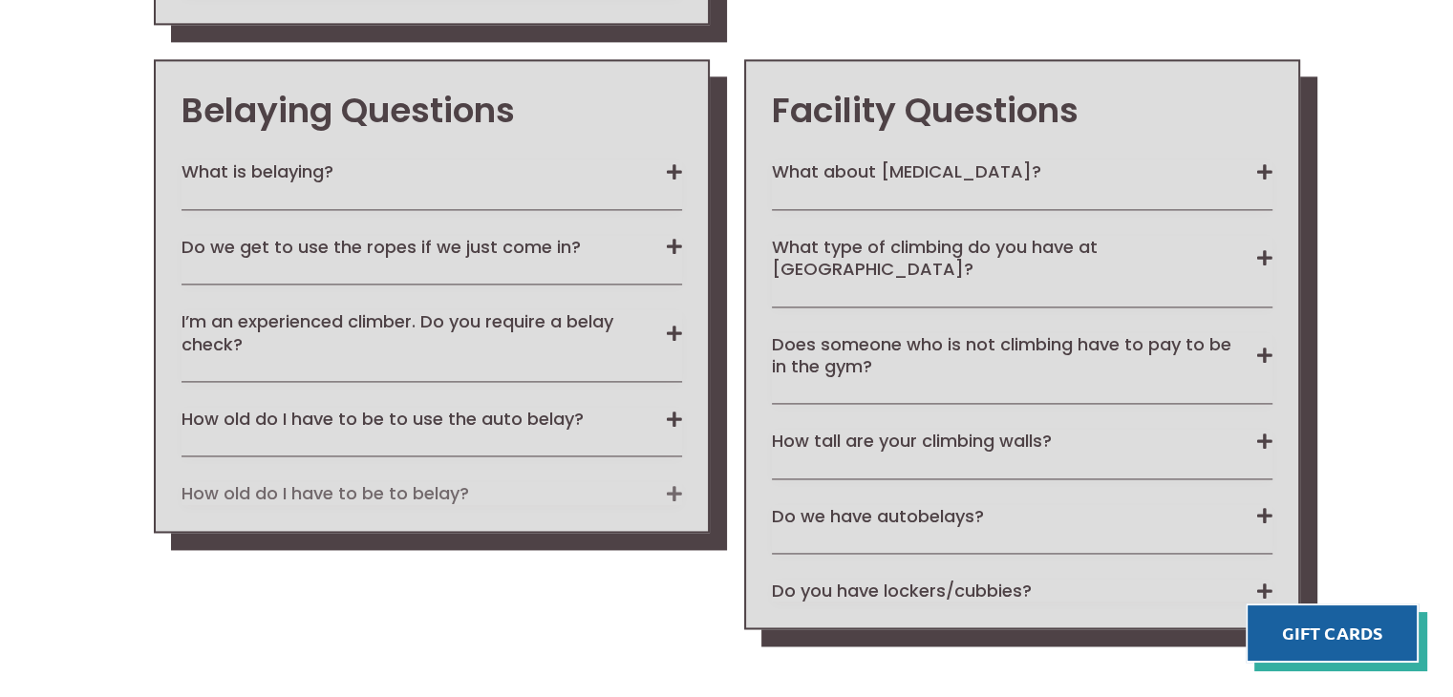
click at [252, 486] on button "How old do I have to be to belay?" at bounding box center [431, 493] width 501 height 22
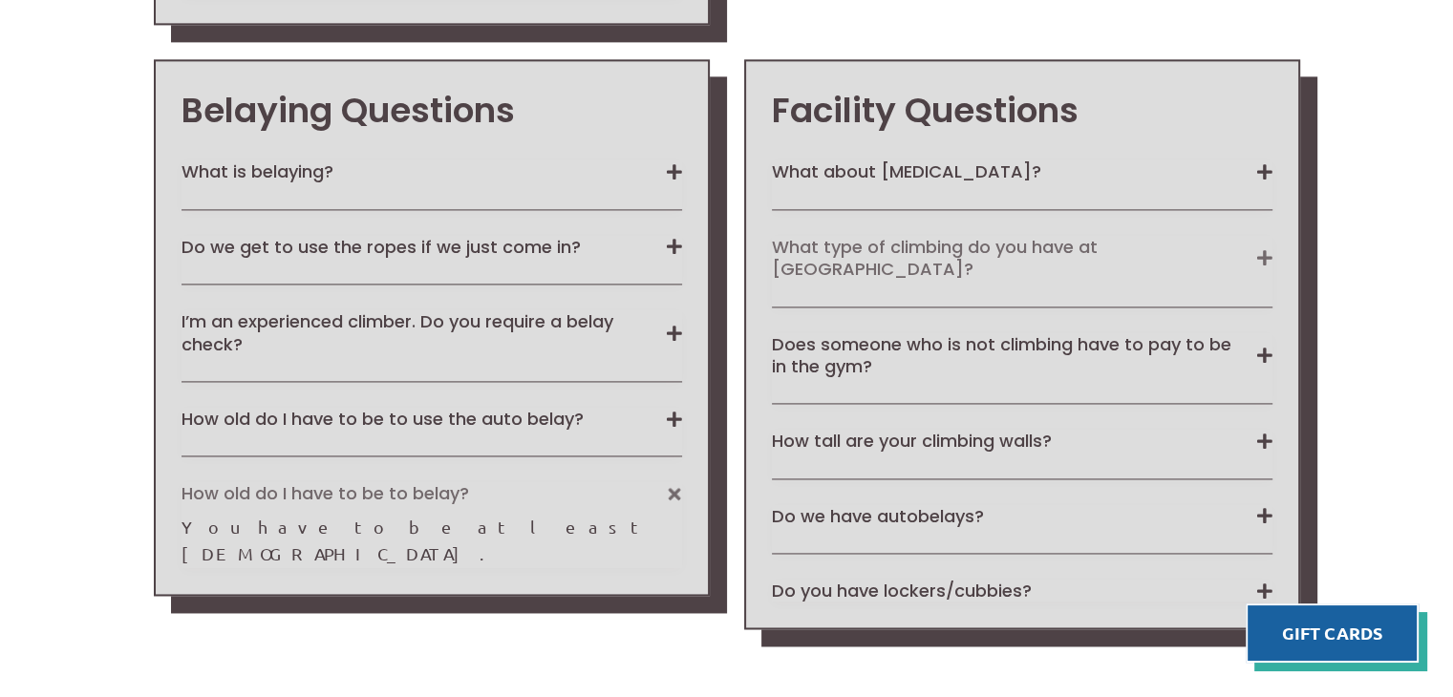
click at [858, 236] on button "What type of climbing do you have at [GEOGRAPHIC_DATA]?" at bounding box center [1022, 258] width 501 height 45
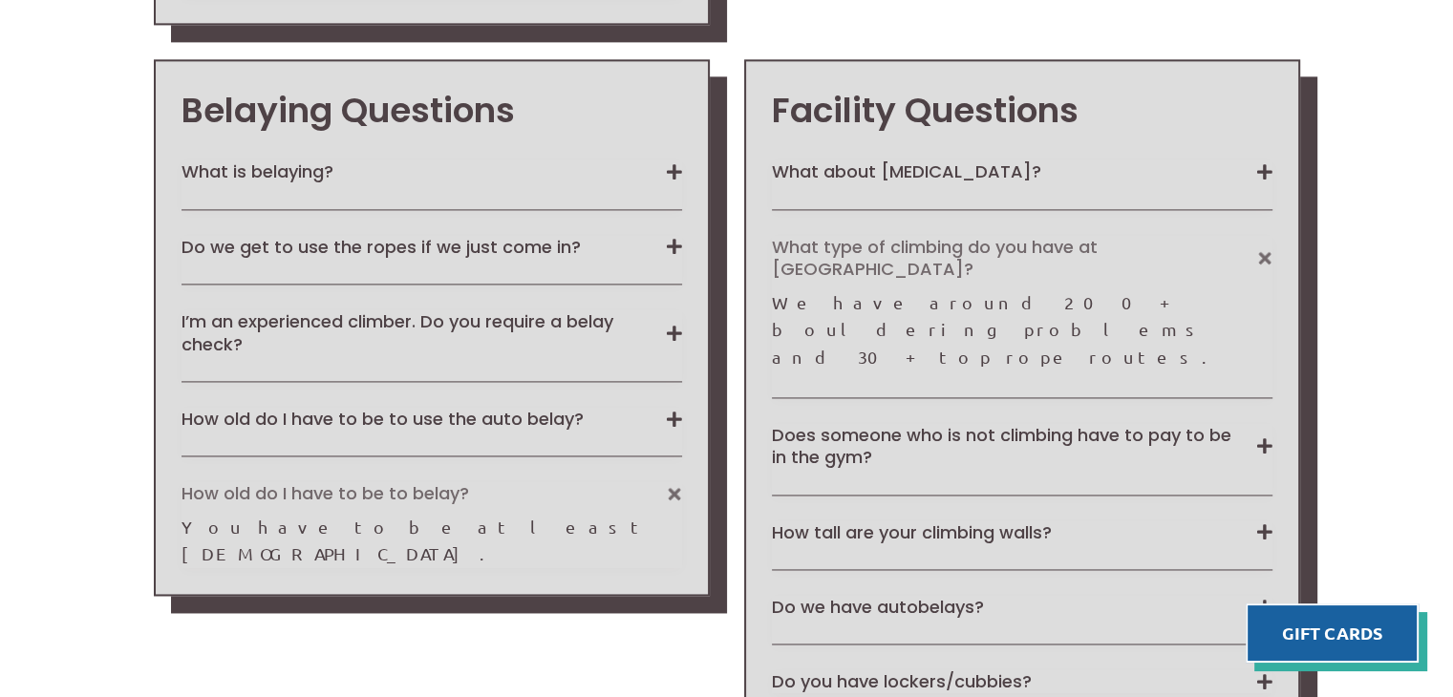
click at [858, 236] on button "What type of climbing do you have at [GEOGRAPHIC_DATA]?" at bounding box center [1022, 258] width 501 height 45
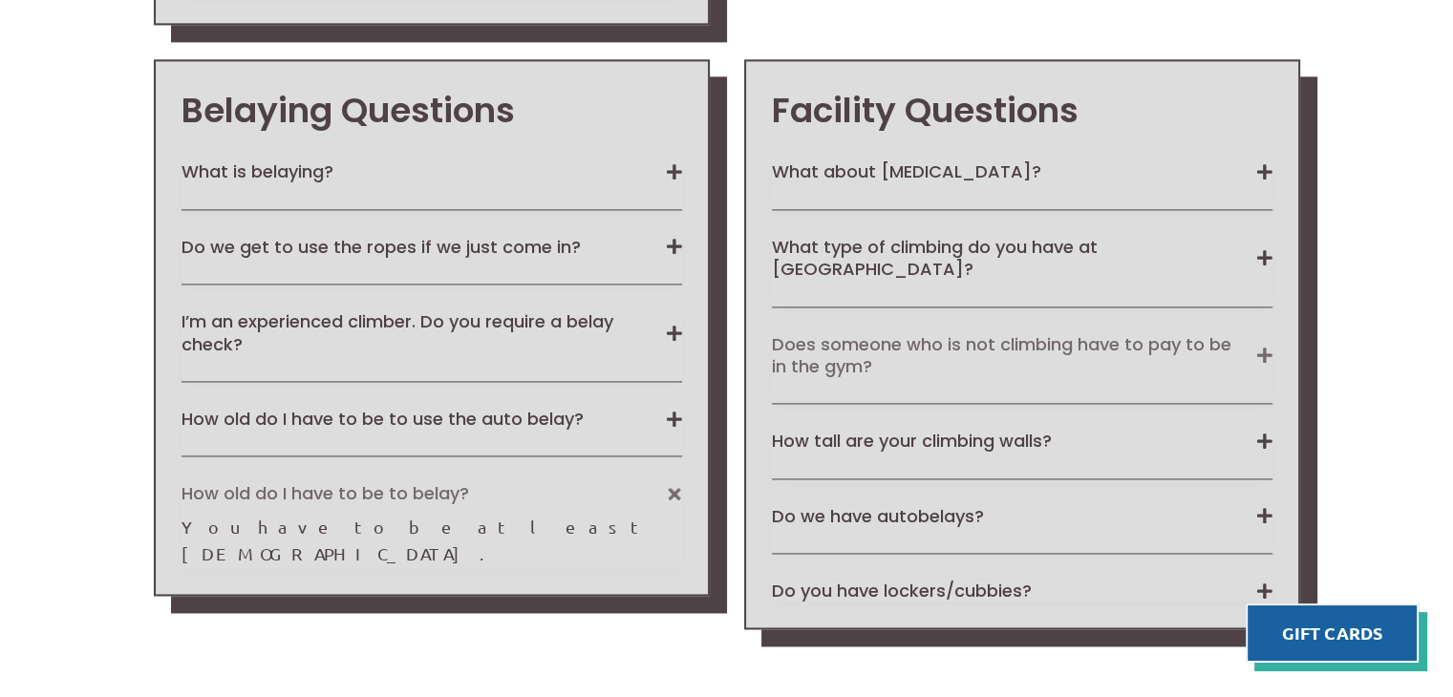
click at [802, 341] on button "Does someone who is not climbing have to pay to be in the gym?" at bounding box center [1022, 355] width 501 height 45
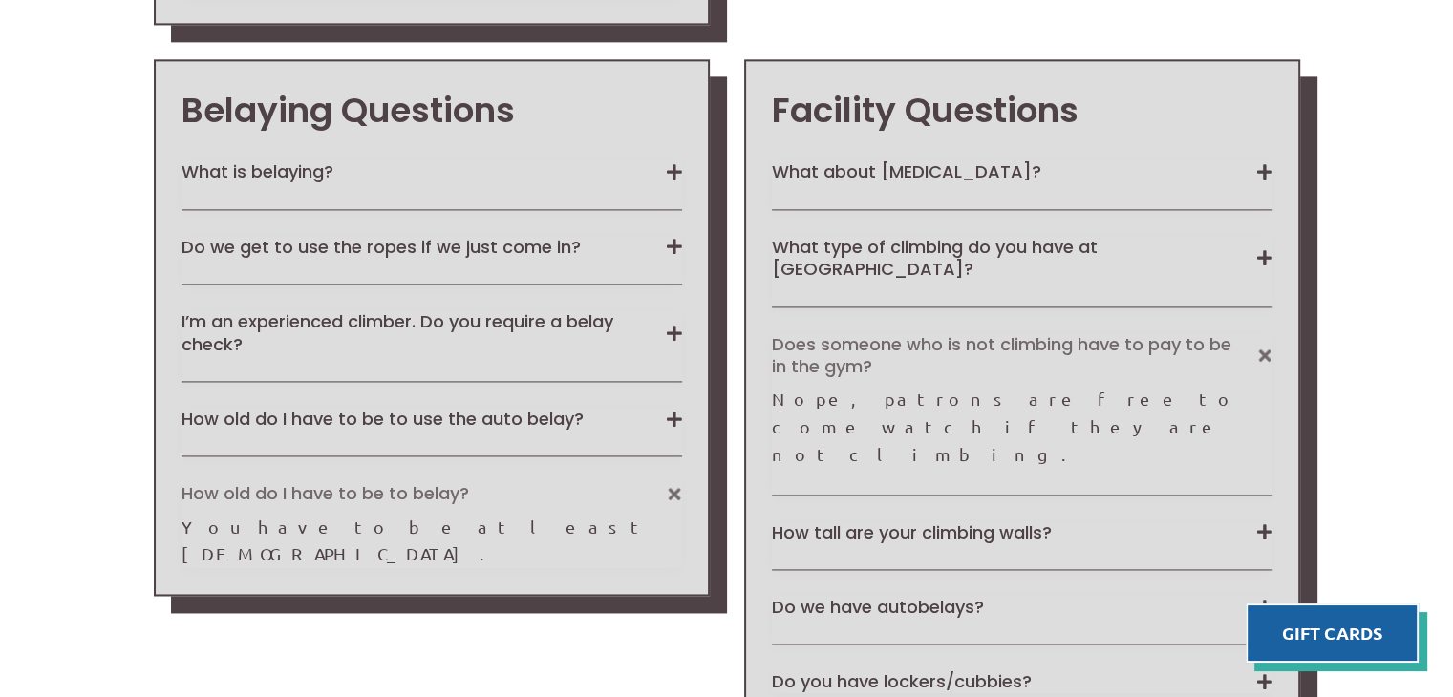
click at [802, 341] on button "Does someone who is not climbing have to pay to be in the gym?" at bounding box center [1022, 355] width 501 height 45
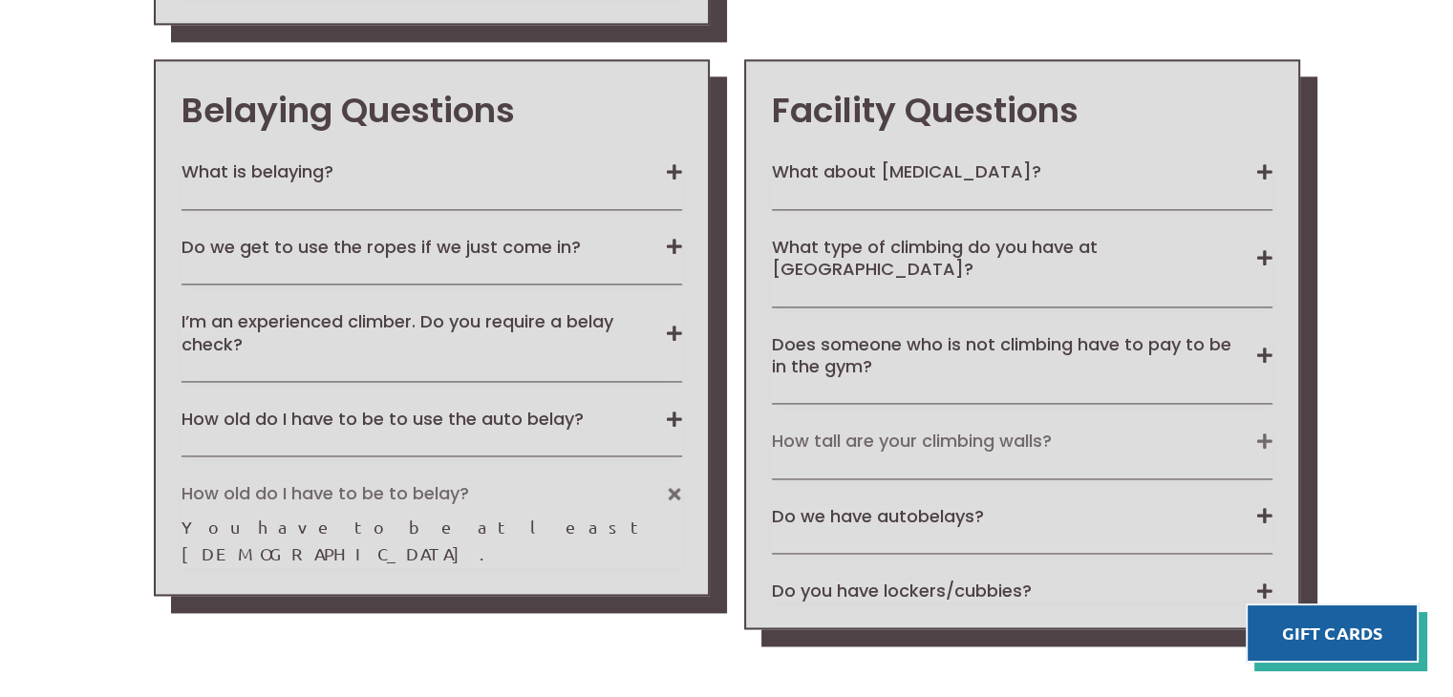
click at [810, 430] on button "How tall are your climbing walls?" at bounding box center [1022, 441] width 501 height 22
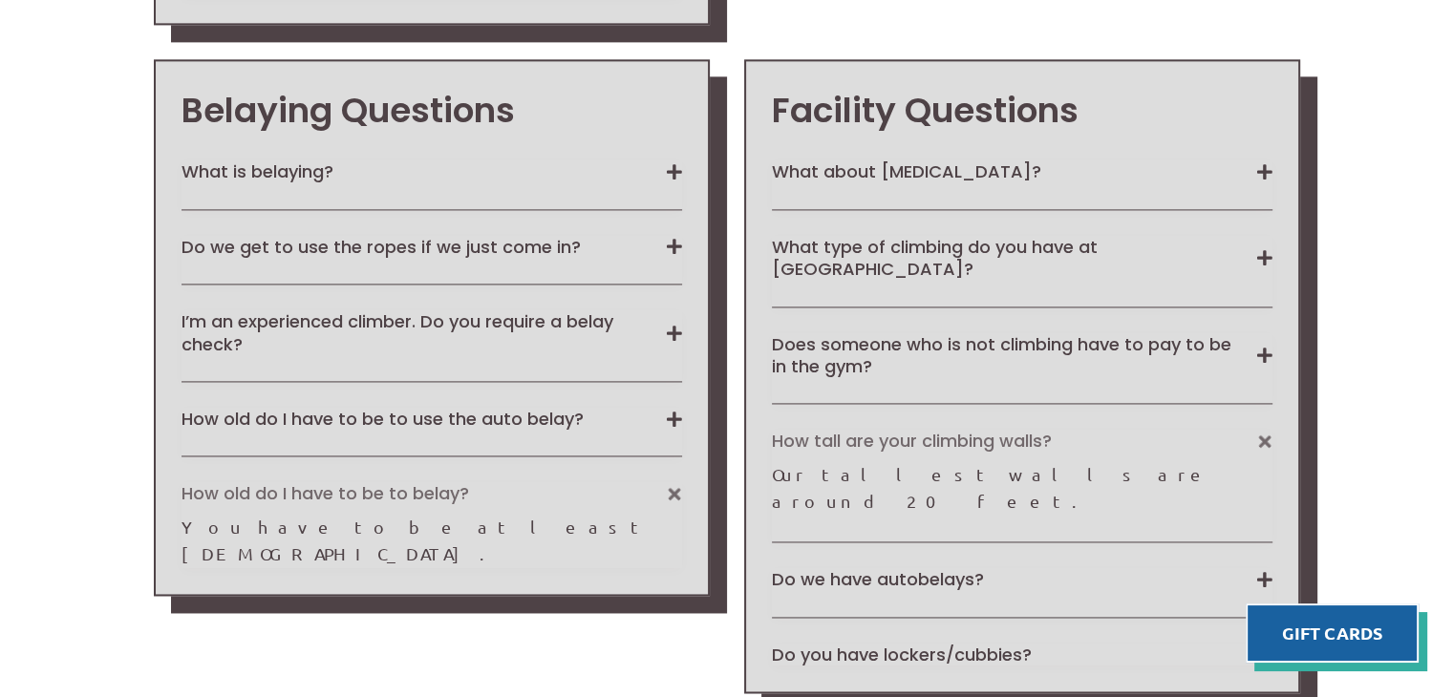
click at [810, 430] on button "How tall are your climbing walls?" at bounding box center [1022, 441] width 501 height 22
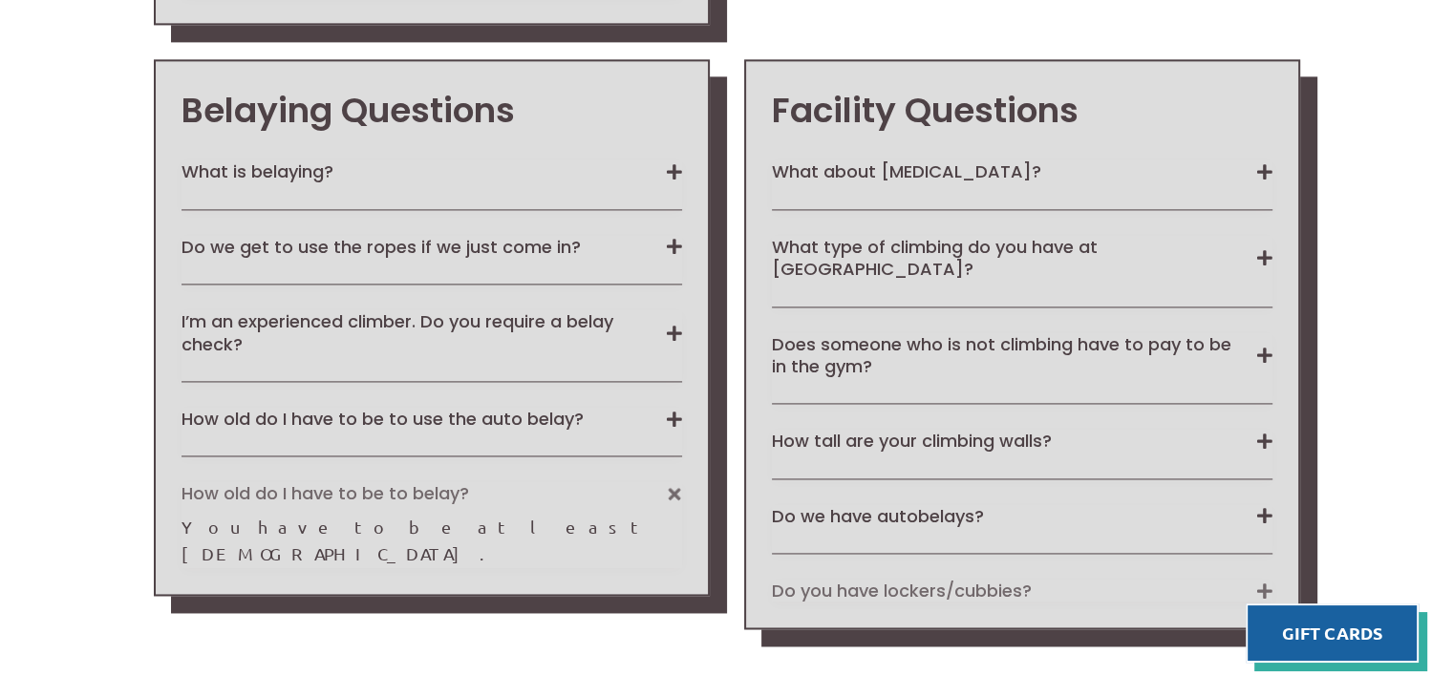
click at [820, 580] on button "Do you have lockers/cubbies?" at bounding box center [1022, 591] width 501 height 22
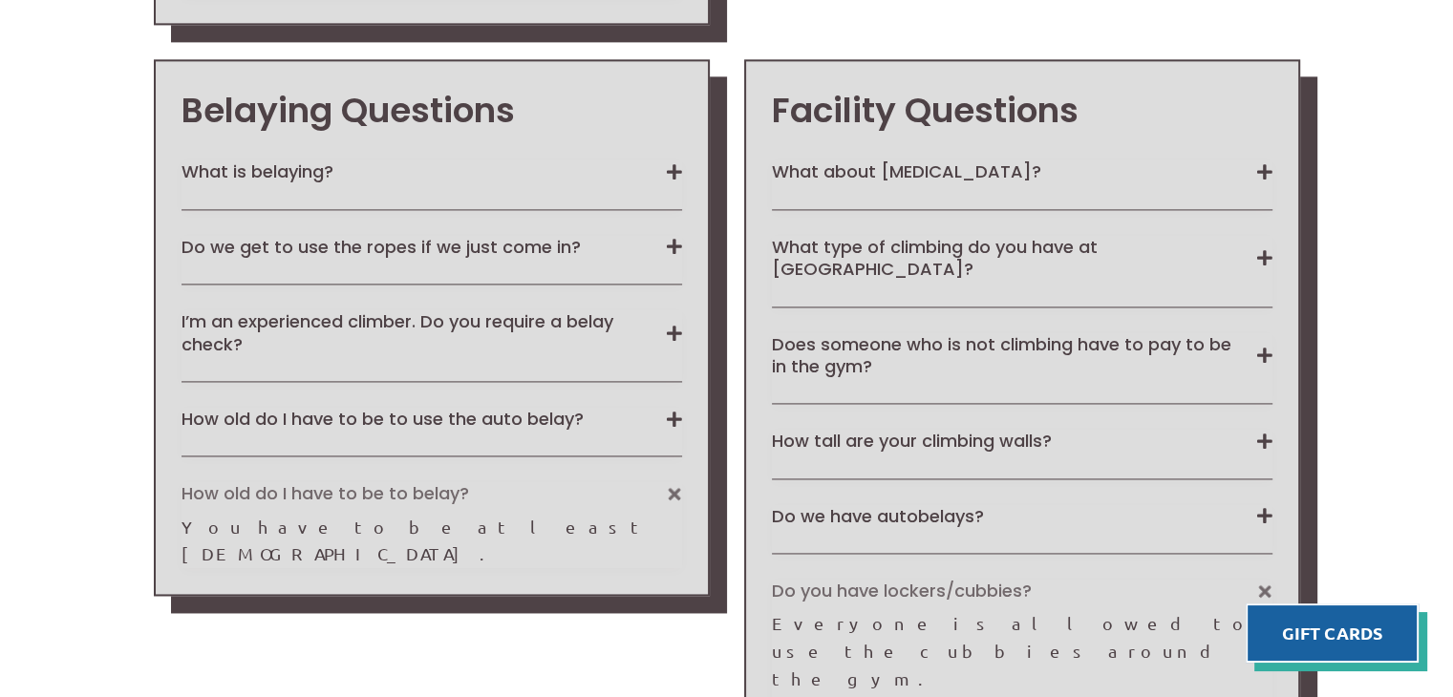
click at [820, 580] on button "Do you have lockers/cubbies?" at bounding box center [1022, 591] width 501 height 22
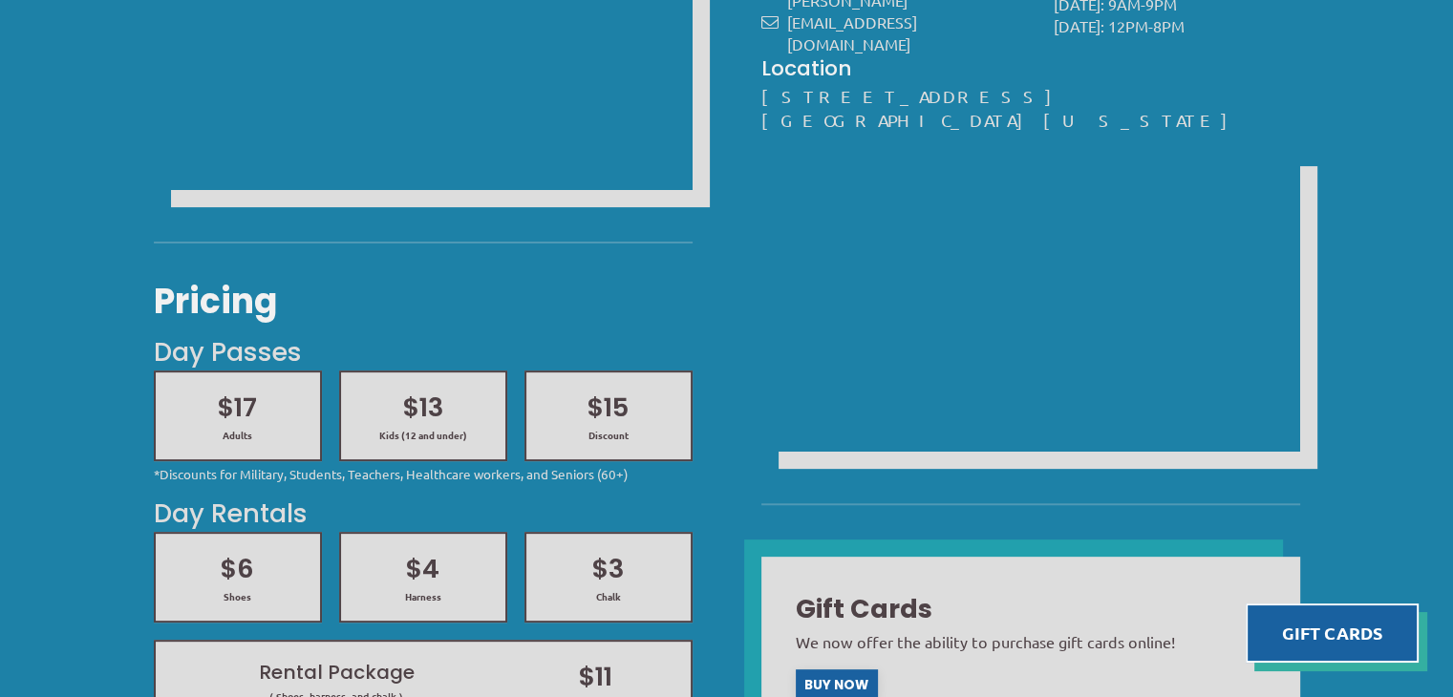
scroll to position [541, 0]
